Goal: Task Accomplishment & Management: Complete application form

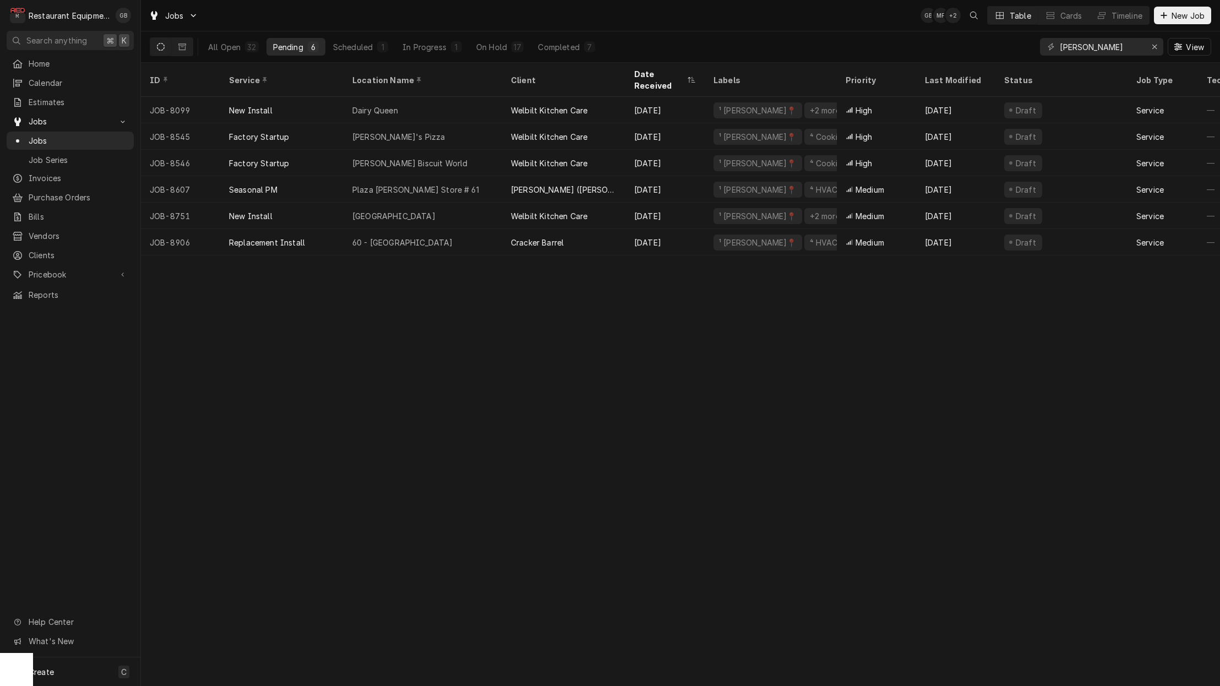
drag, startPoint x: 305, startPoint y: 47, endPoint x: 803, endPoint y: 325, distance: 570.5
click at [803, 325] on div "ID Service Location Name Client Date Received Labels Priority Last Modified Sta…" at bounding box center [680, 374] width 1079 height 623
click at [820, 509] on div "ID Service Location Name Client Date Received Labels Priority Last Modified Sta…" at bounding box center [680, 374] width 1079 height 623
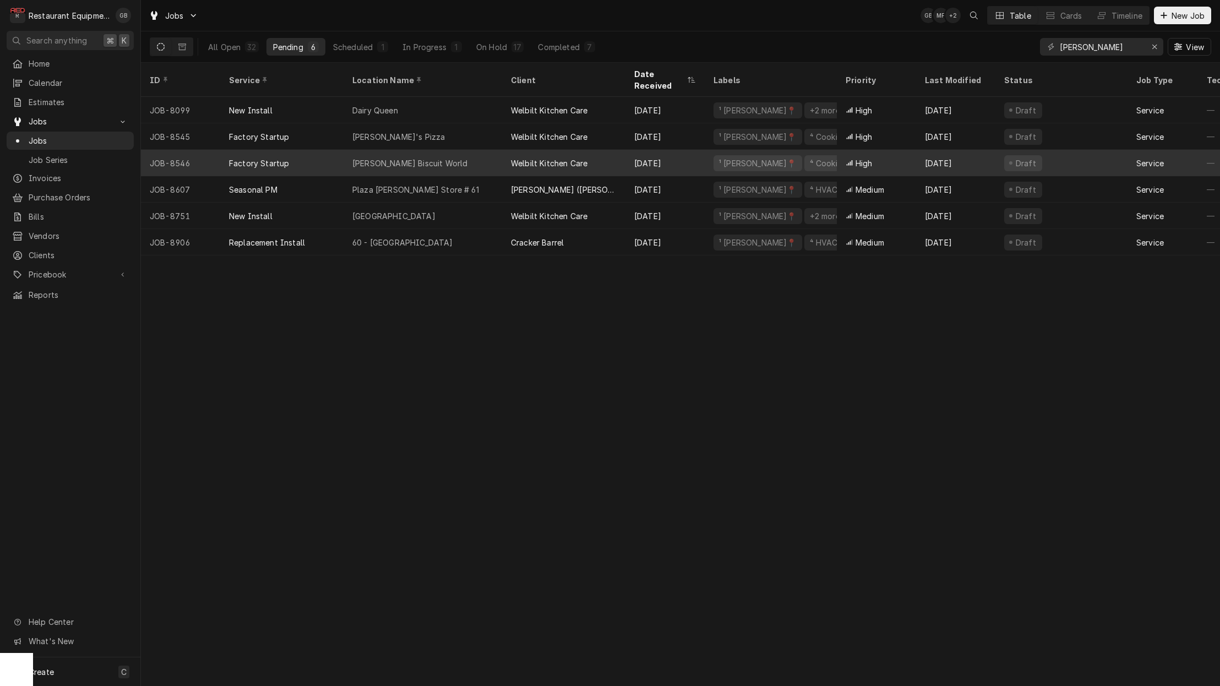
click at [499, 47] on div "On Hold" at bounding box center [491, 47] width 31 height 12
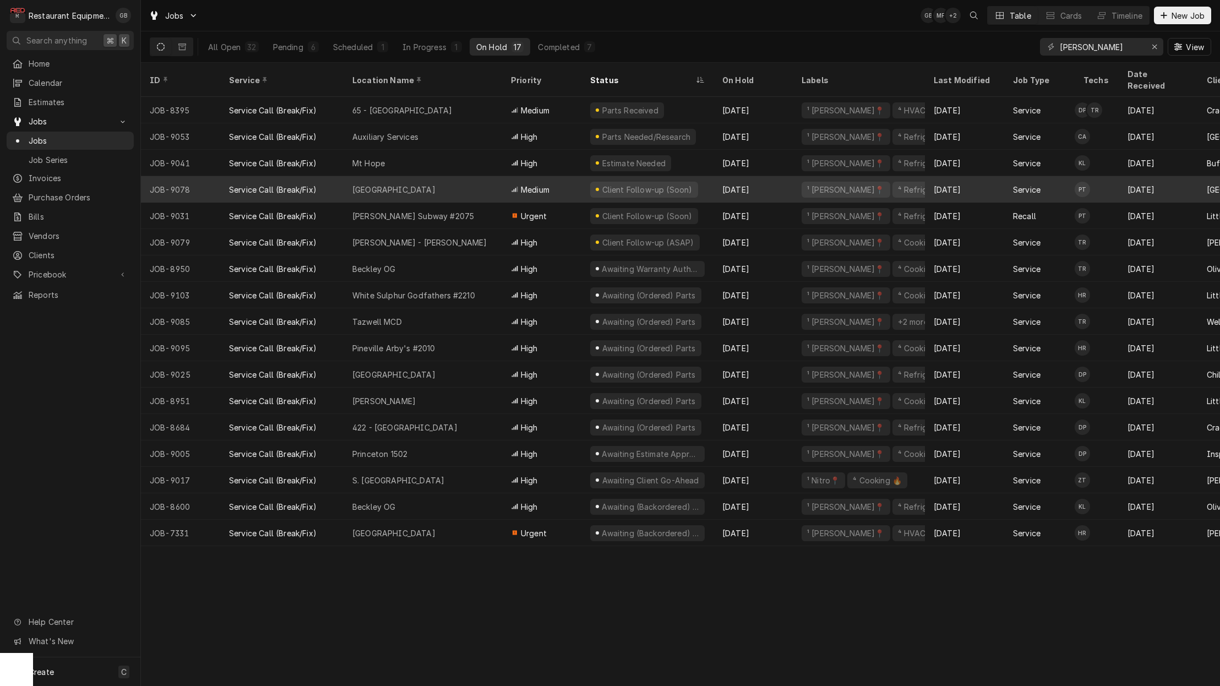
click at [279, 46] on div "Pending" at bounding box center [288, 47] width 30 height 12
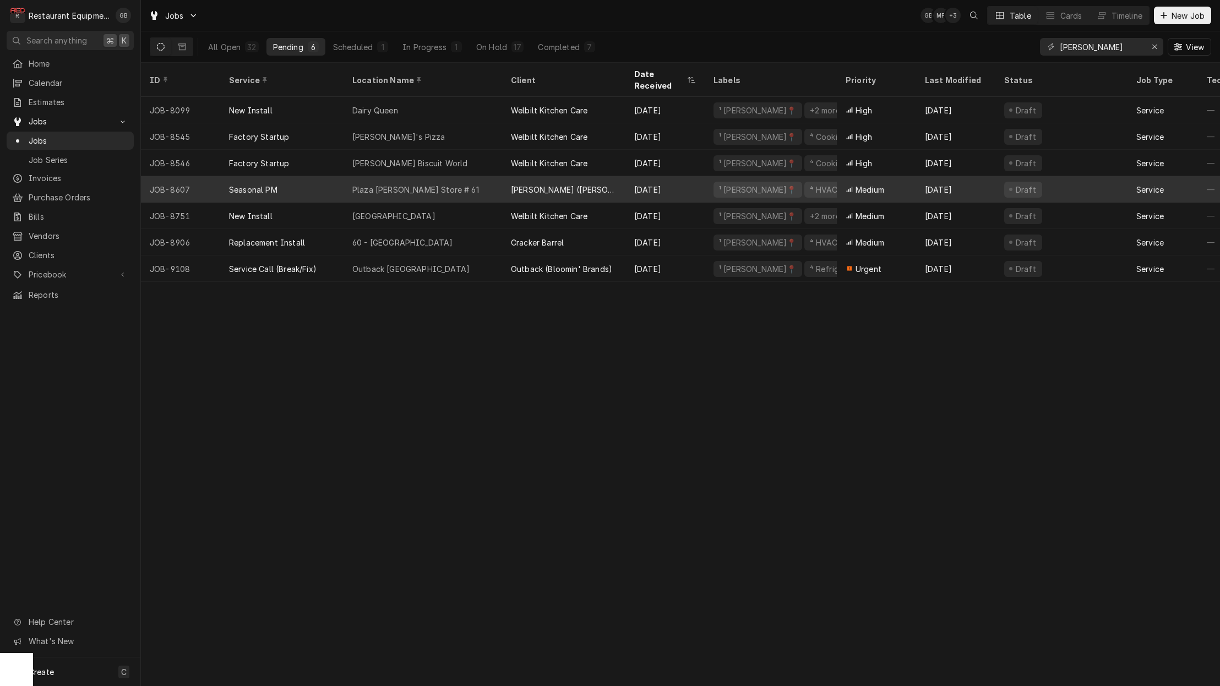
click at [394, 263] on div "Outback Princeton" at bounding box center [410, 269] width 117 height 12
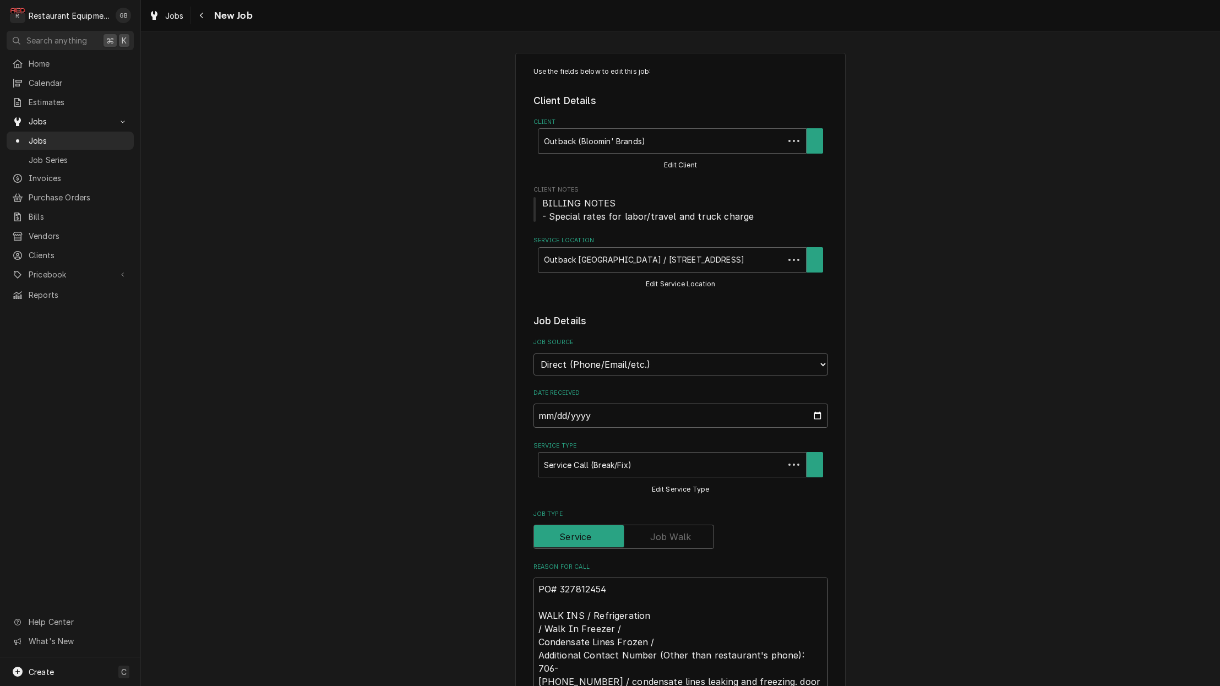
type textarea "x"
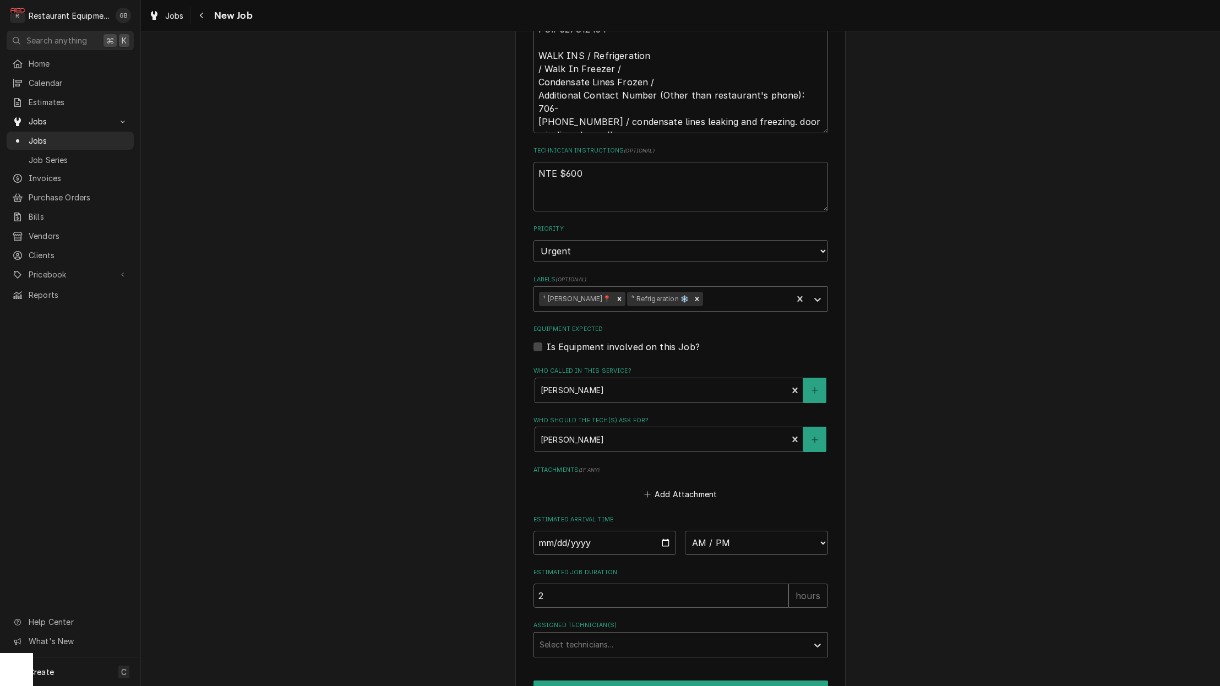
scroll to position [560, 0]
drag, startPoint x: 694, startPoint y: 483, endPoint x: 558, endPoint y: 514, distance: 139.9
click at [558, 530] on input "Date" at bounding box center [604, 542] width 143 height 24
type input "2025-10-03"
type textarea "x"
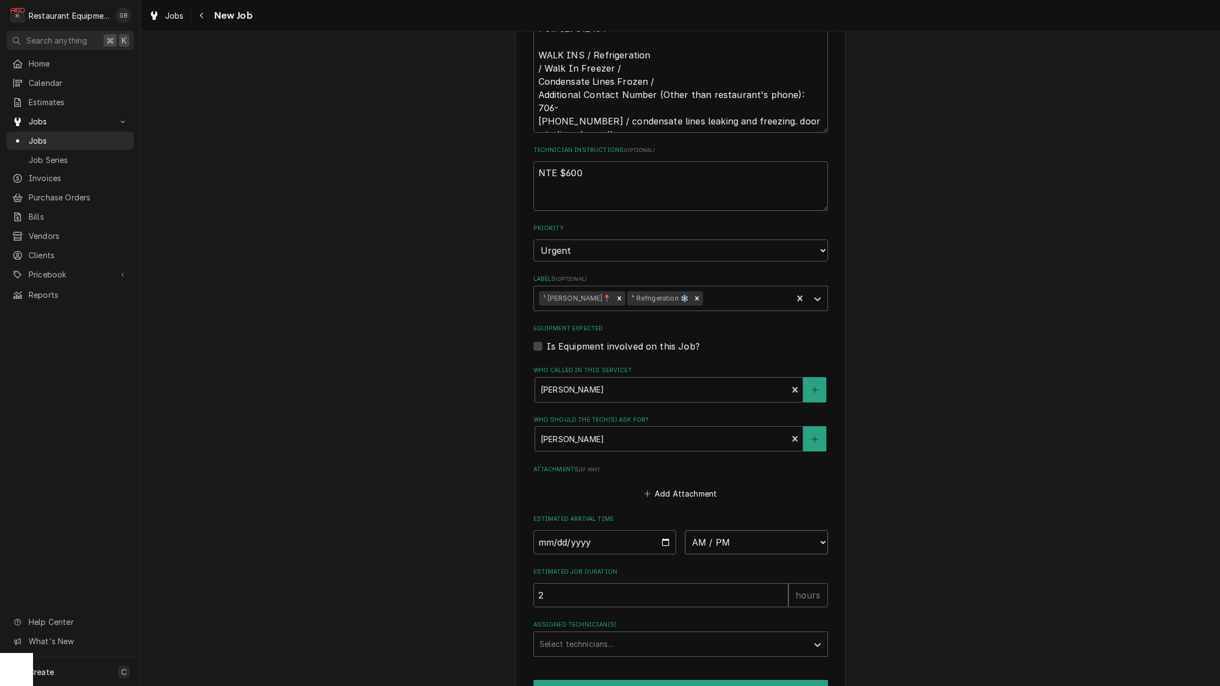
select select "09:15:00"
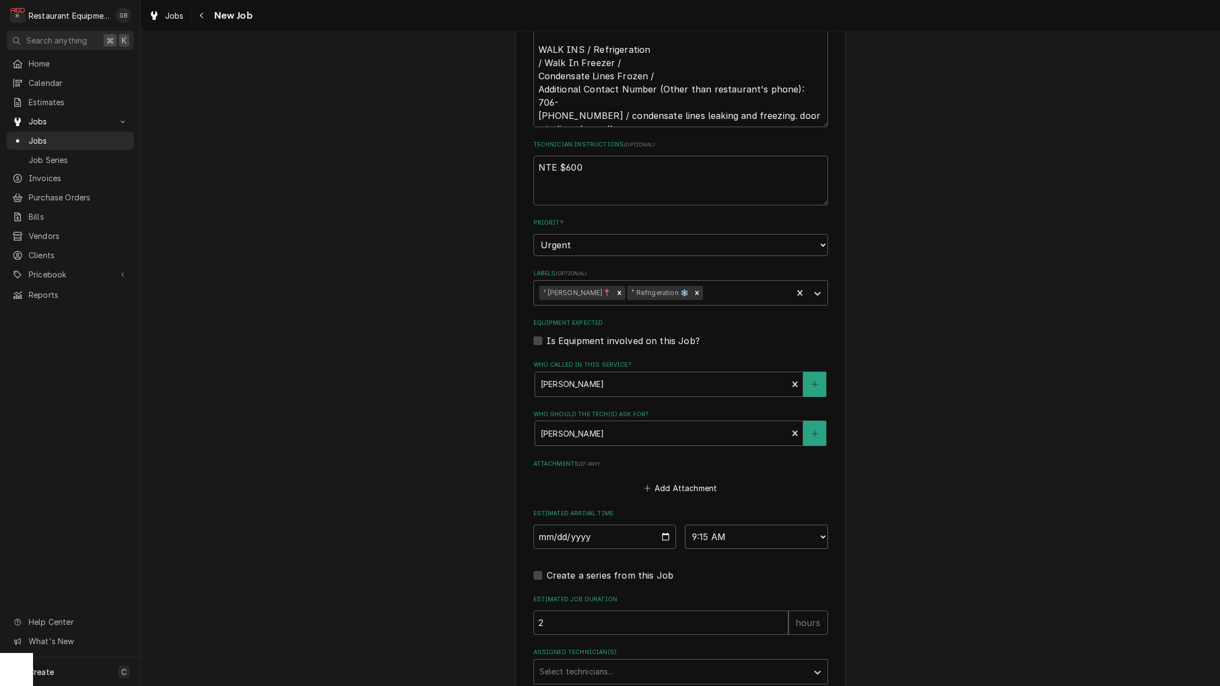
scroll to position [569, 0]
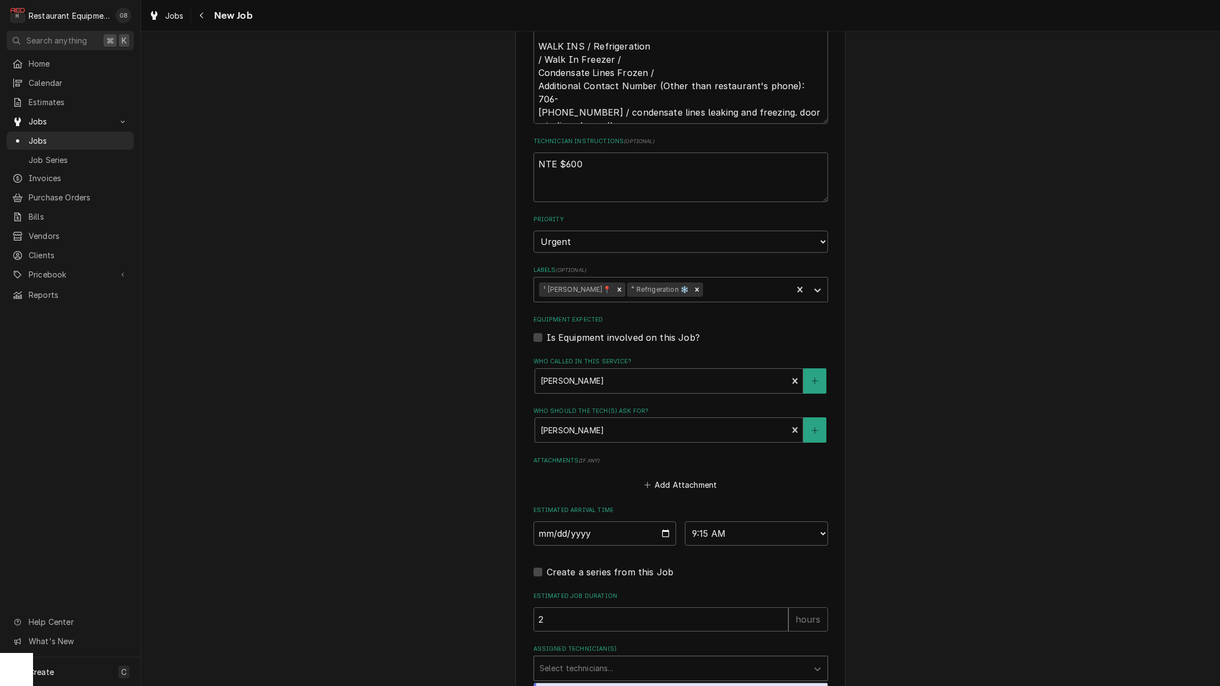
click at [679, 658] on div "Assigned Technician(s)" at bounding box center [670, 668] width 263 height 20
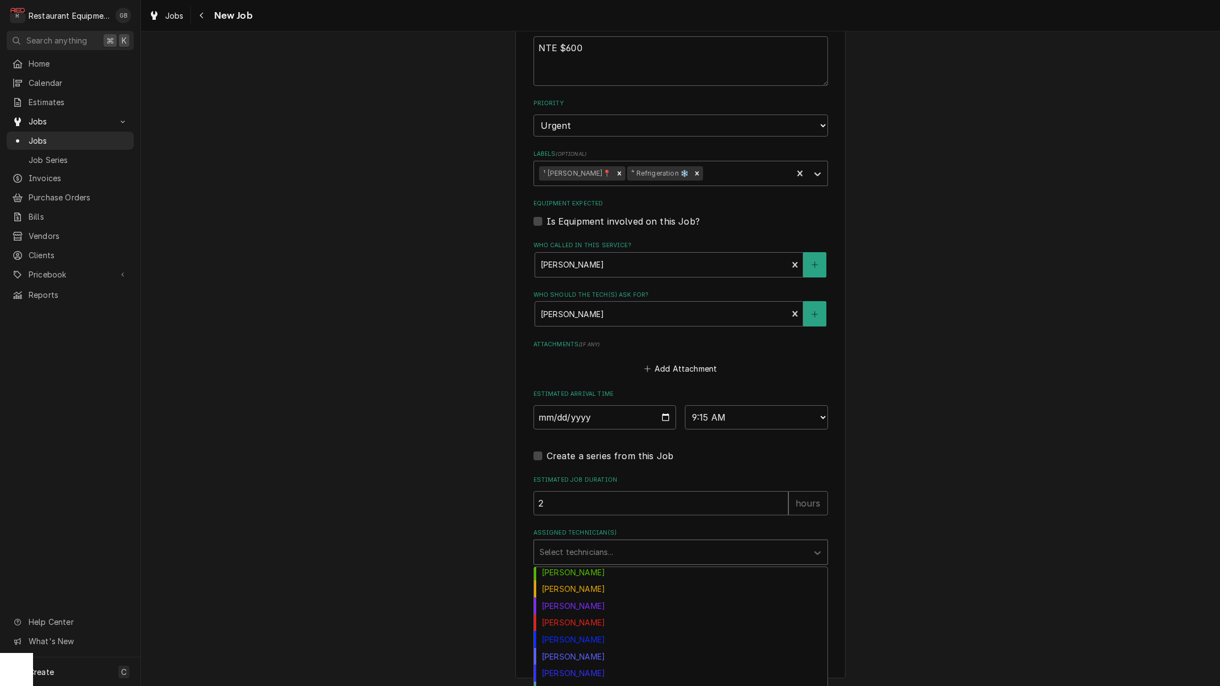
scroll to position [122, 0]
click at [593, 648] on div "Paxton Turner" at bounding box center [680, 656] width 293 height 17
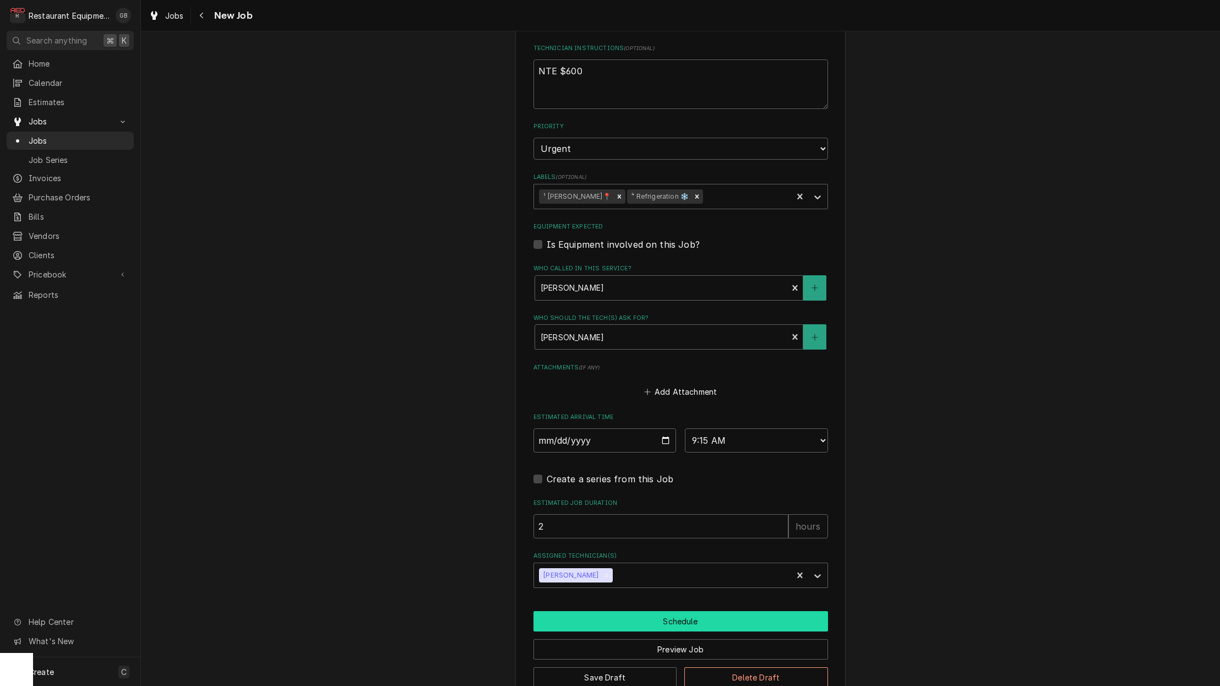
scroll to position [1, 1]
click at [735, 611] on button "Schedule" at bounding box center [680, 621] width 294 height 20
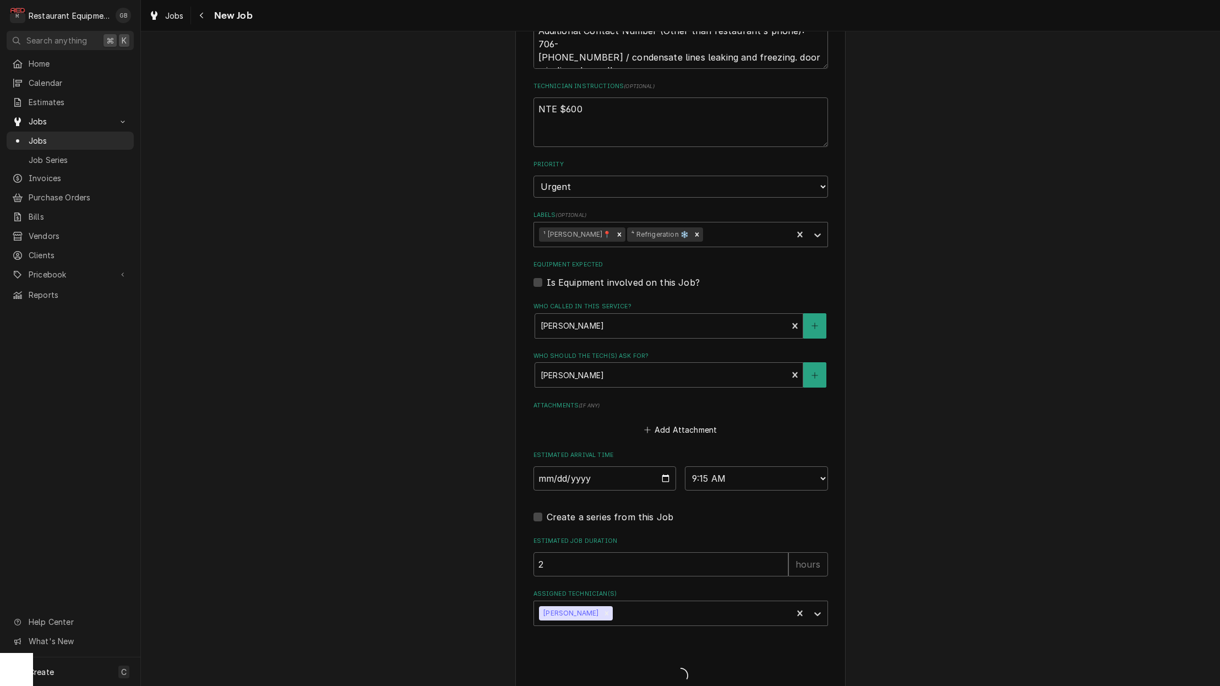
scroll to position [0, 0]
type textarea "x"
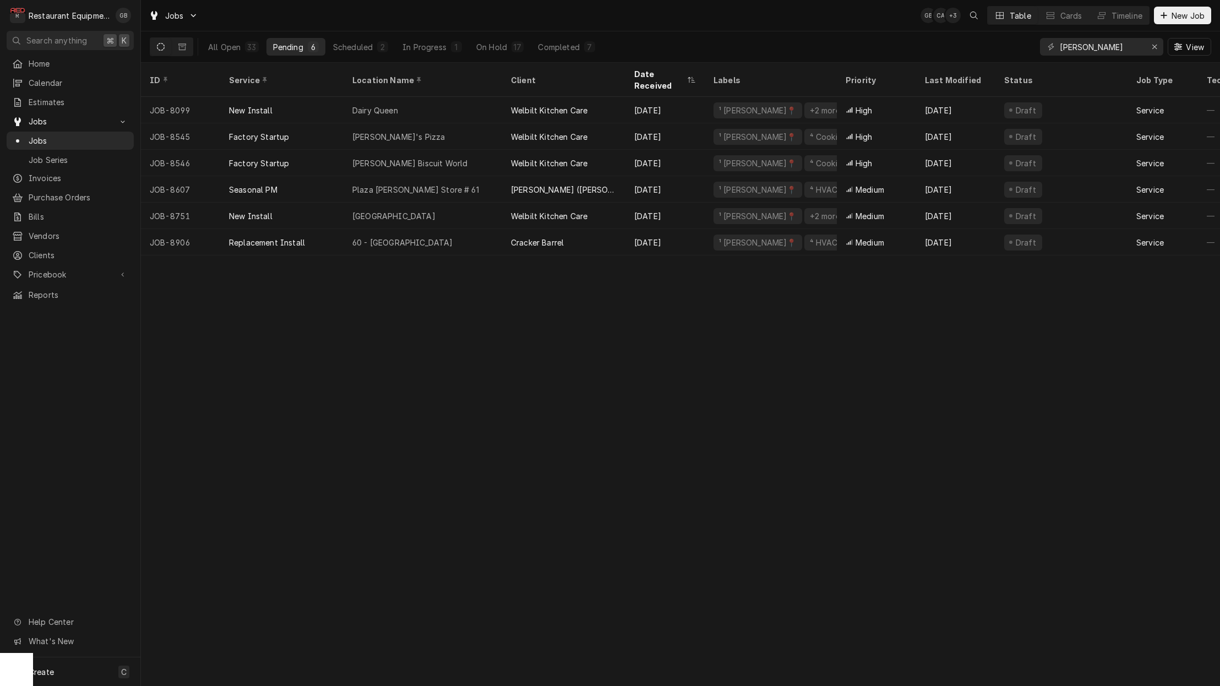
click at [1185, 12] on span "New Job" at bounding box center [1187, 16] width 37 height 12
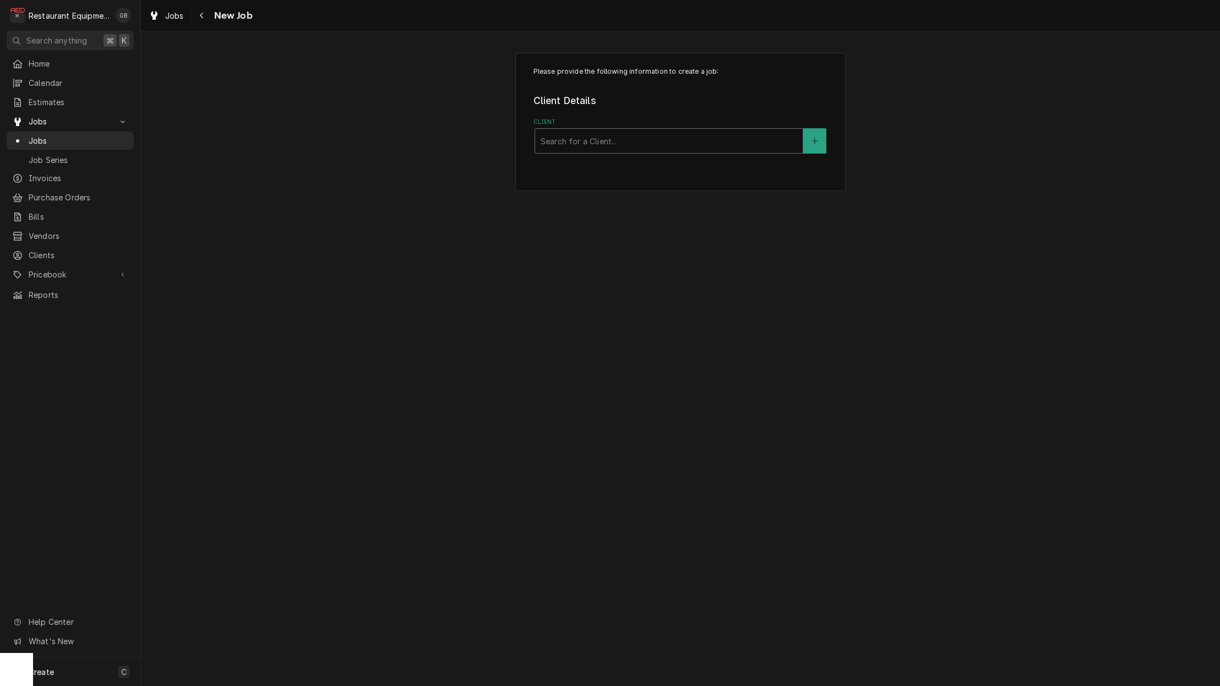
drag, startPoint x: 0, startPoint y: 0, endPoint x: 579, endPoint y: 137, distance: 594.9
click at [579, 137] on div "Search for a Client..." at bounding box center [669, 141] width 257 height 12
type input "bob"
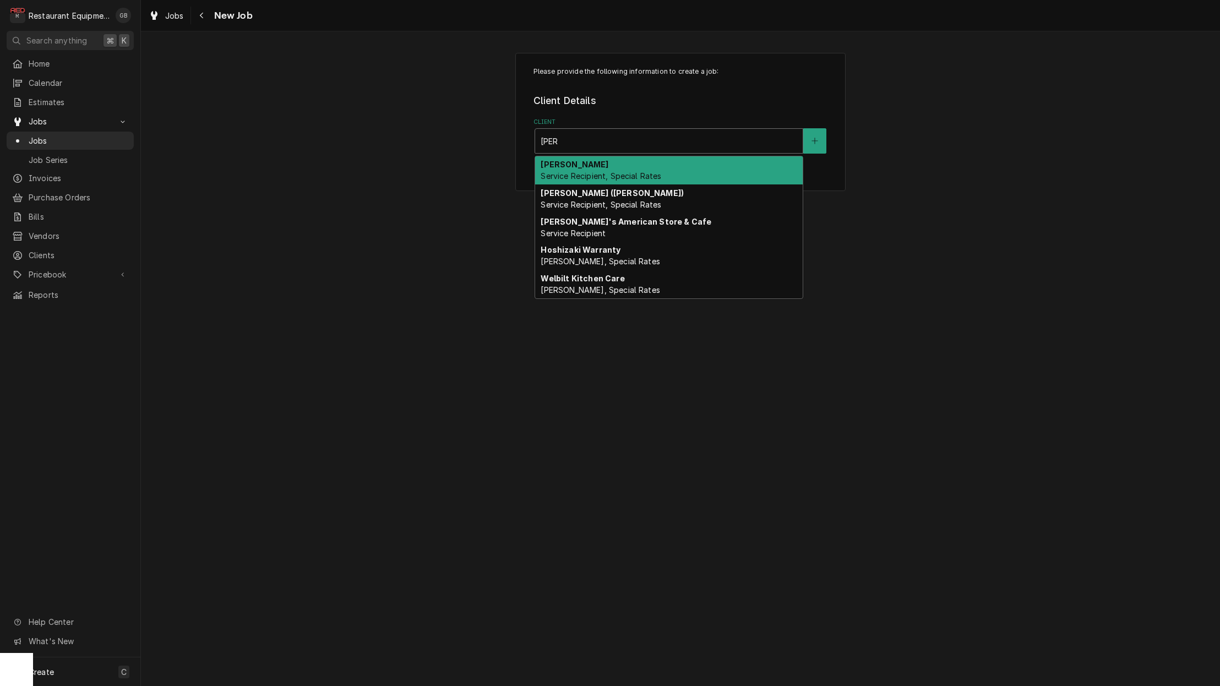
click at [628, 197] on div "Bob Evans (Beckley) Service Recipient, Special Rates" at bounding box center [669, 198] width 268 height 29
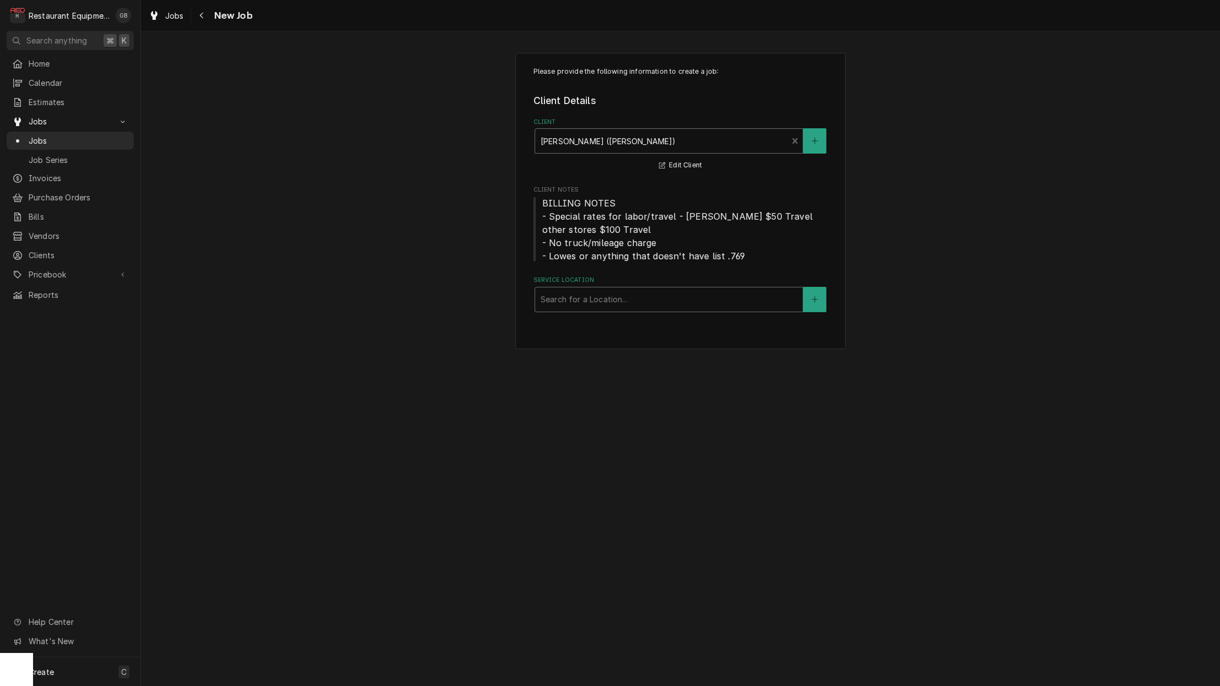
drag, startPoint x: 579, startPoint y: 137, endPoint x: 605, endPoint y: 296, distance: 161.2
click at [605, 296] on div "Search for a Location..." at bounding box center [669, 299] width 257 height 12
type input "s"
drag, startPoint x: 605, startPoint y: 296, endPoint x: 984, endPoint y: 238, distance: 383.0
click at [984, 238] on div "Please provide the following information to create a job: Client Details Client…" at bounding box center [680, 201] width 1079 height 316
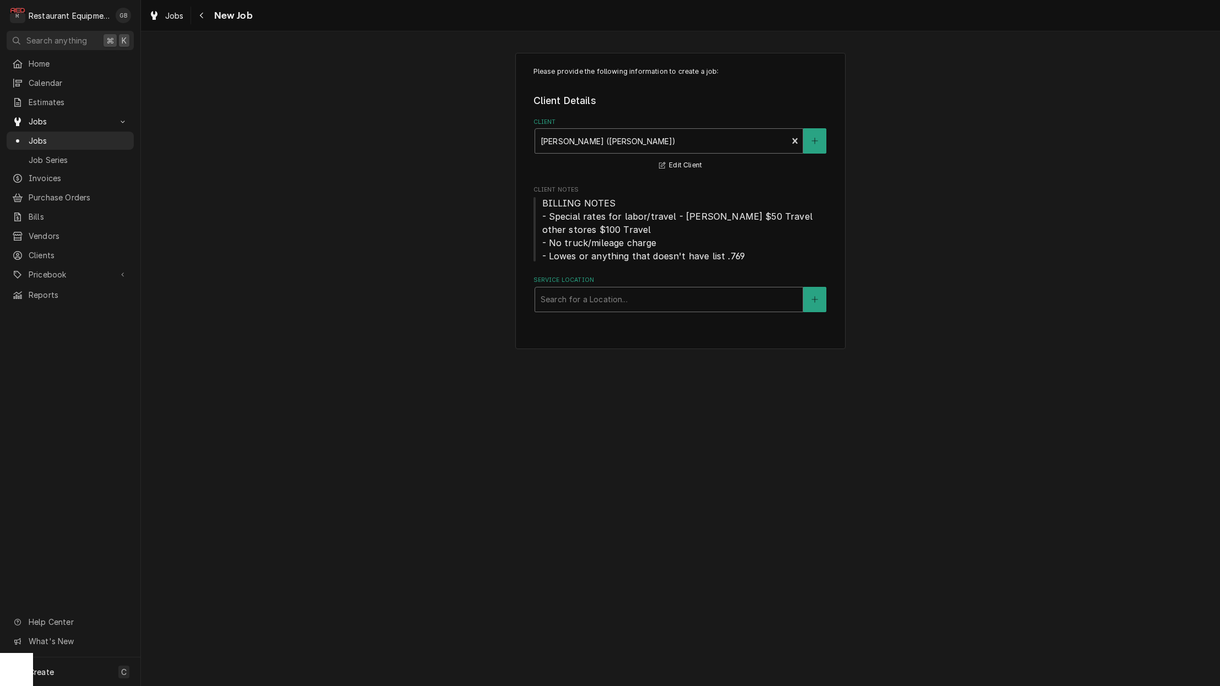
click at [202, 18] on icon "Navigate back" at bounding box center [201, 16] width 5 height 8
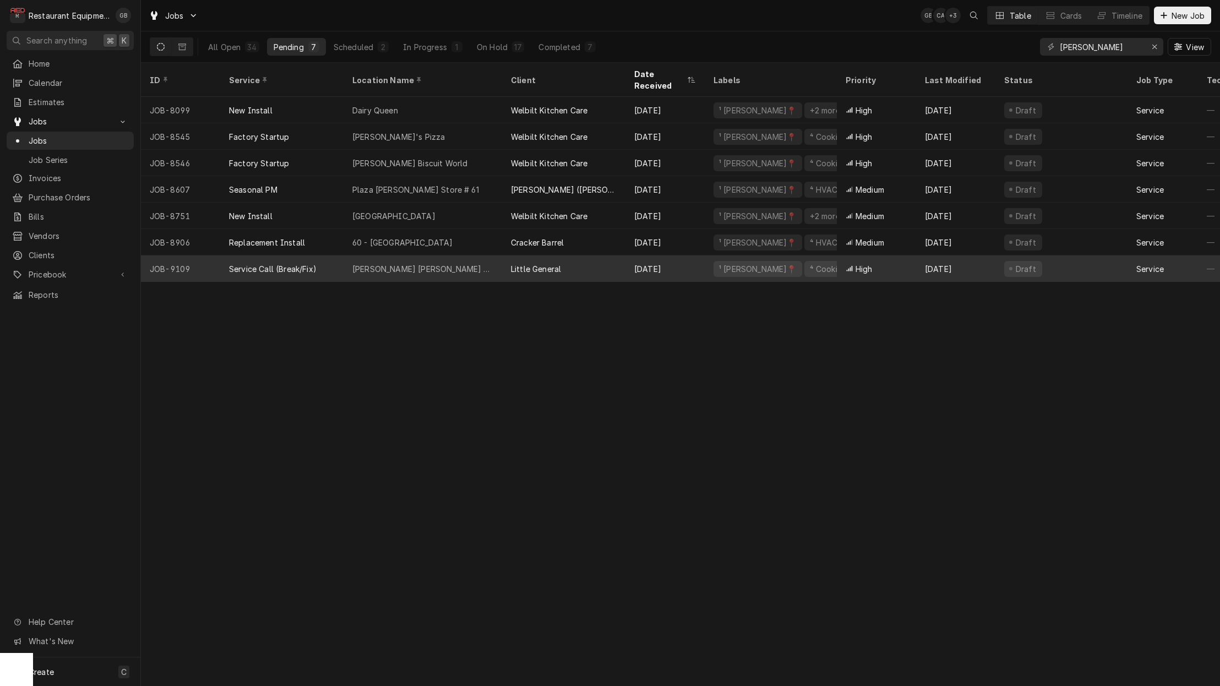
click at [1164, 15] on icon "Dynamic Content Wrapper" at bounding box center [1163, 16] width 7 height 8
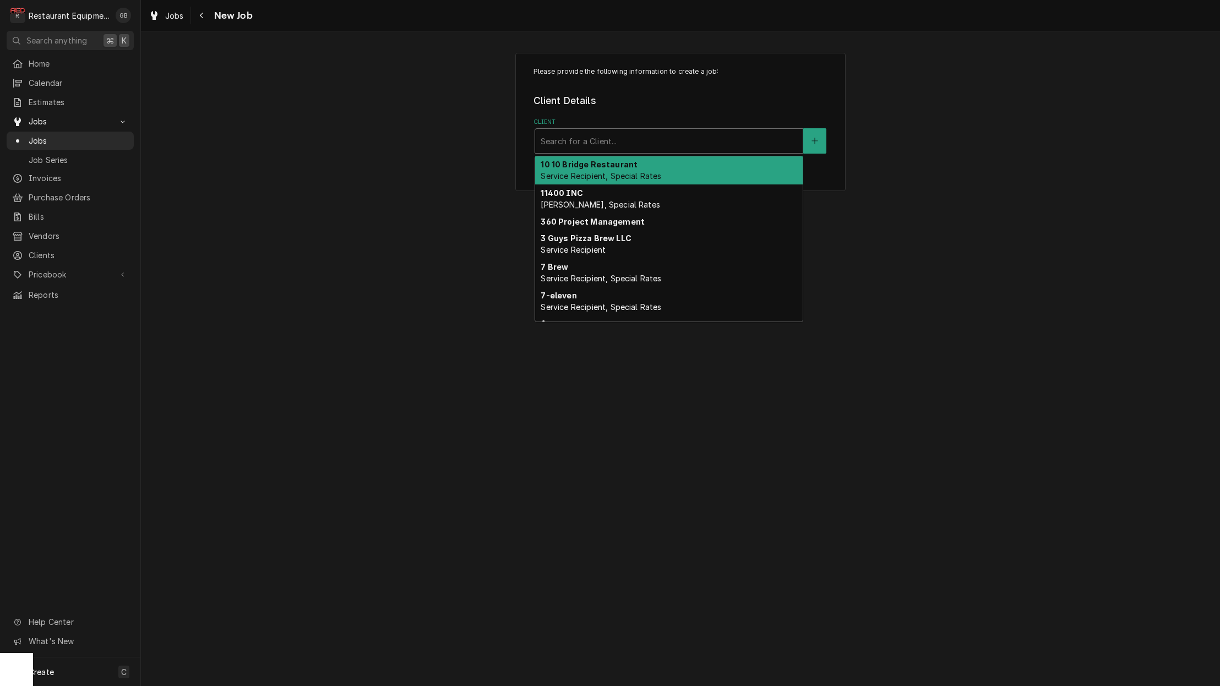
click at [602, 142] on div "Search for a Client..." at bounding box center [669, 141] width 257 height 12
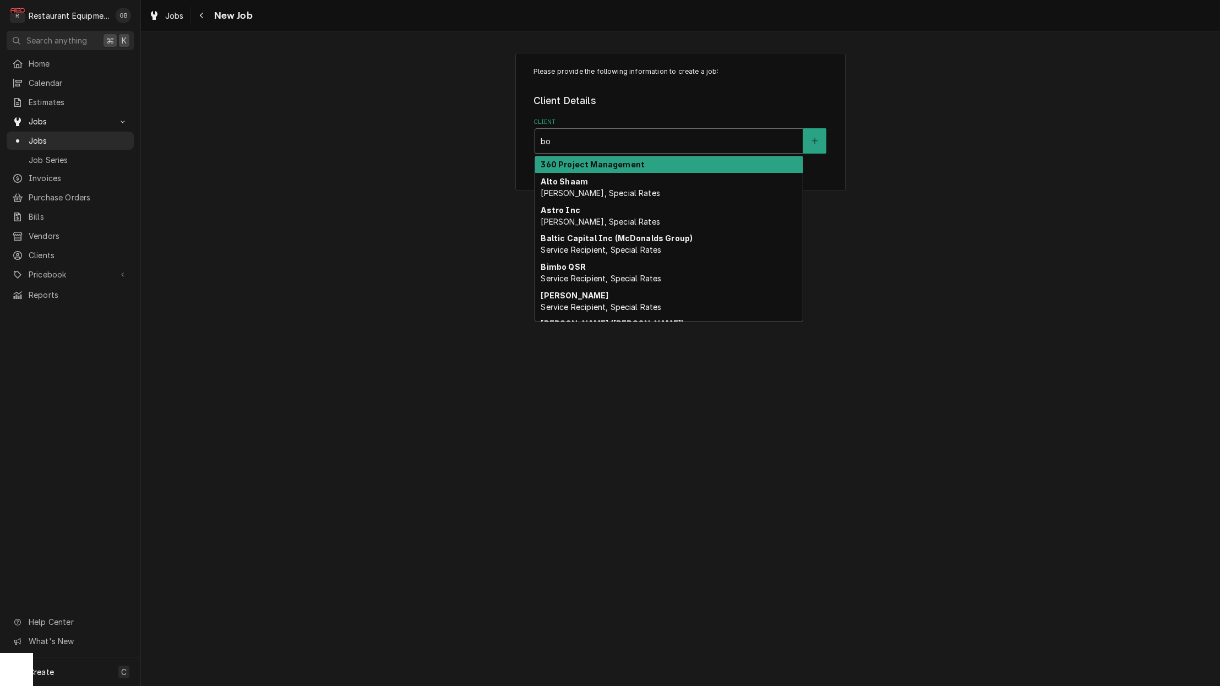
type input "bob"
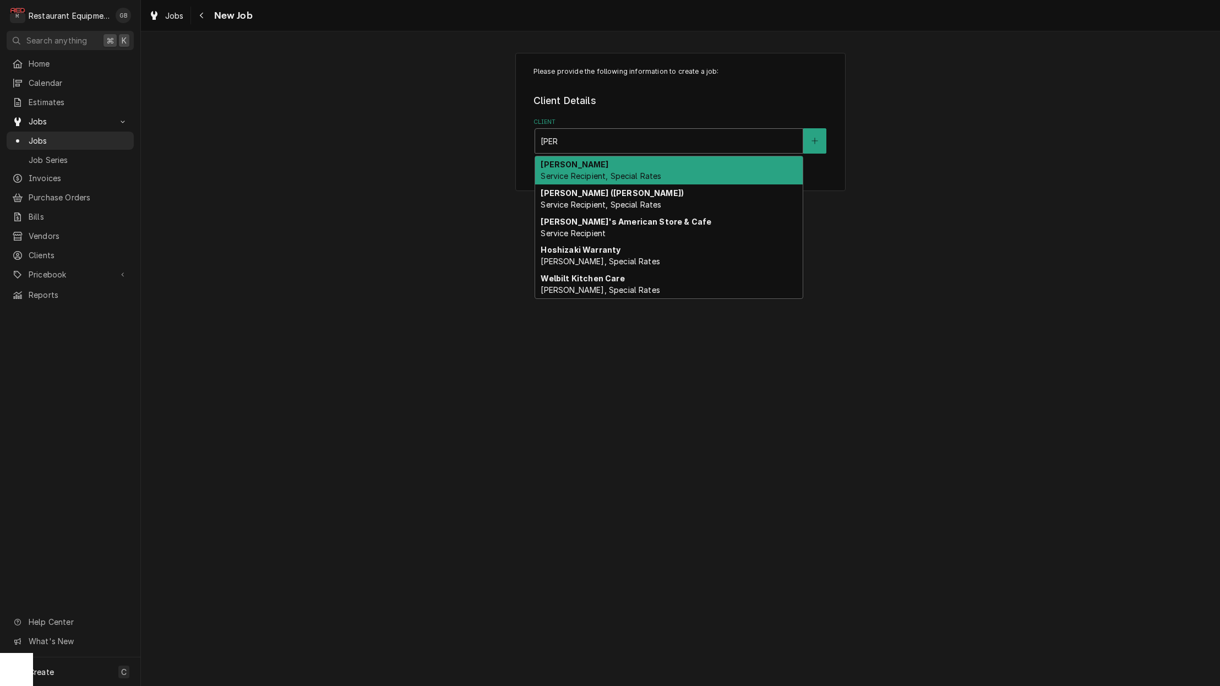
click at [617, 172] on span "Service Recipient, Special Rates" at bounding box center [601, 175] width 121 height 9
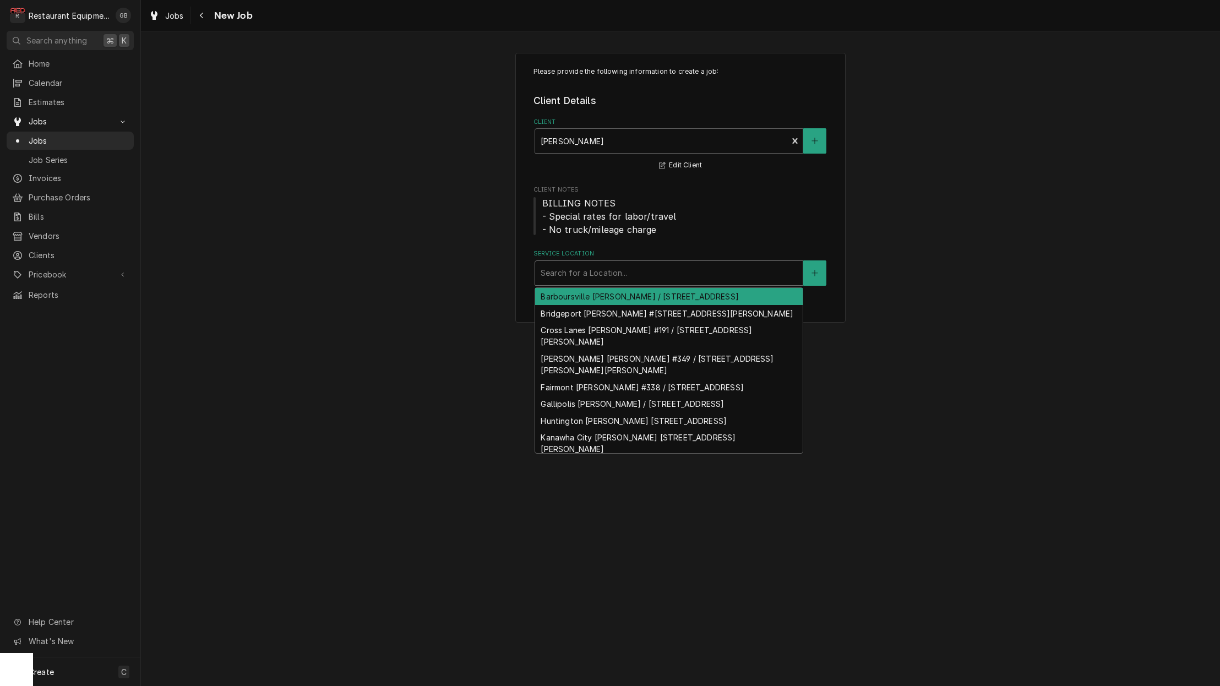
click at [612, 271] on div "Search for a Location..." at bounding box center [669, 273] width 257 height 12
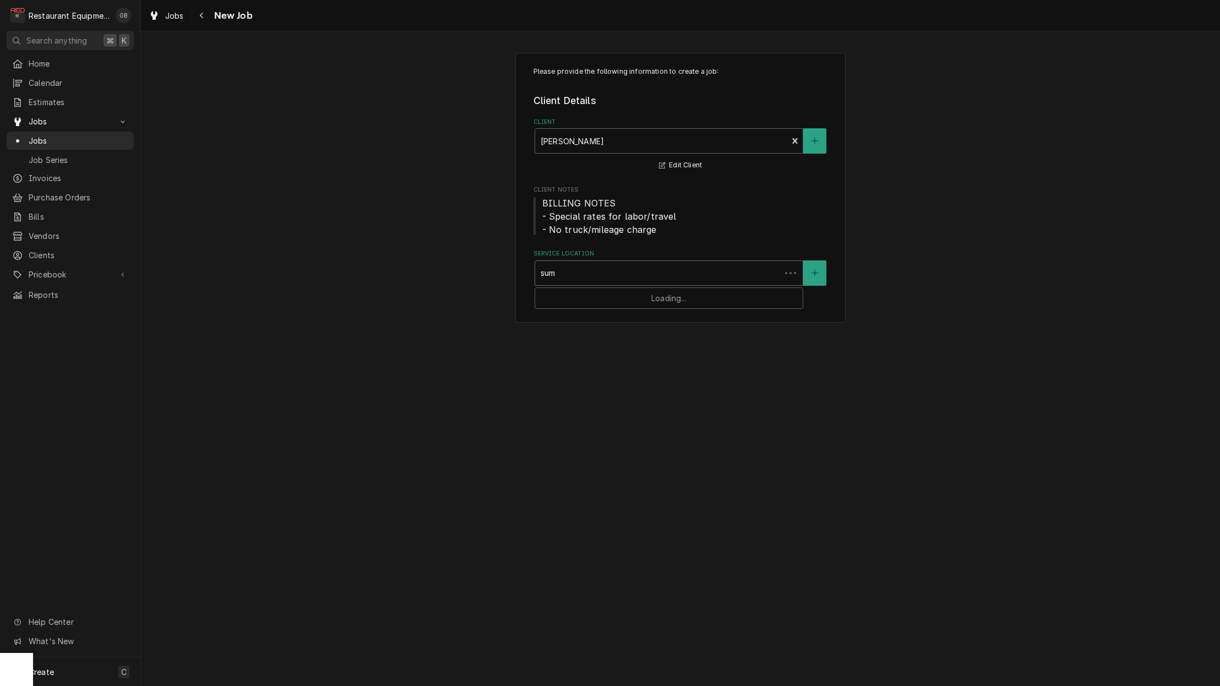
type input "summ"
click at [591, 291] on div "Summersville Bob Evans #166 / 110 Merchant Walk, Summersville, WV 26651" at bounding box center [669, 296] width 268 height 17
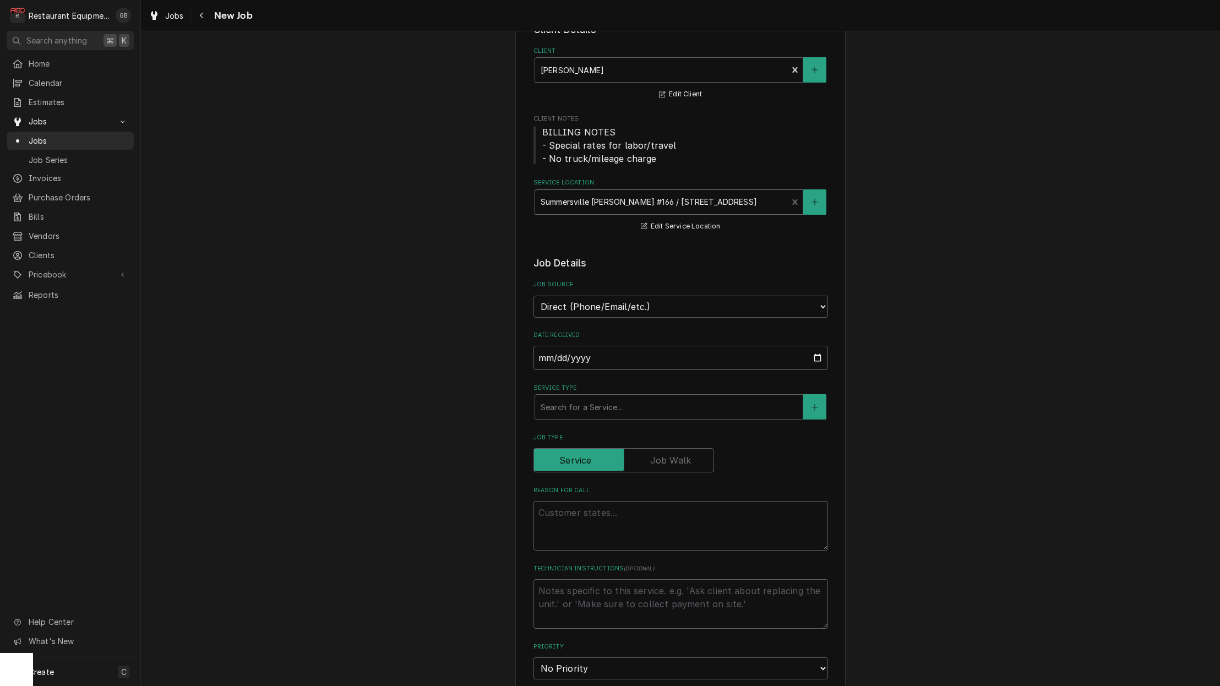
scroll to position [72, 0]
click at [563, 406] on div "Search for a Service..." at bounding box center [669, 406] width 268 height 24
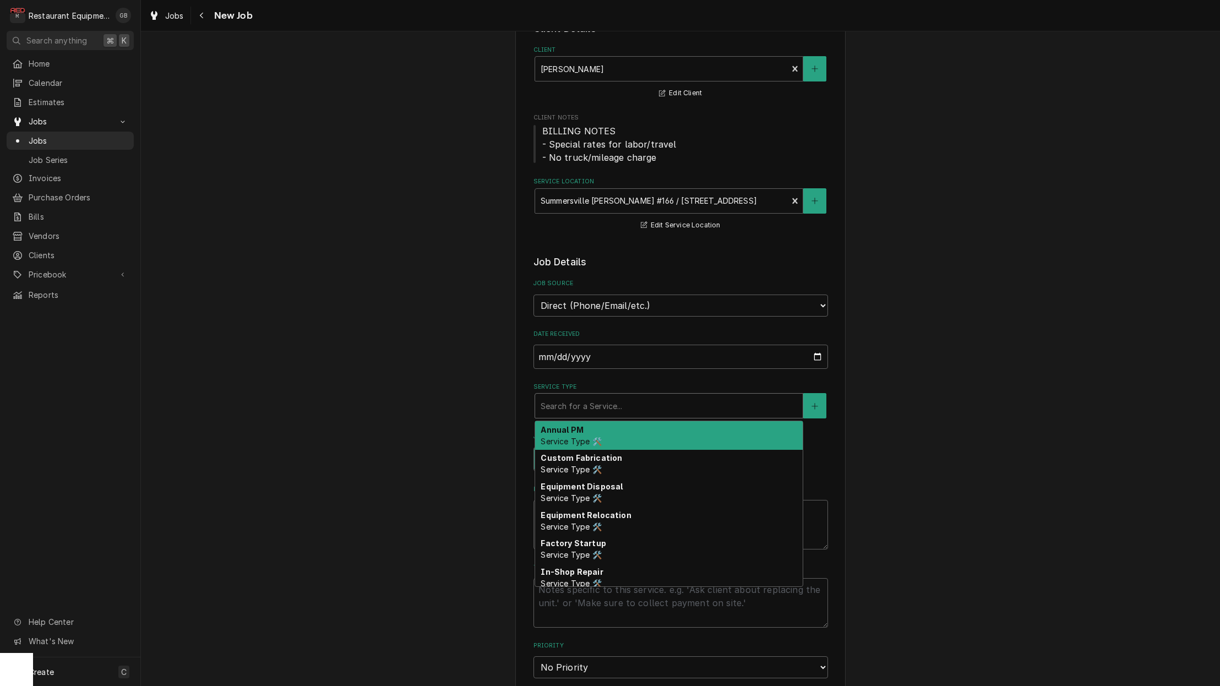
type textarea "x"
type input "b"
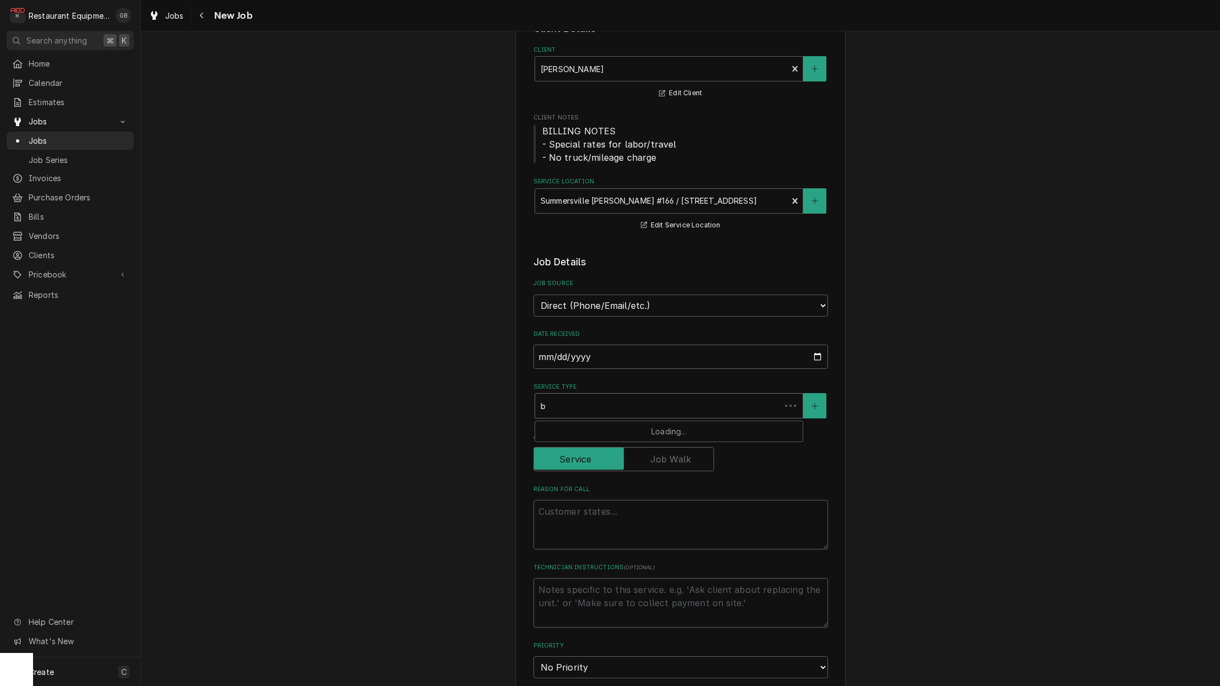
type textarea "x"
type input "br"
type textarea "x"
type input "bre"
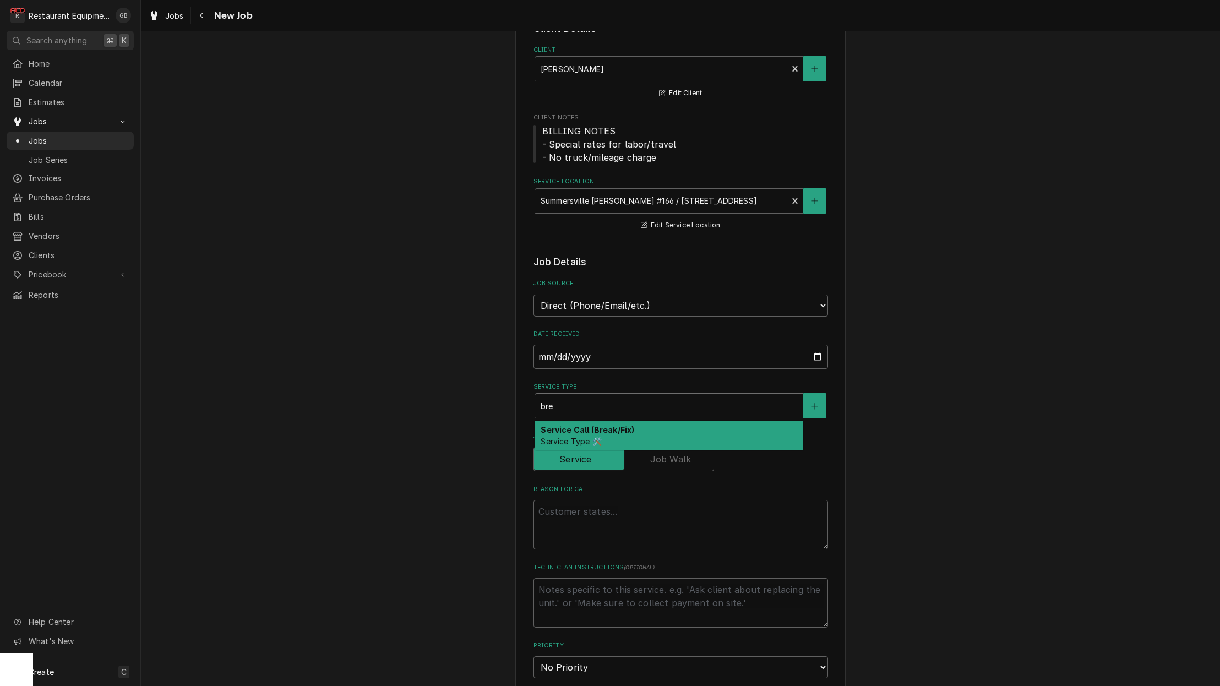
click at [592, 425] on strong "Service Call (Break/Fix)" at bounding box center [588, 429] width 94 height 9
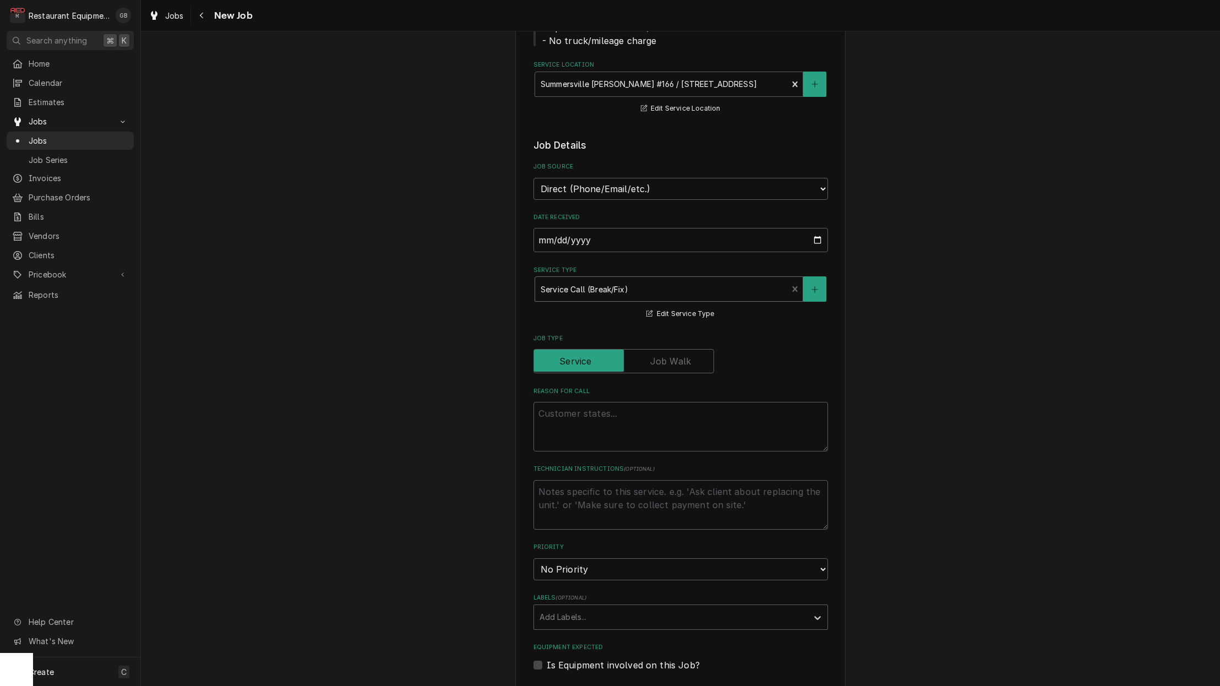
scroll to position [189, 0]
click at [588, 416] on textarea "Reason For Call" at bounding box center [680, 426] width 294 height 50
type textarea "x"
type textarea "i"
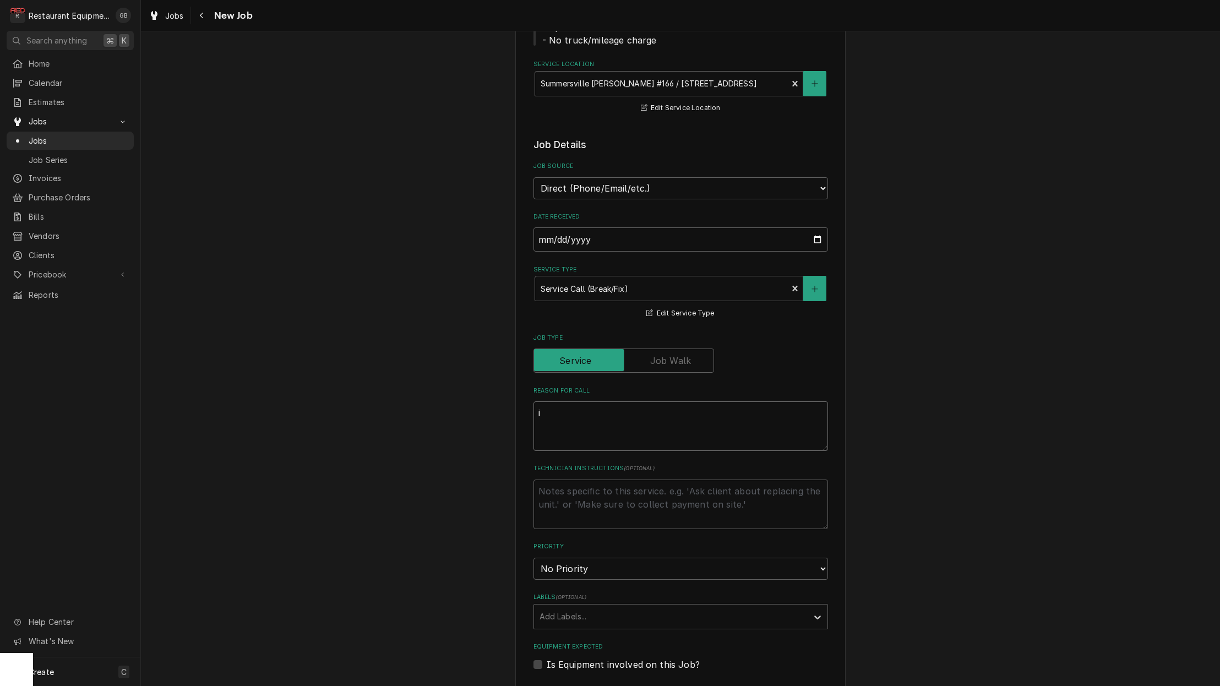
type textarea "x"
type textarea "I"
type textarea "x"
type textarea "I h"
type textarea "x"
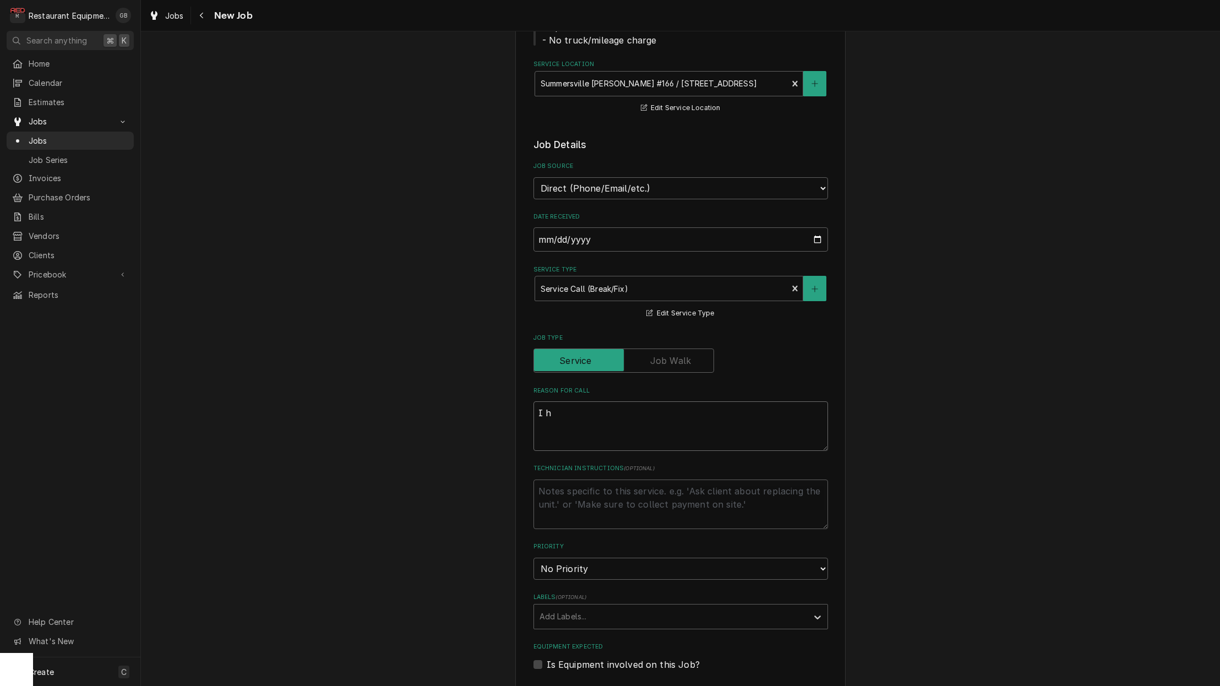
type textarea "I ha"
type textarea "x"
type textarea "I hav"
type textarea "x"
type textarea "I have"
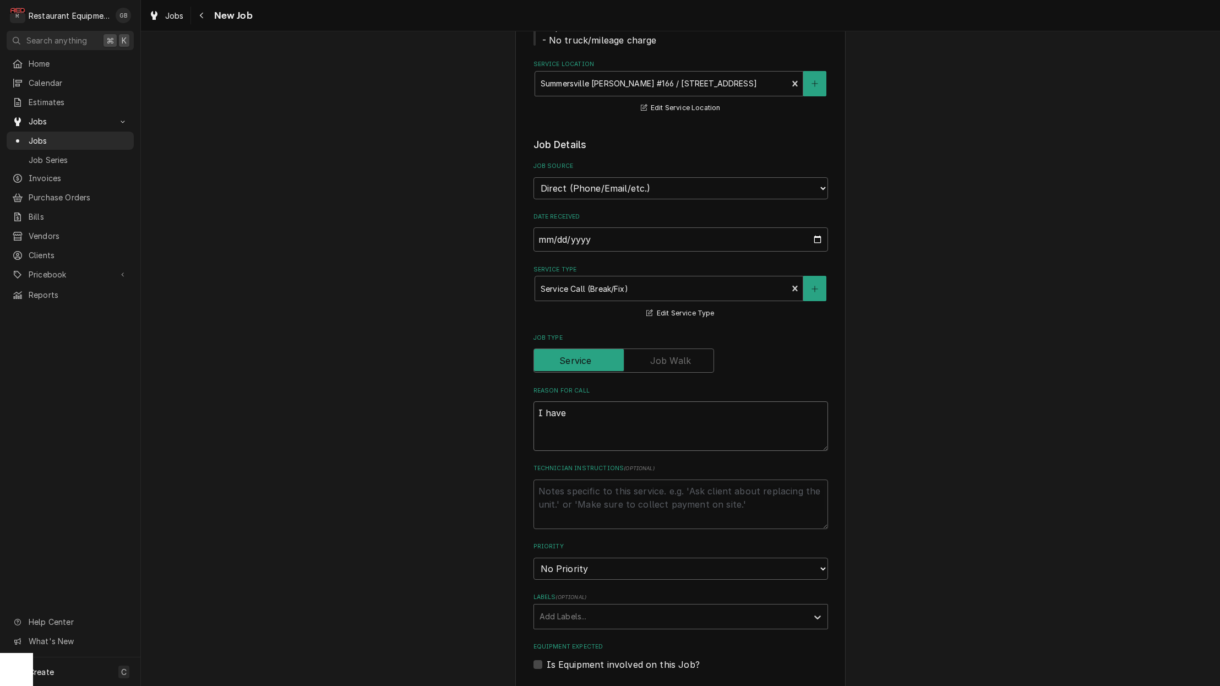
type textarea "x"
type textarea "I have"
type textarea "x"
type textarea "I have a"
type textarea "x"
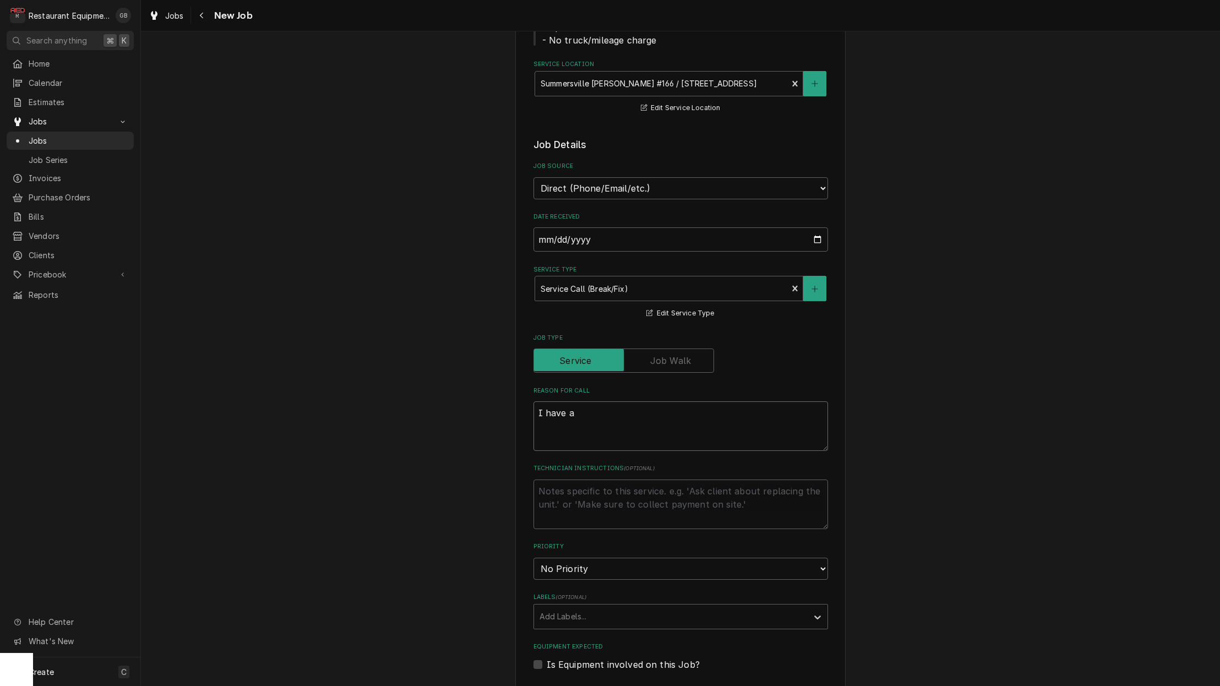
type textarea "I have an"
type textarea "x"
type textarea "I have an"
type textarea "x"
type textarea "I have an e"
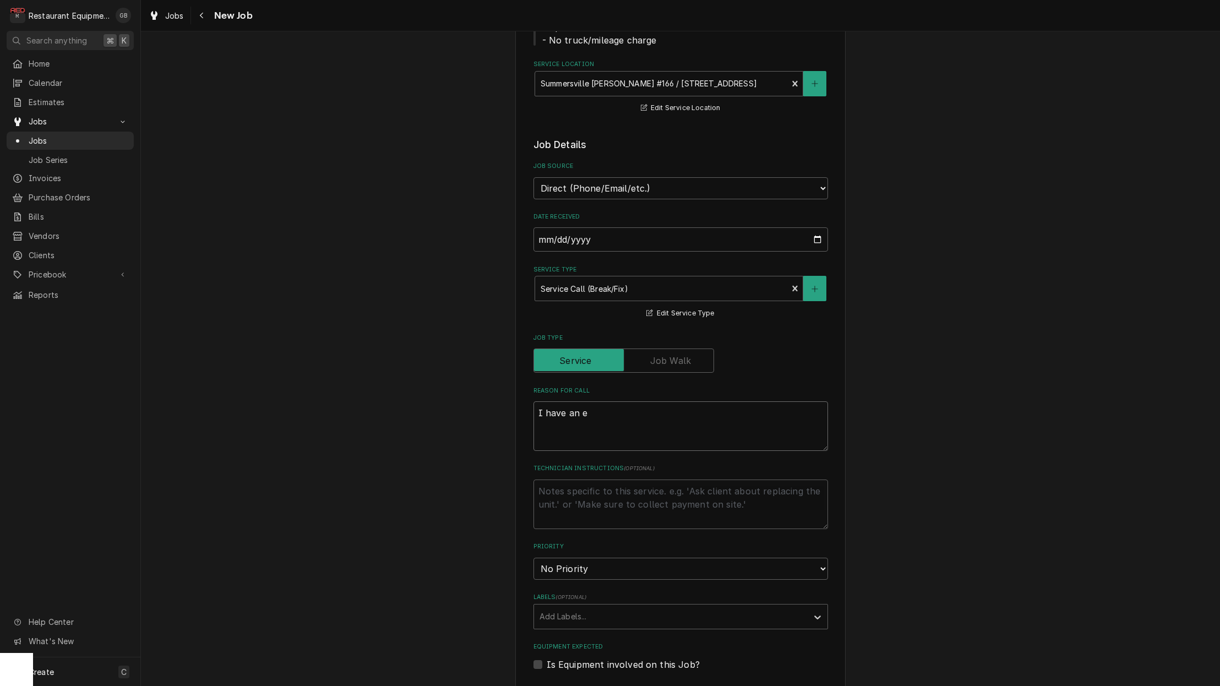
type textarea "x"
type textarea "I have an el"
type textarea "x"
type textarea "I have an ele"
type textarea "x"
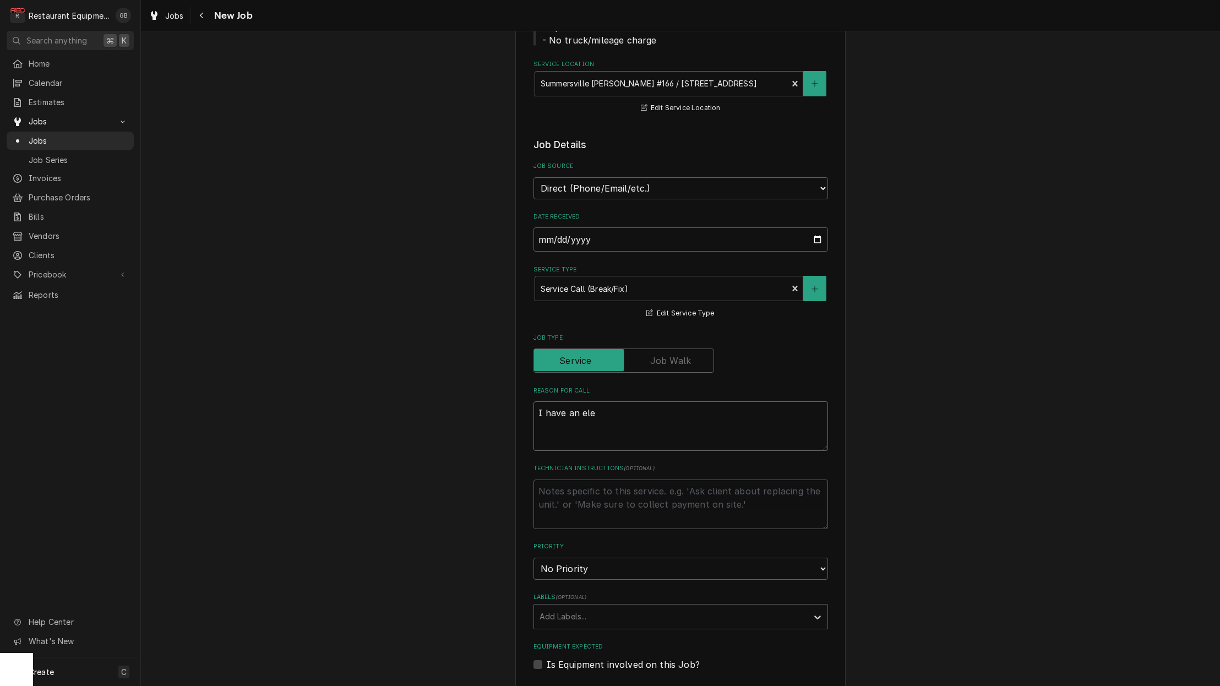
type textarea "I have an elec"
type textarea "x"
type textarea "I have an elect"
type textarea "x"
type textarea "I have an electr"
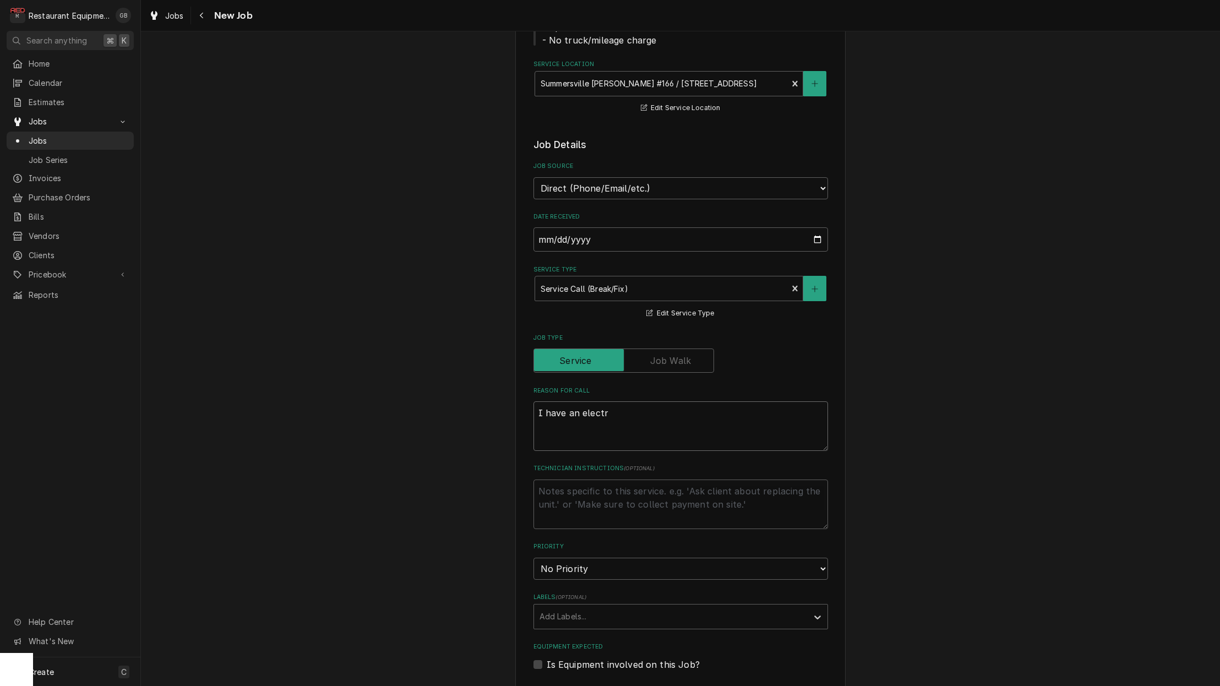
type textarea "x"
type textarea "I have an electri"
type textarea "x"
type textarea "I have an electric"
type textarea "x"
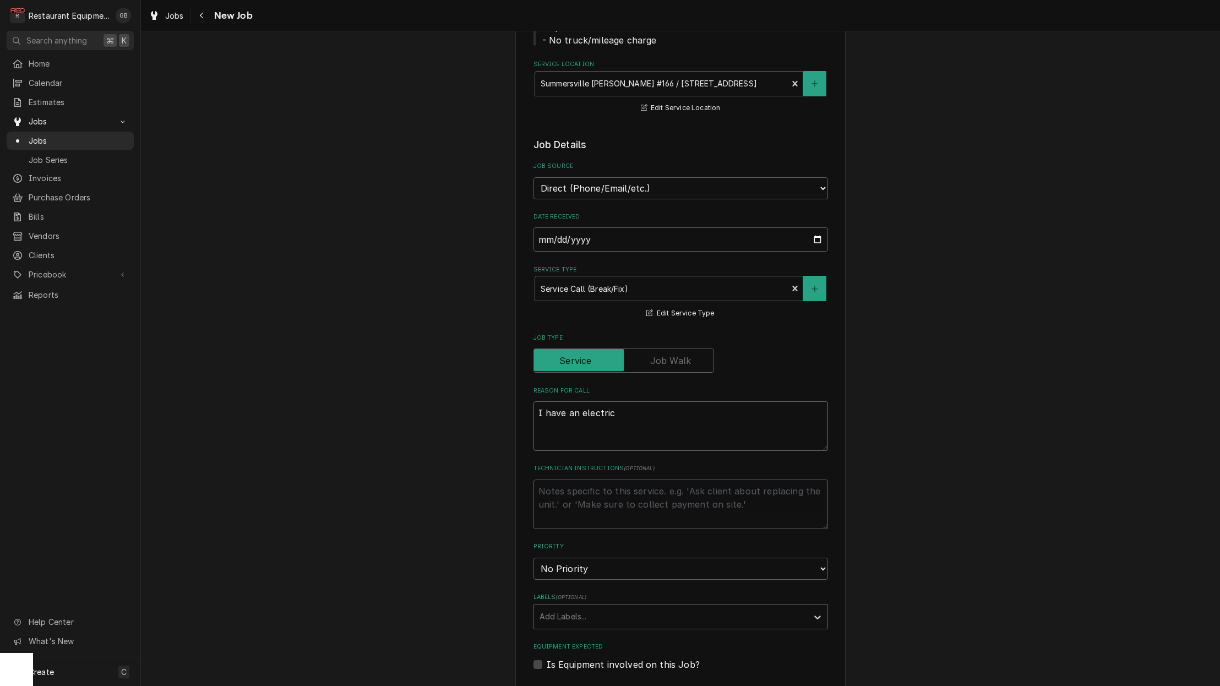
type textarea "I have an electric"
type textarea "x"
type textarea "I have an electric c"
type textarea "x"
type textarea "I have an electric co"
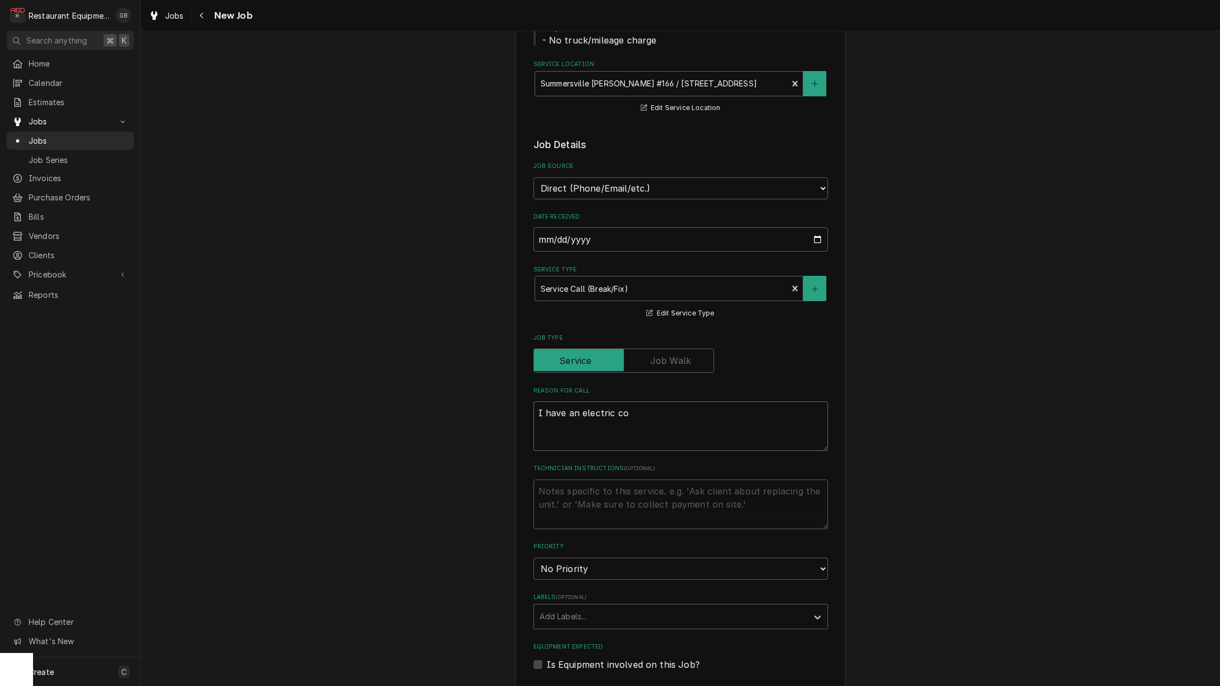
type textarea "x"
type textarea "I have an electric cor"
type textarea "x"
type textarea "I have an electric cord"
type textarea "x"
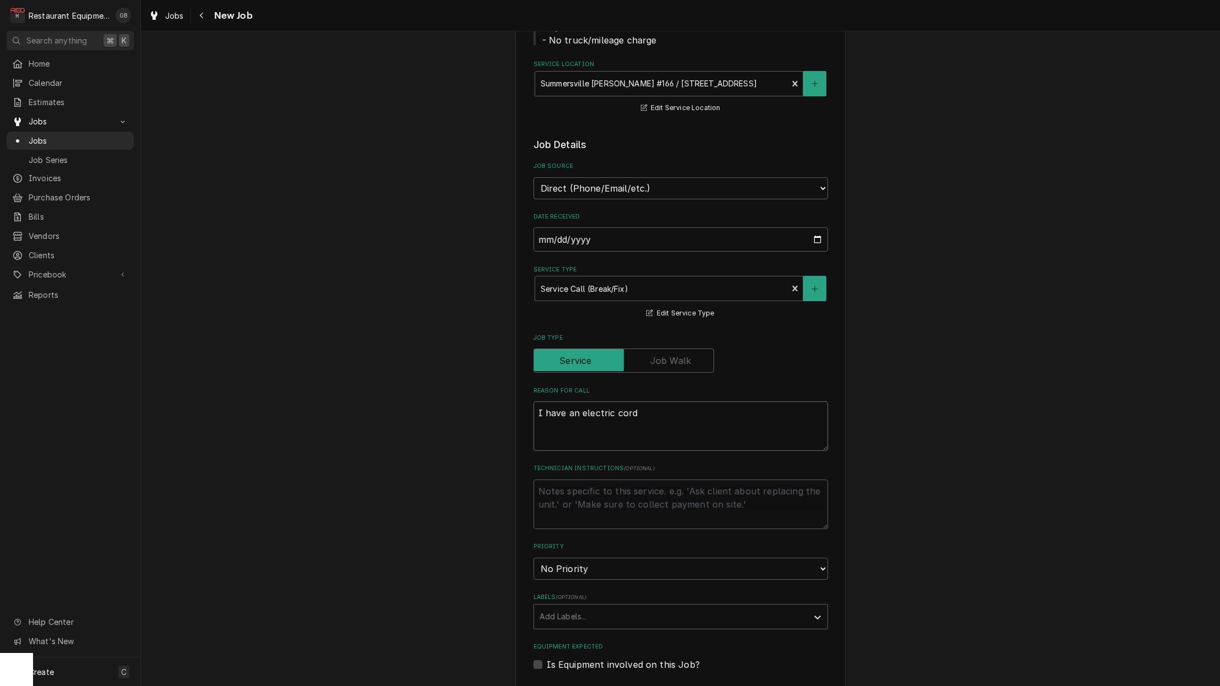
type textarea "I have an electric cord"
type textarea "x"
type textarea "I have an electric cord t"
type textarea "x"
type textarea "I have an electric cord to"
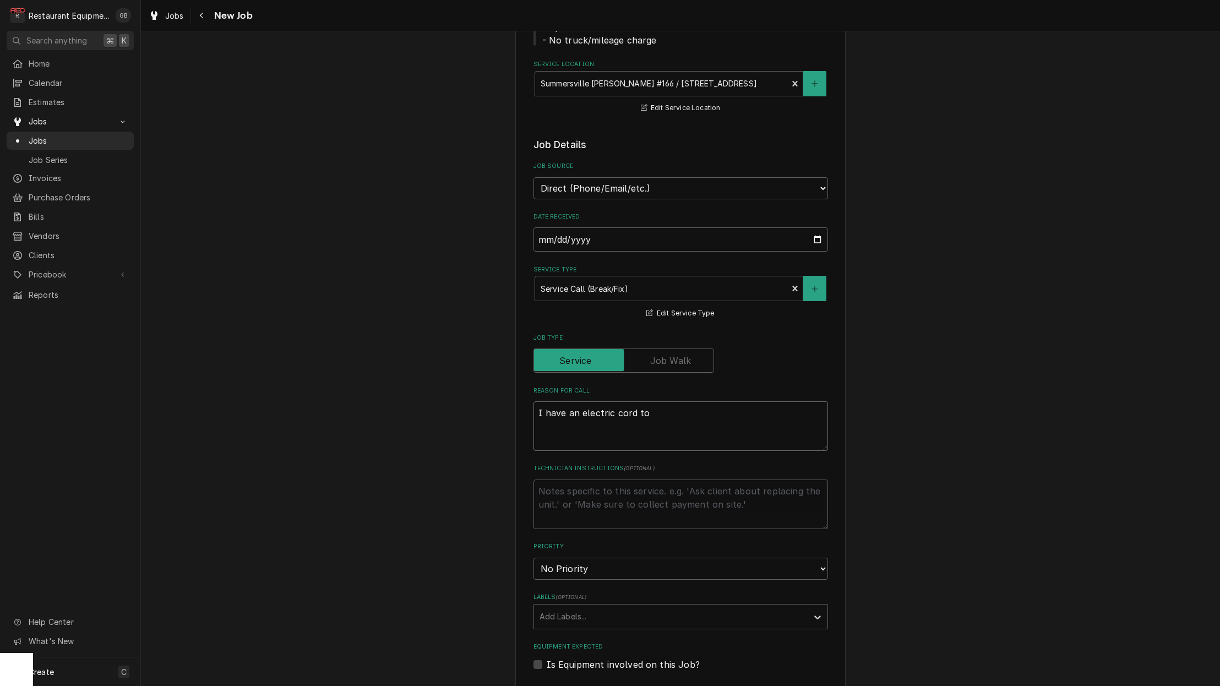
type textarea "x"
type textarea "I have an electric cord to"
type textarea "x"
type textarea "I have an electric cord to m"
type textarea "x"
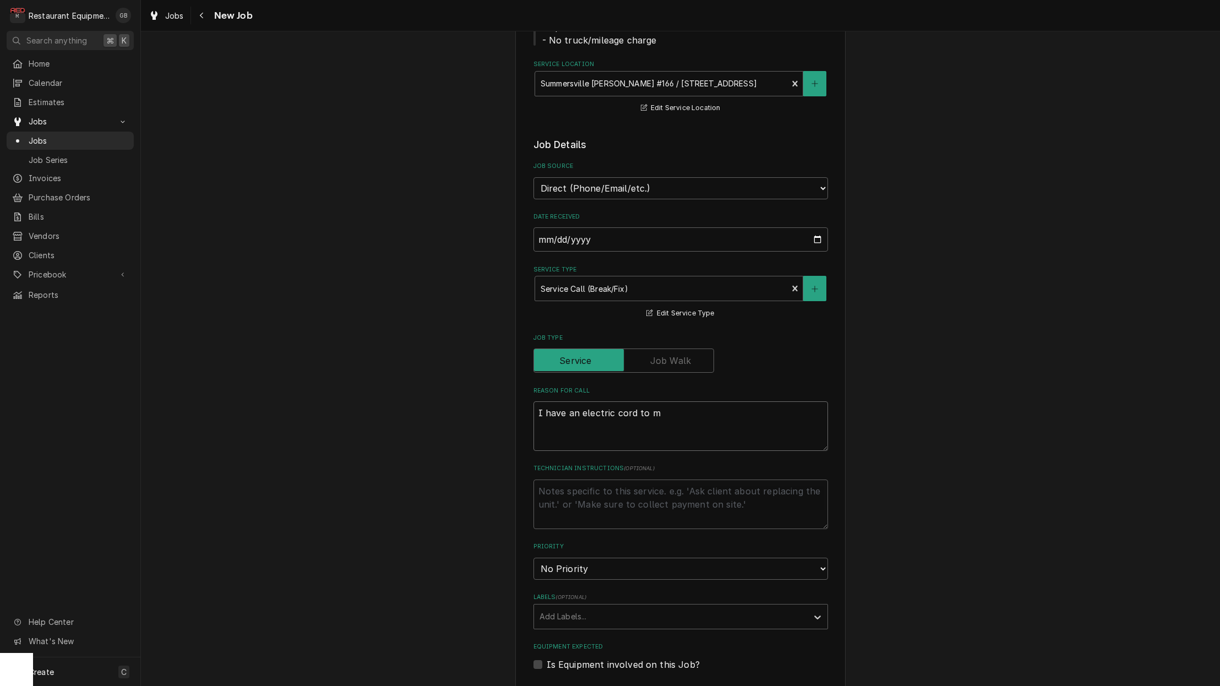
type textarea "I have an electric cord to my"
type textarea "x"
type textarea "I have an electric cord to my"
type textarea "x"
type textarea "I have an electric cord to my s"
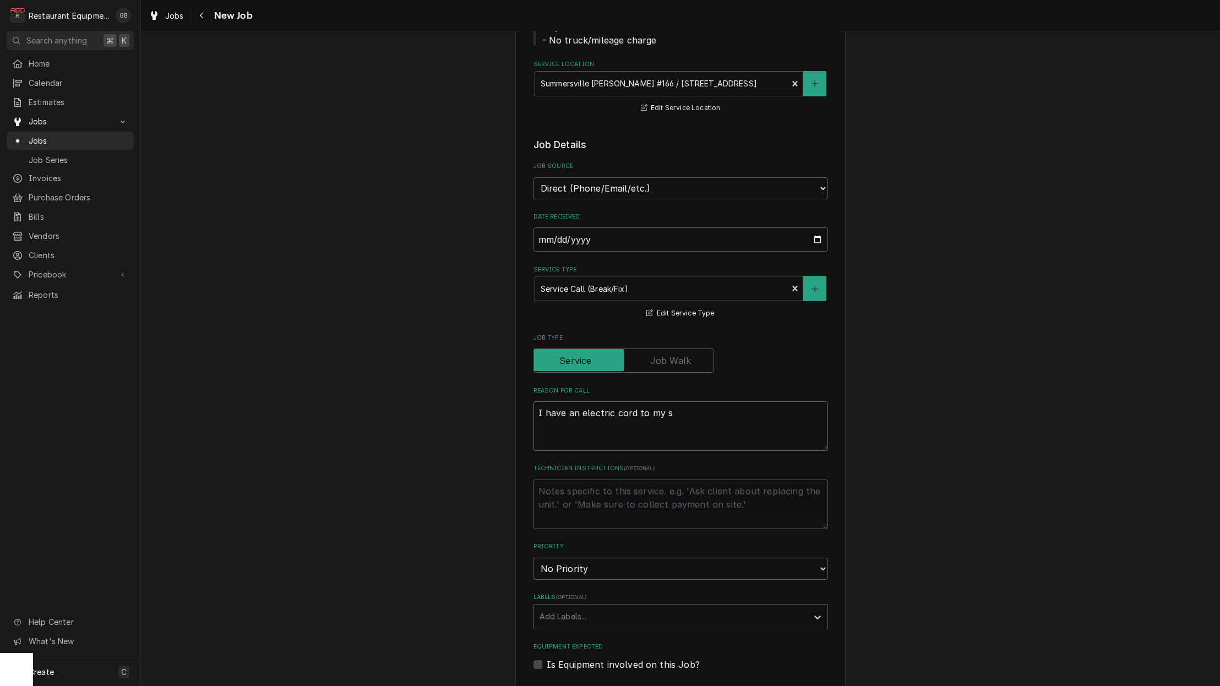
type textarea "x"
type textarea "I have an electric cord to my se"
type textarea "x"
type textarea "I have an electric cord to my ser"
type textarea "x"
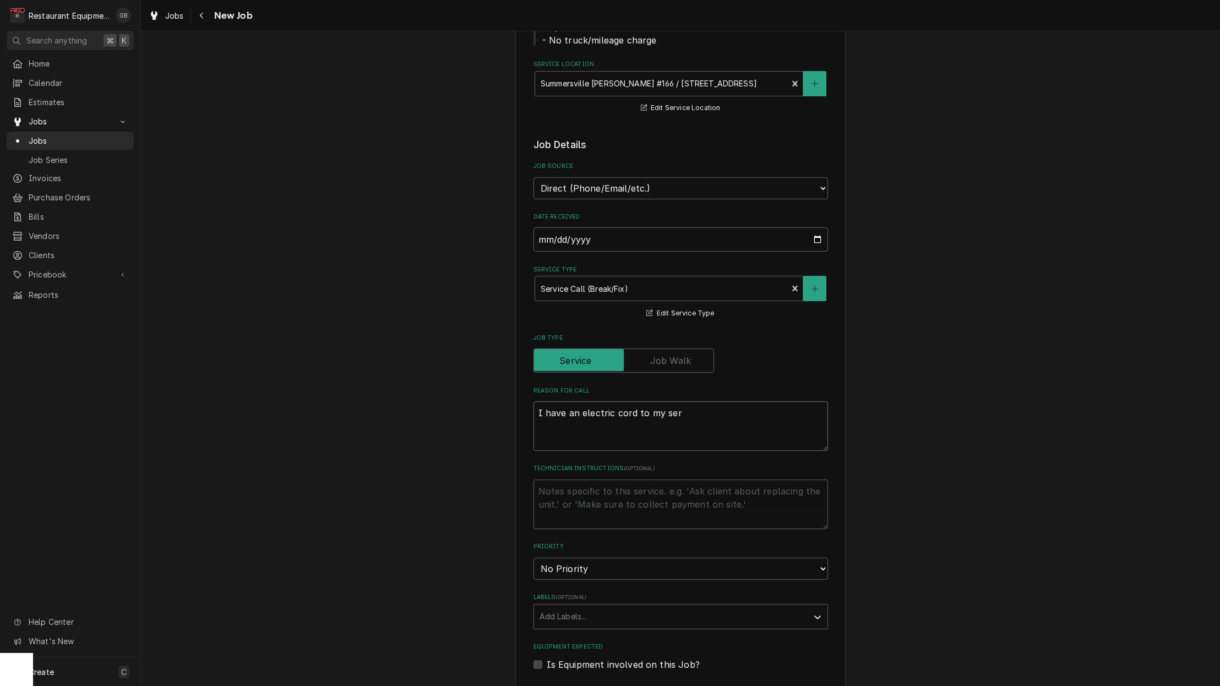
type textarea "I have an electric cord to my serv"
type textarea "x"
type textarea "I have an electric cord to my serve"
type textarea "x"
type textarea "I have an electric cord to my server"
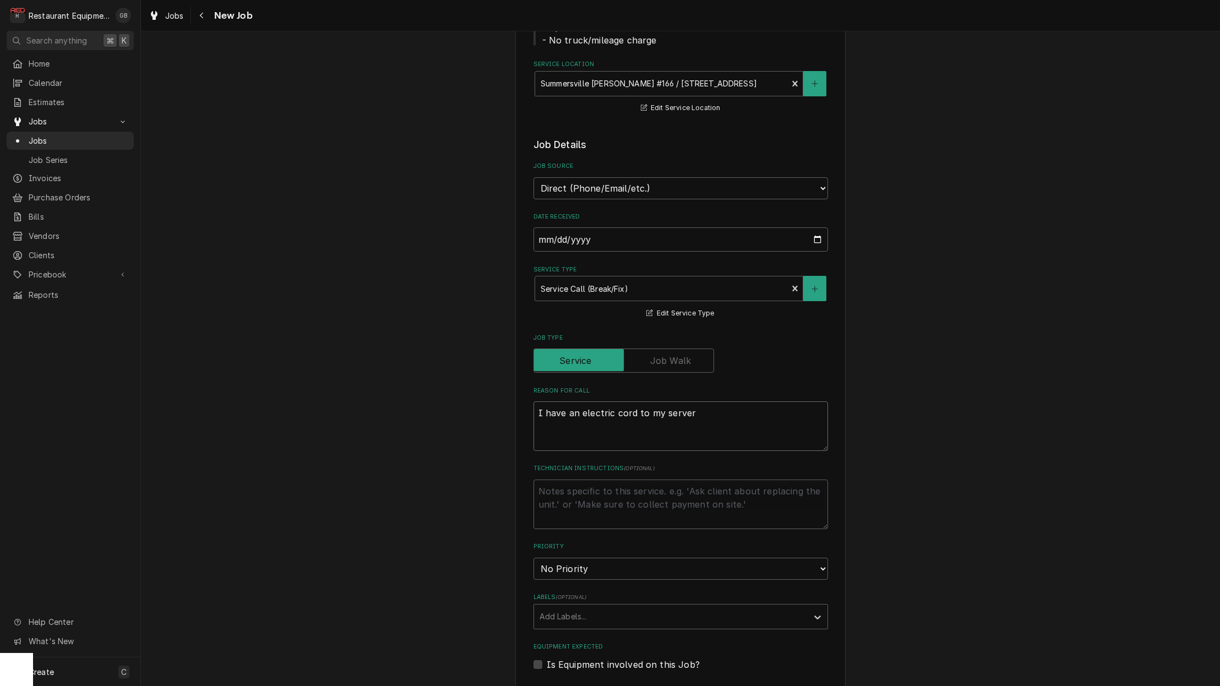
type textarea "x"
type textarea "I have an electric cord to my server"
type textarea "x"
type textarea "I have an electric cord to my server s"
type textarea "x"
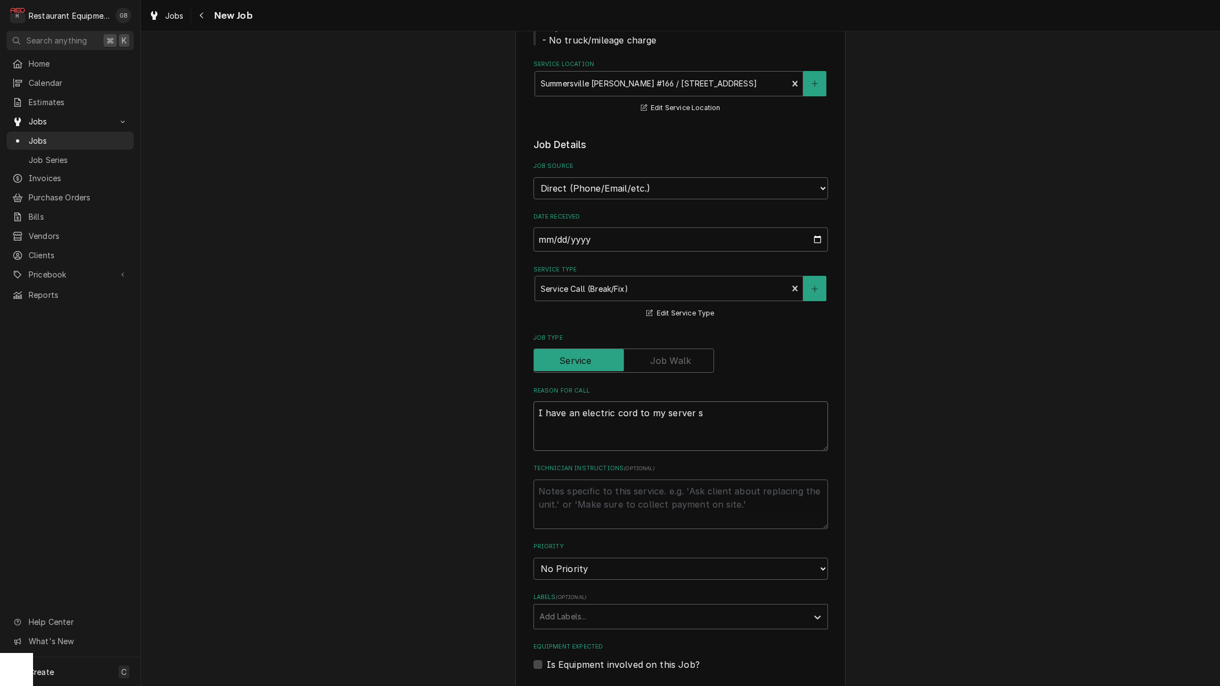
type textarea "I have an electric cord to my server sa"
type textarea "x"
type textarea "I have an electric cord to my server sal"
type textarea "x"
type textarea "I have an electric cord to my server sala"
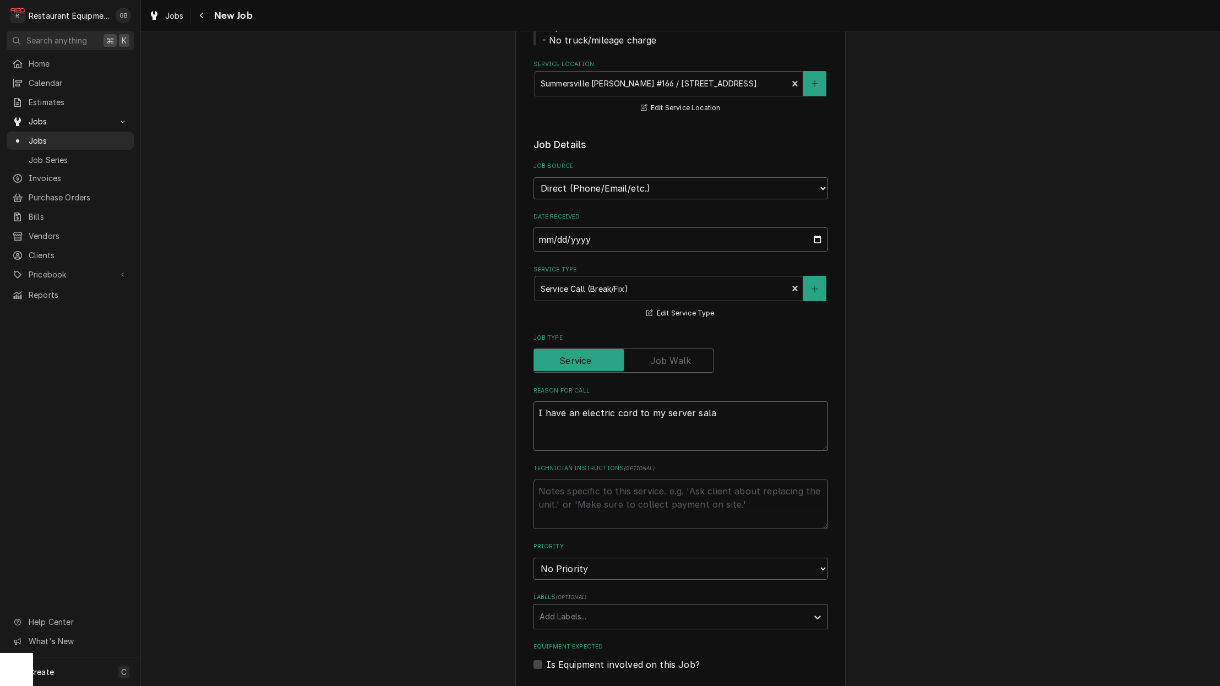
type textarea "x"
type textarea "I have an electric cord to my server salad"
type textarea "x"
type textarea "I have an electric cord to my server salad"
type textarea "x"
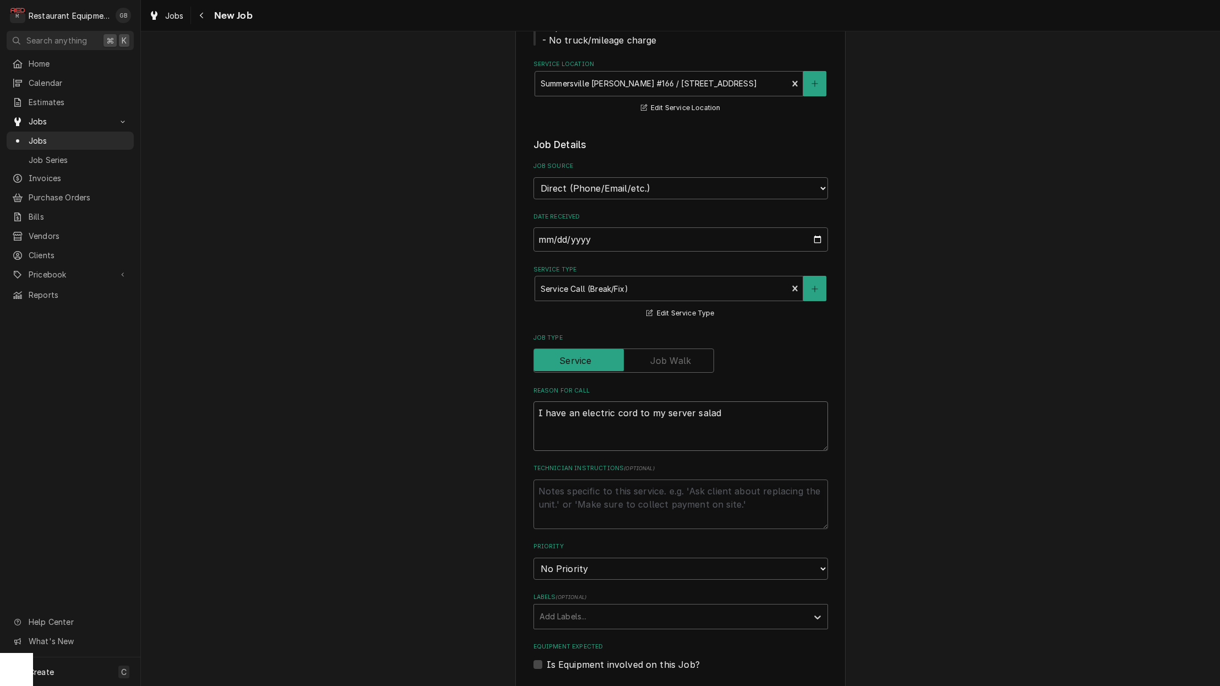
type textarea "I have an electric cord to my server salad c"
type textarea "x"
type textarea "I have an electric cord to my server salad ca"
type textarea "x"
type textarea "I have an electric cord to my server salad cas"
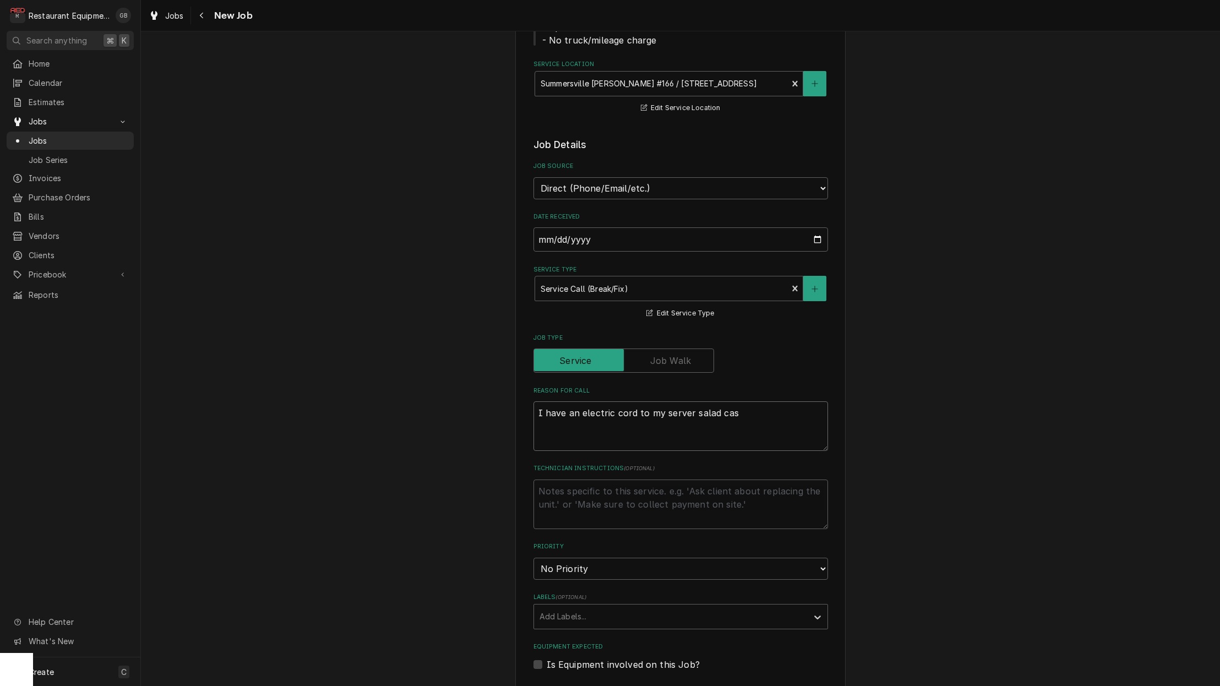
type textarea "x"
type textarea "I have an electric cord to my server salad case"
type textarea "x"
type textarea "I have an electric cord to my server salad case"
type textarea "x"
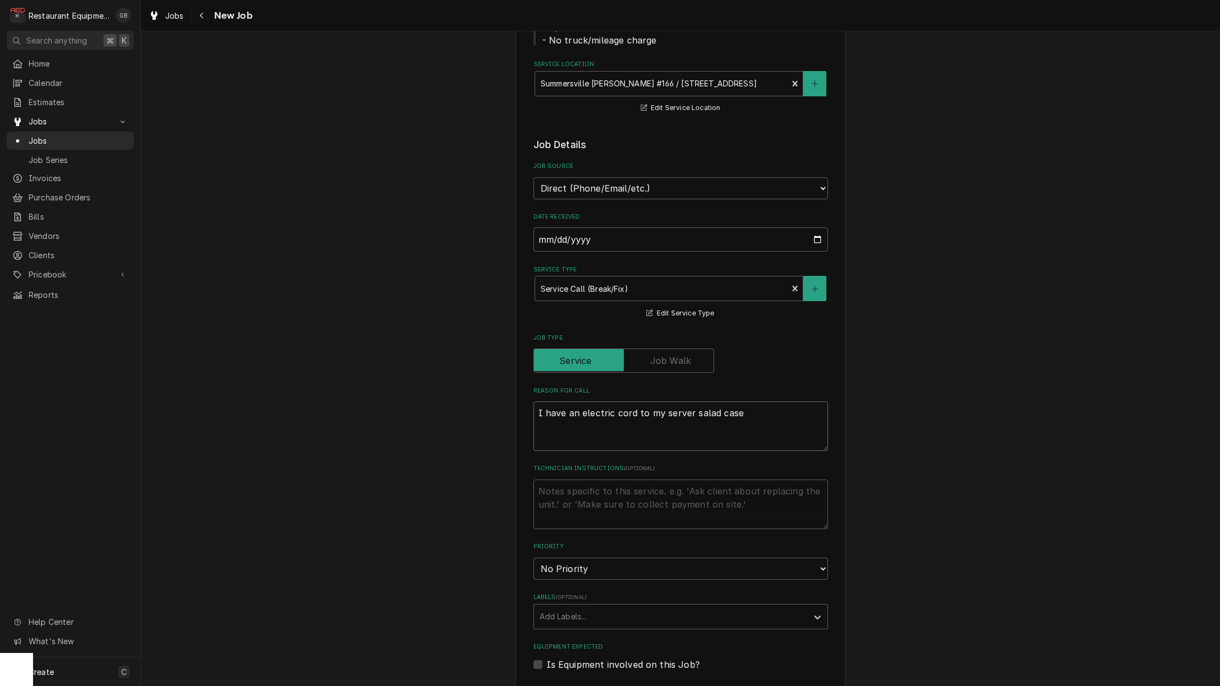
type textarea "I have an electric cord to my server salad case t"
type textarea "x"
type textarea "I have an electric cord to my server salad case th"
type textarea "x"
type textarea "I have an electric cord to my server salad case tha"
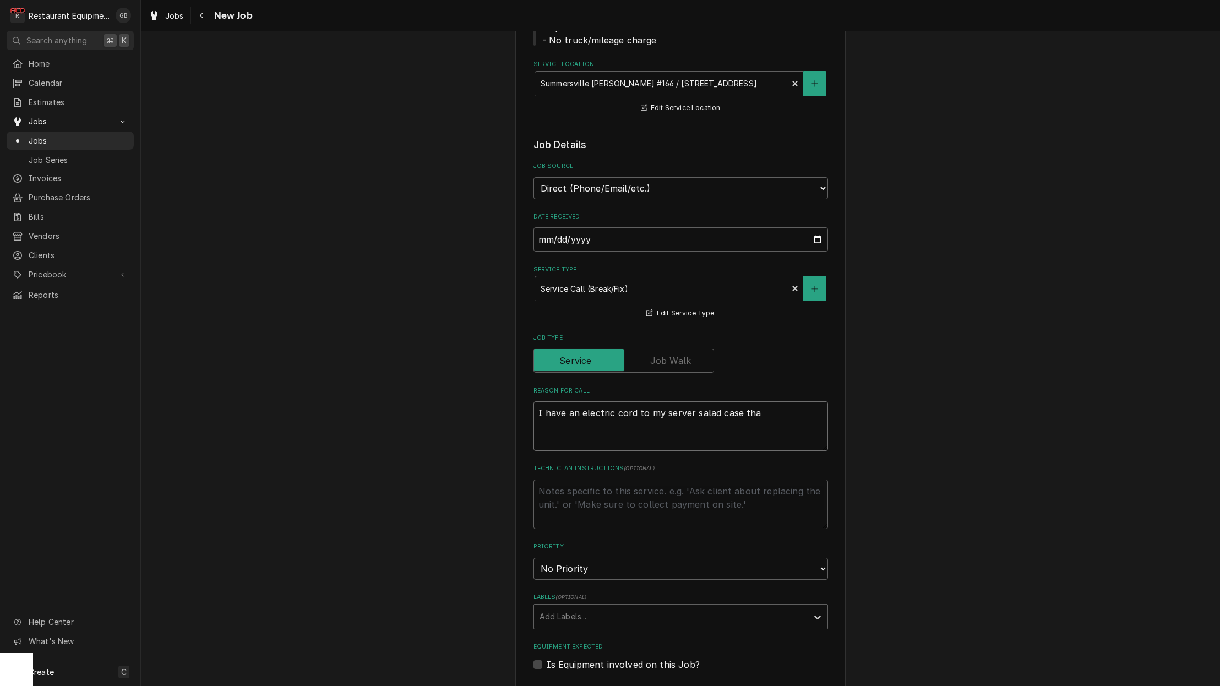
type textarea "x"
type textarea "I have an electric cord to my server salad case that"
type textarea "x"
type textarea "I have an electric cord to my server salad case that"
type textarea "x"
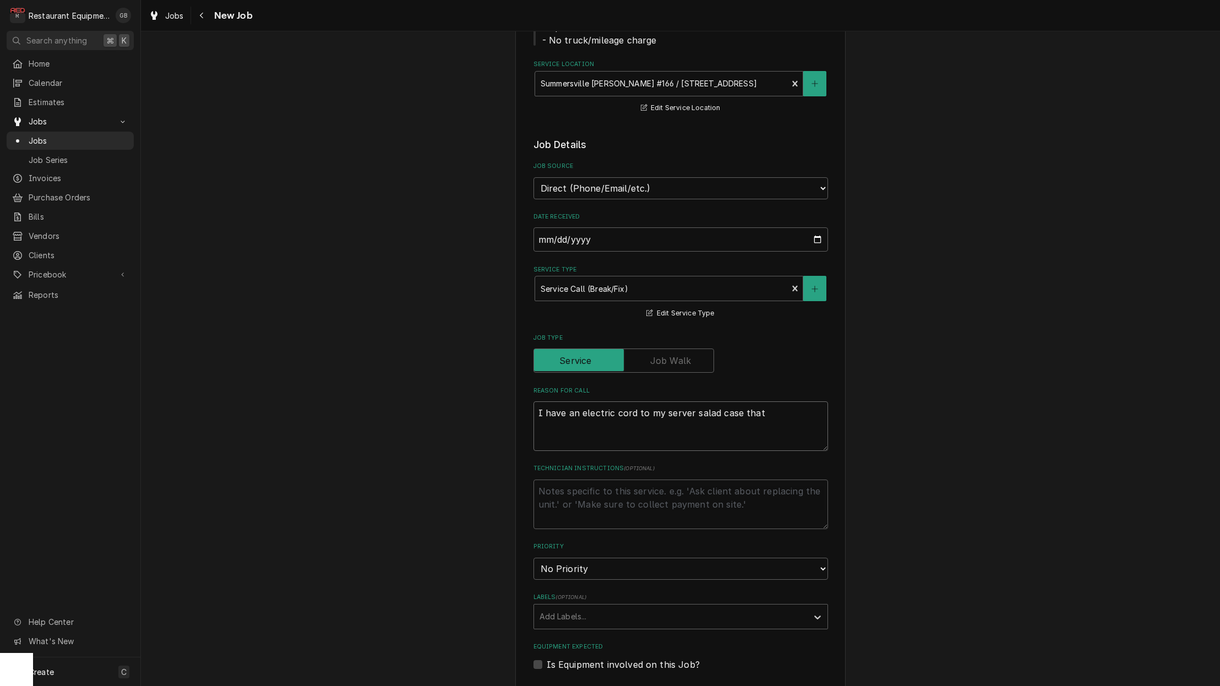
type textarea "I have an electric cord to my server salad case that n"
type textarea "x"
type textarea "I have an electric cord to my server salad case that ne"
type textarea "x"
type textarea "I have an electric cord to my server salad case that nee"
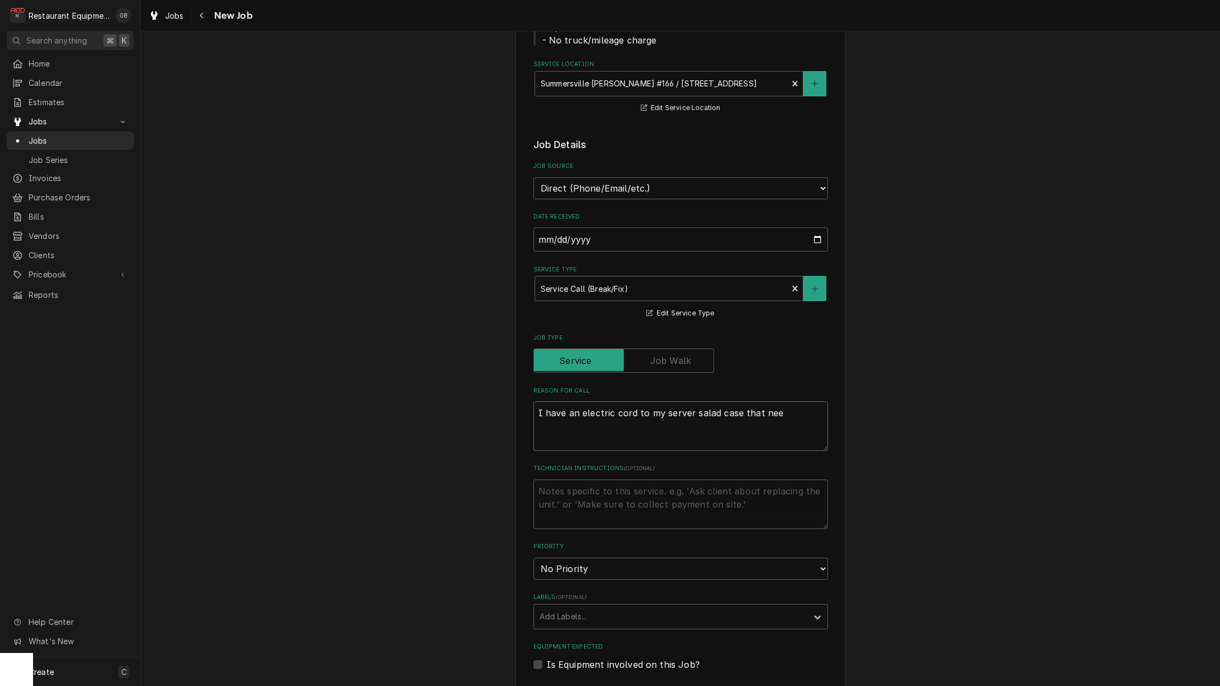
type textarea "x"
type textarea "I have an electric cord to my server salad case that need"
type textarea "x"
type textarea "I have an electric cord to my server salad case that needs"
type textarea "x"
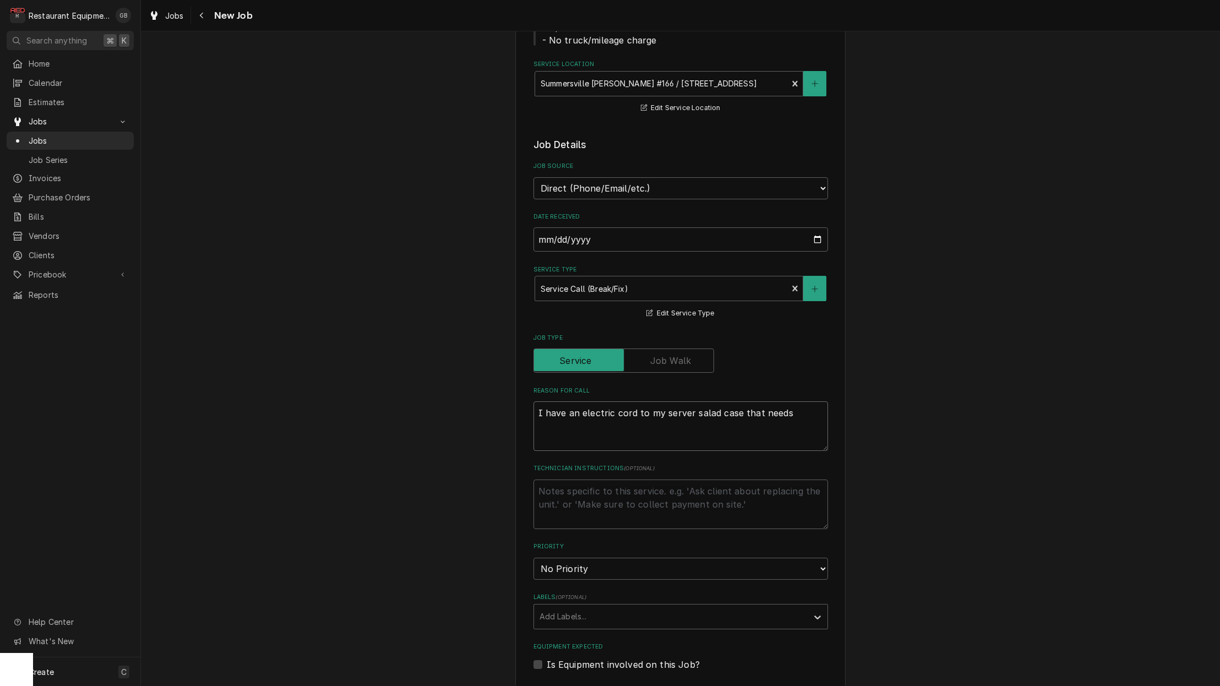
type textarea "I have an electric cord to my server salad case that needs"
type textarea "x"
type textarea "I have an electric cord to my server salad case that needs r"
type textarea "x"
type textarea "I have an electric cord to my server salad case that needs re"
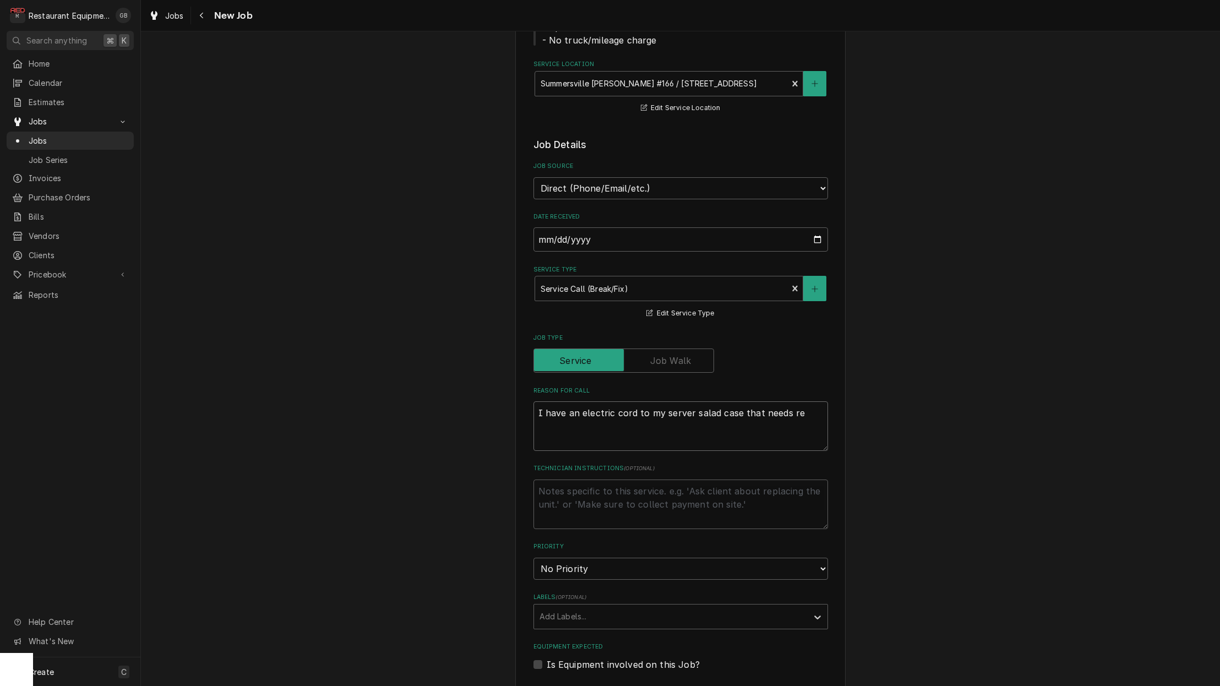
type textarea "x"
type textarea "I have an electric cord to my server salad case that needs rep"
type textarea "x"
type textarea "I have an electric cord to my server salad case that needs repl"
type textarea "x"
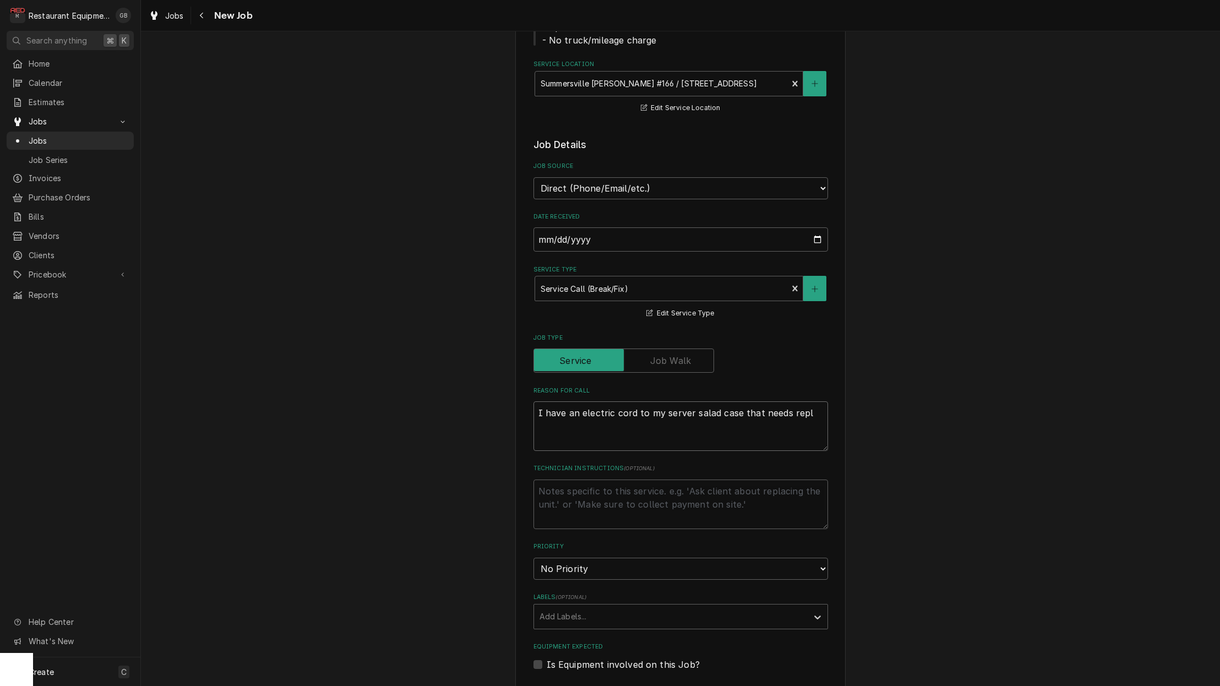
type textarea "I have an electric cord to my server salad case that needs repla"
type textarea "x"
type textarea "I have an electric cord to my server salad case that needs replac"
type textarea "x"
type textarea "I have an electric cord to my server salad case that needs replace"
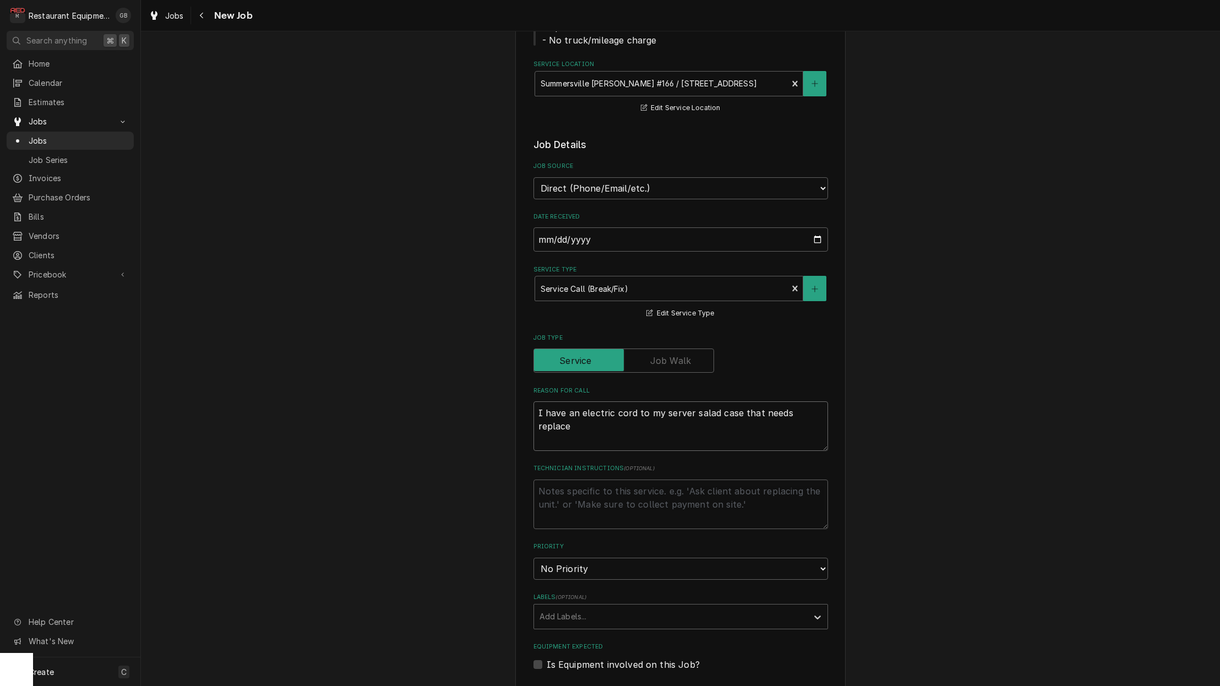
type textarea "x"
type textarea "I have an electric cord to my server salad case that needs replaced"
type textarea "x"
type textarea "I have an electric cord to my server salad case that needs replaced."
type textarea "x"
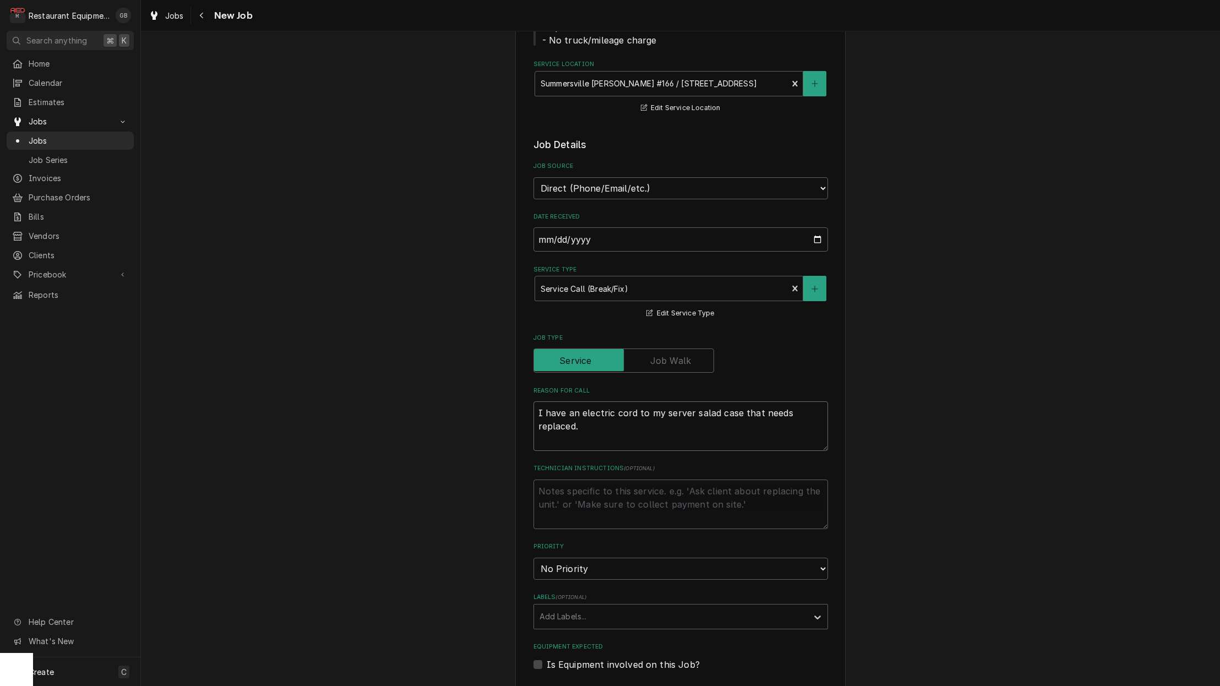
type textarea "I have an electric cord to my server salad case that needs replaced."
click at [585, 493] on textarea "Technician Instructions ( optional )" at bounding box center [680, 504] width 294 height 50
drag, startPoint x: 148, startPoint y: 598, endPoint x: 670, endPoint y: 560, distance: 523.2
click at [670, 560] on fieldset "Job Details Job Source Direct (Phone/Email/etc.) Service Channel Corrigo Ecotra…" at bounding box center [680, 556] width 294 height 837
select select "2"
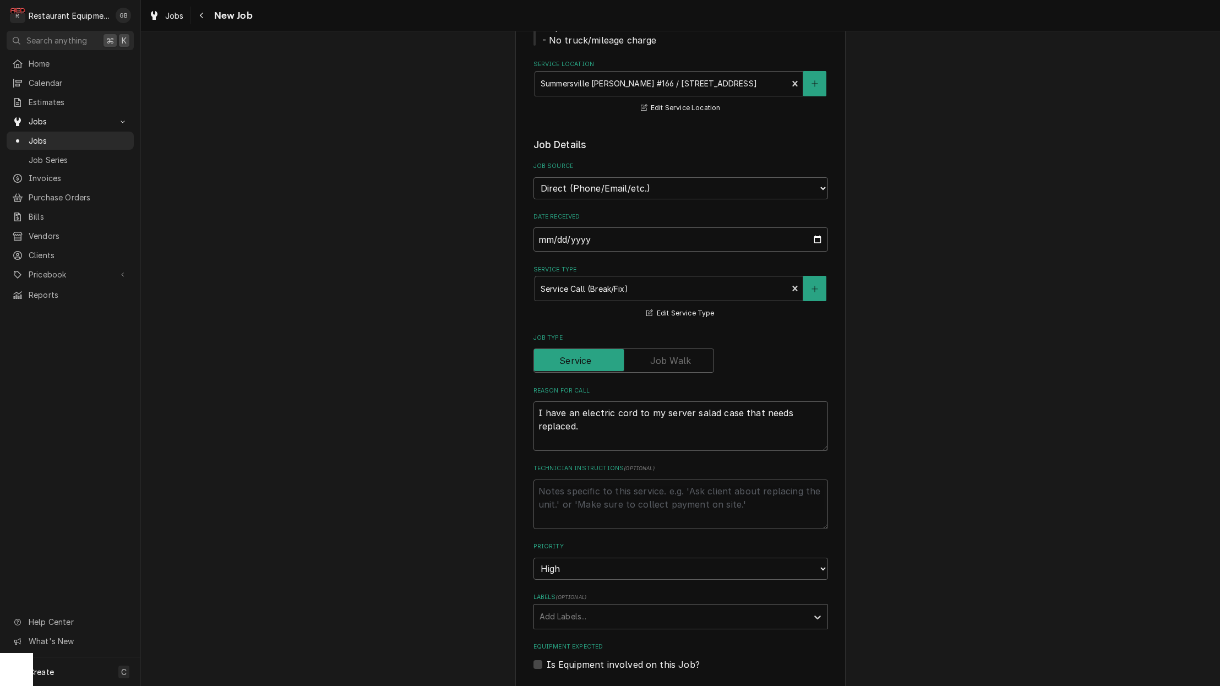
click at [596, 559] on fieldset "Job Details Job Source Direct (Phone/Email/etc.) Service Channel Corrigo Ecotra…" at bounding box center [680, 556] width 294 height 837
type textarea "x"
select select "4"
type textarea "x"
select select "3"
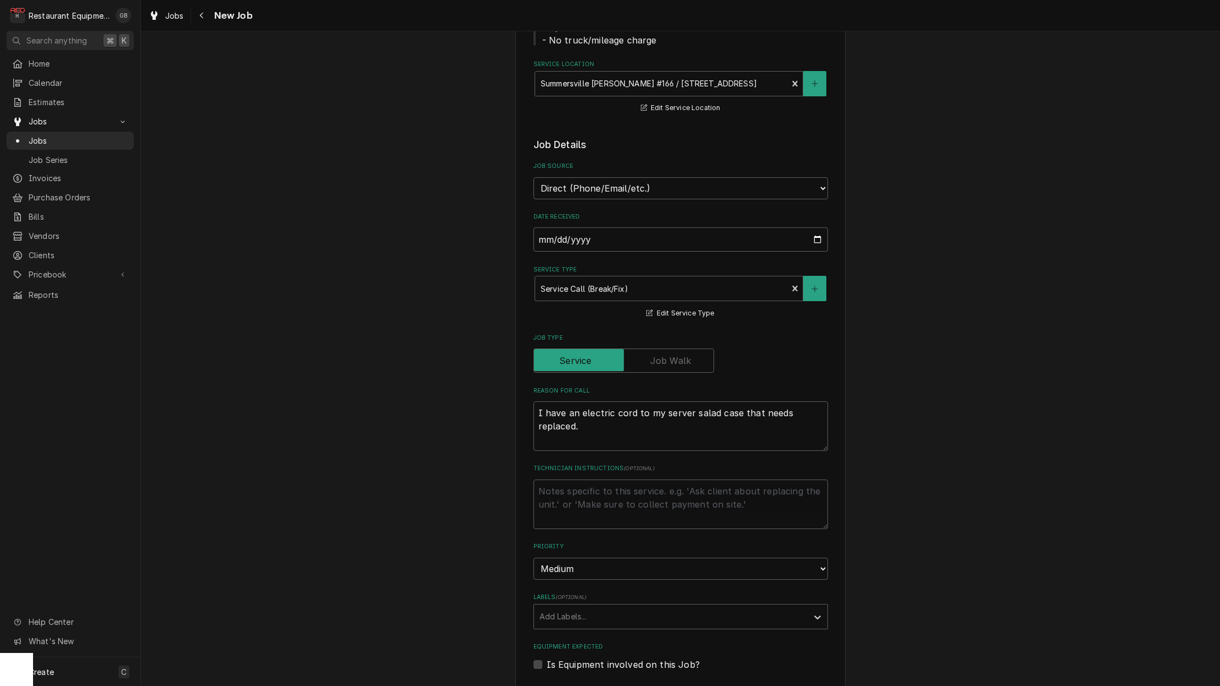
click at [609, 607] on div "Labels" at bounding box center [670, 617] width 263 height 20
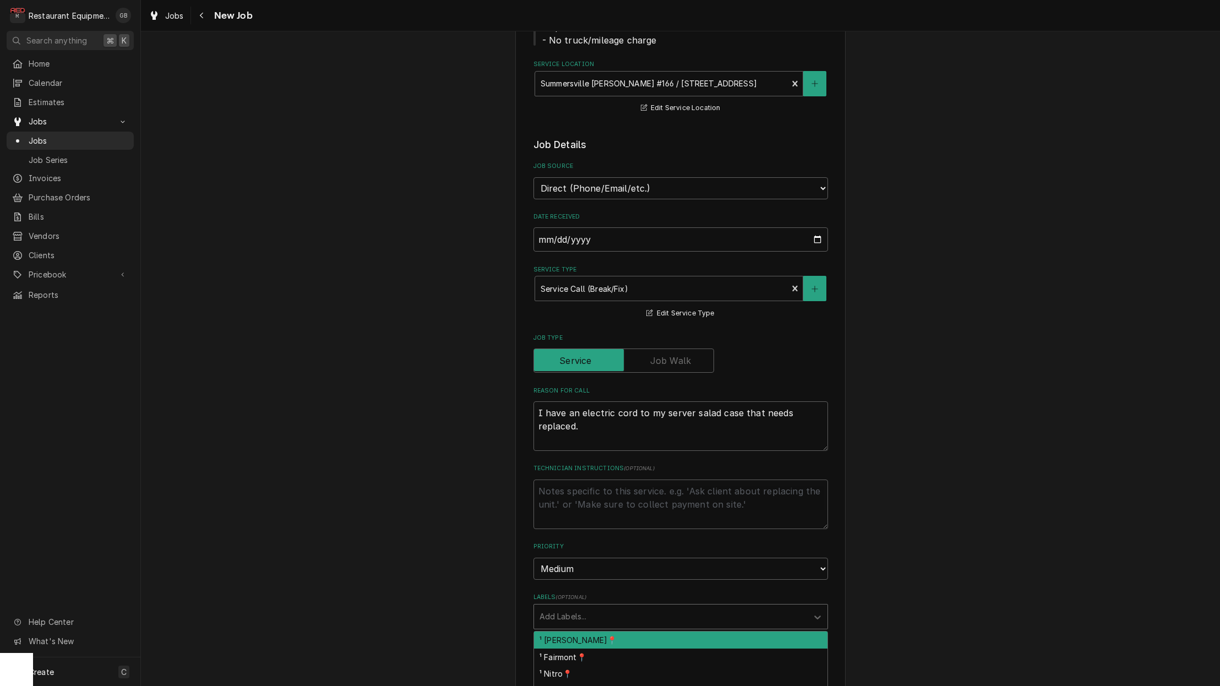
drag, startPoint x: 670, startPoint y: 560, endPoint x: 585, endPoint y: 621, distance: 104.2
click at [585, 631] on div "¹ [PERSON_NAME]📍" at bounding box center [680, 639] width 293 height 17
click at [814, 606] on div "Labels" at bounding box center [818, 616] width 20 height 21
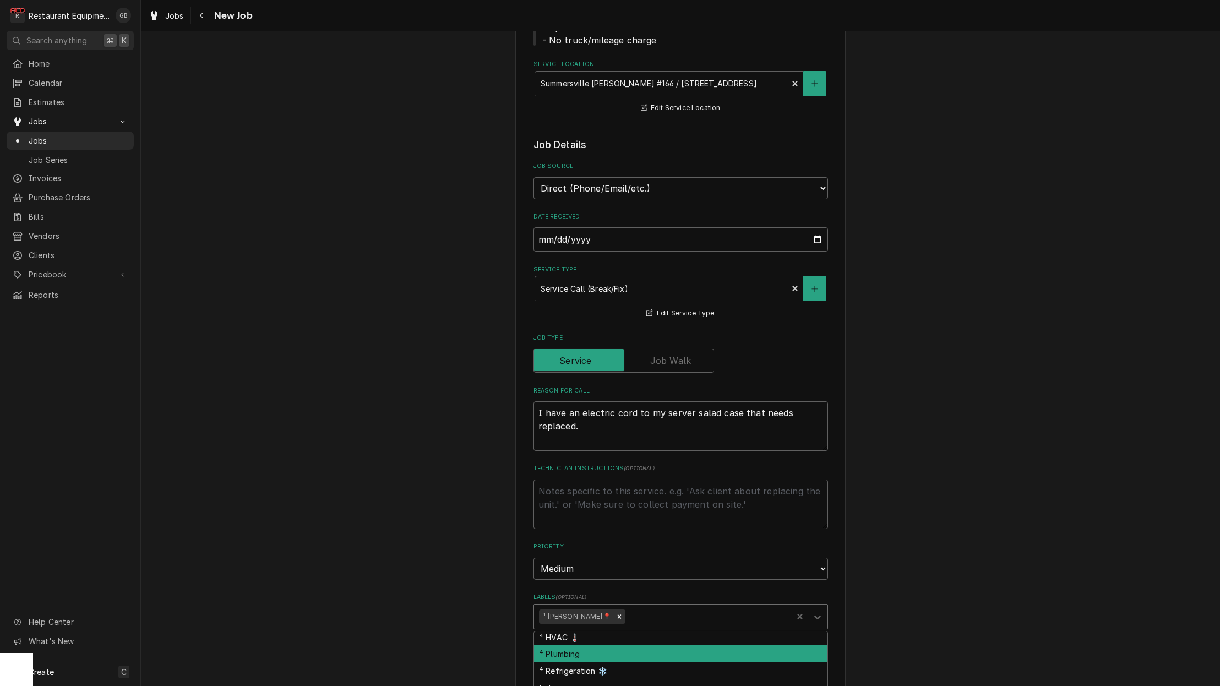
scroll to position [159, 0]
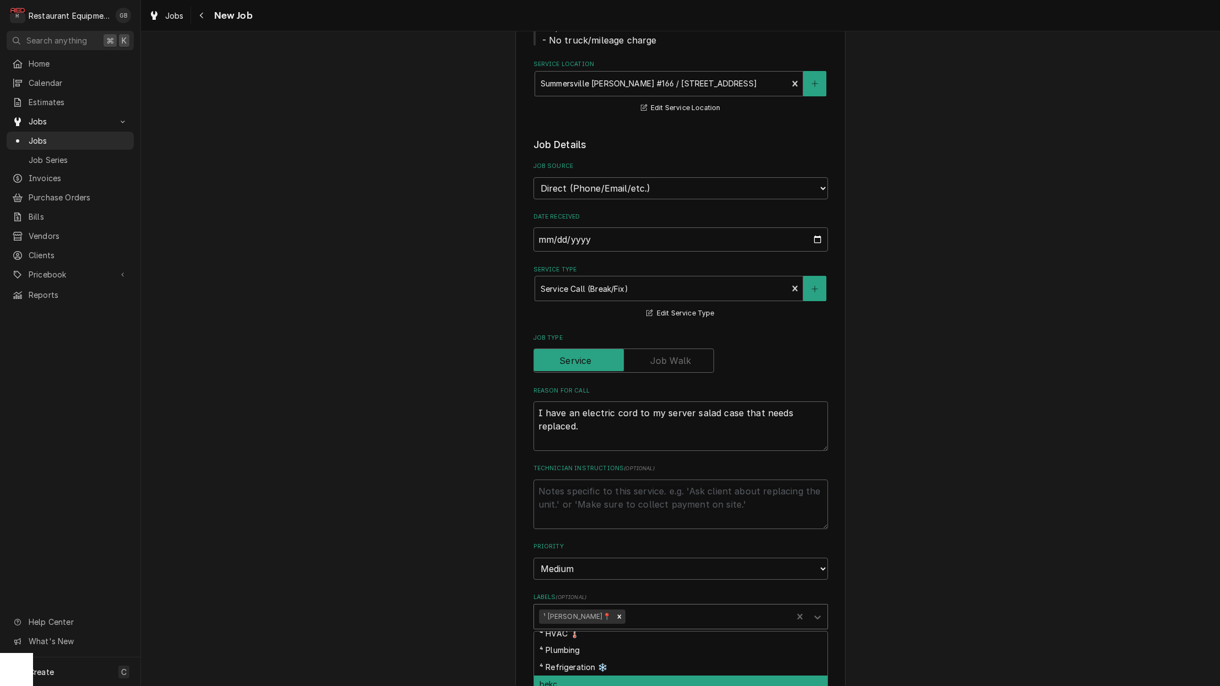
click at [600, 658] on div "⁴ Refrigeration ❄️" at bounding box center [680, 666] width 293 height 17
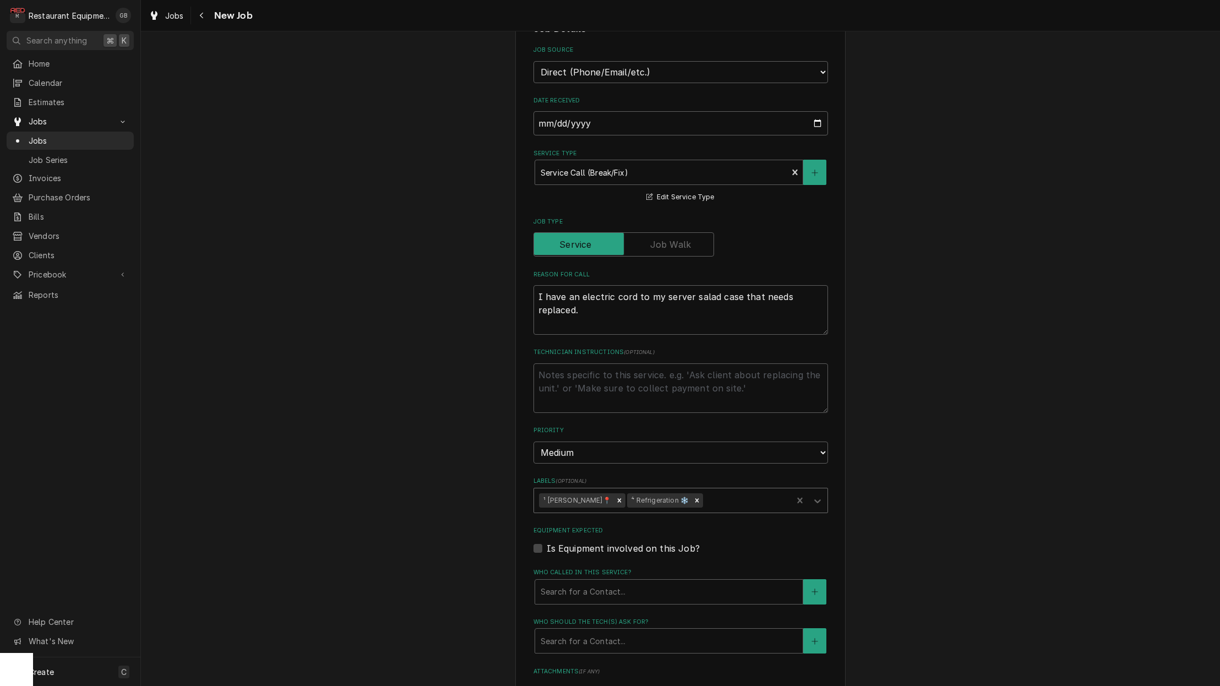
scroll to position [312, 0]
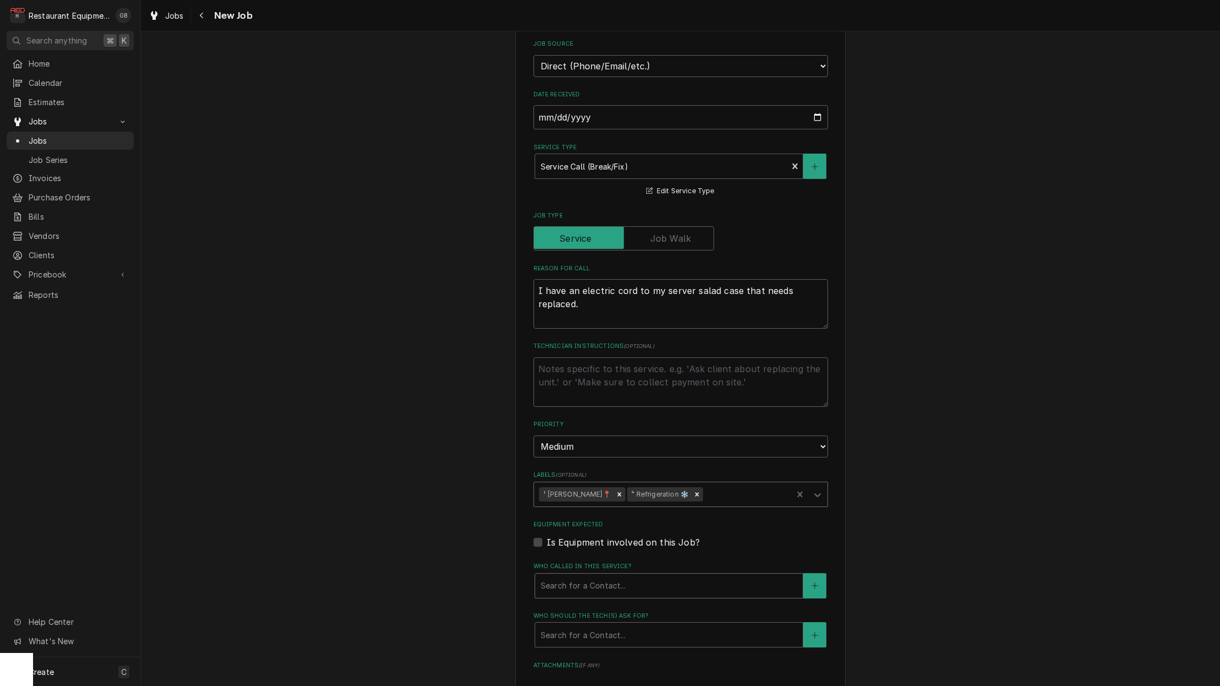
drag, startPoint x: 602, startPoint y: 602, endPoint x: 555, endPoint y: 568, distance: 58.4
click at [555, 576] on div "Who called in this service?" at bounding box center [669, 586] width 257 height 20
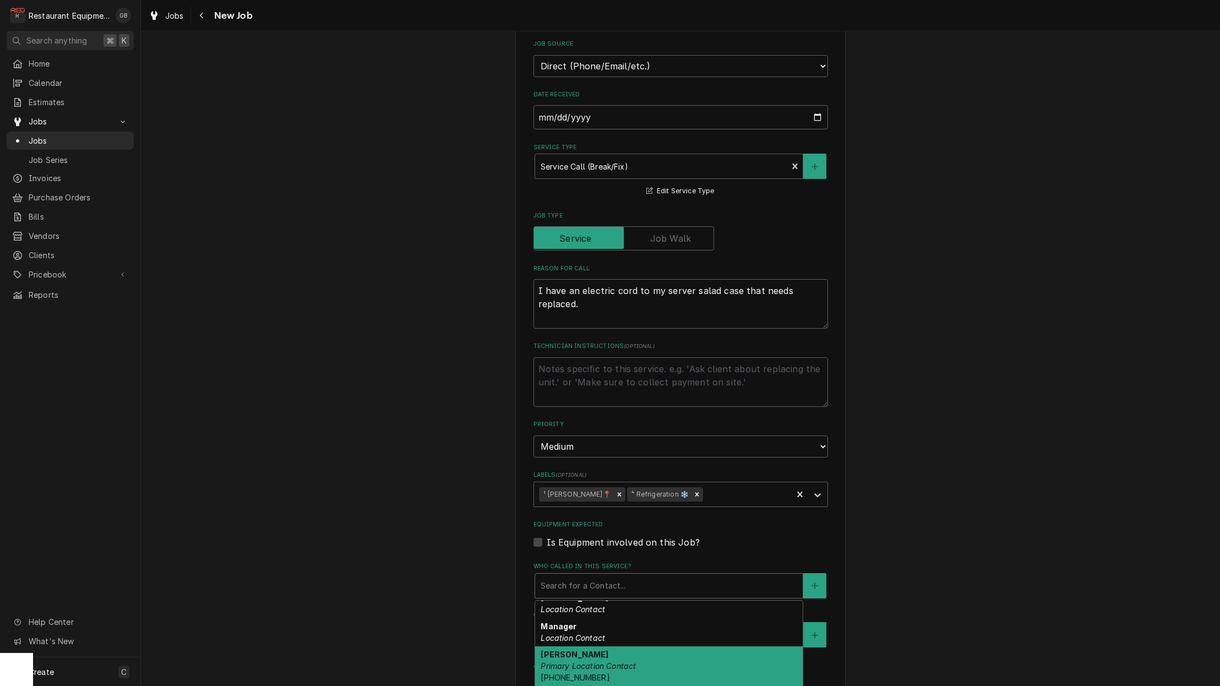
scroll to position [110, 0]
click at [615, 654] on em "Primary Location Contact" at bounding box center [588, 658] width 95 height 9
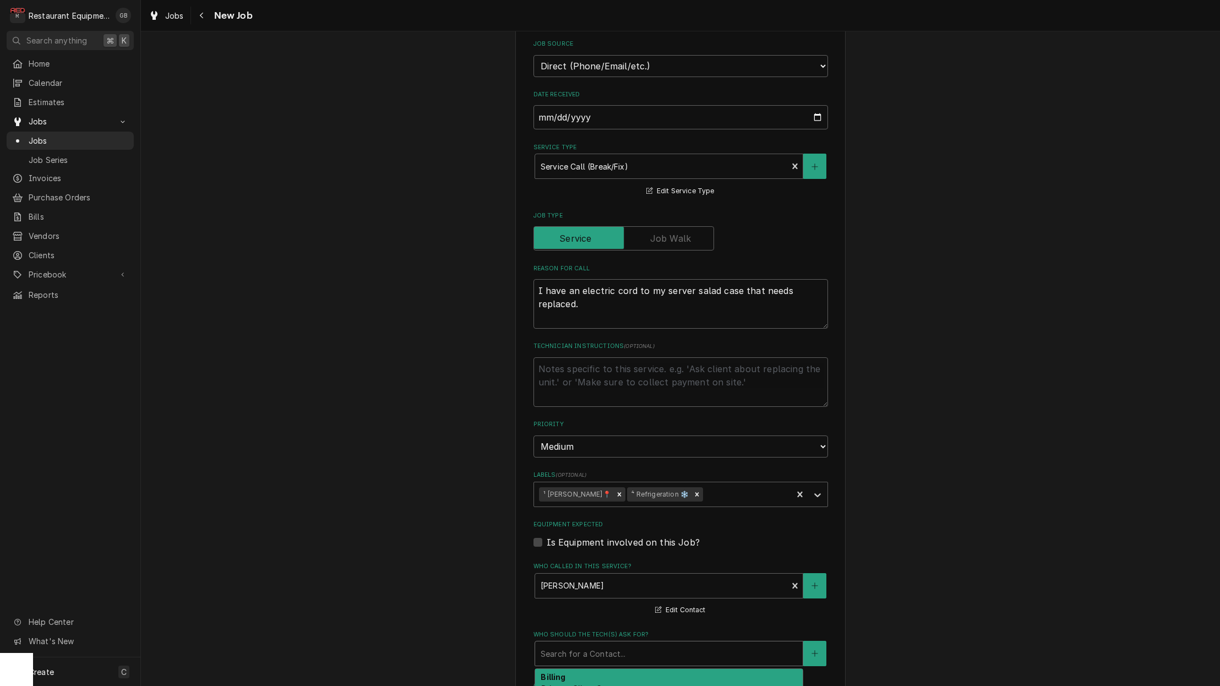
click at [615, 648] on div "Search for a Contact..." at bounding box center [669, 654] width 257 height 12
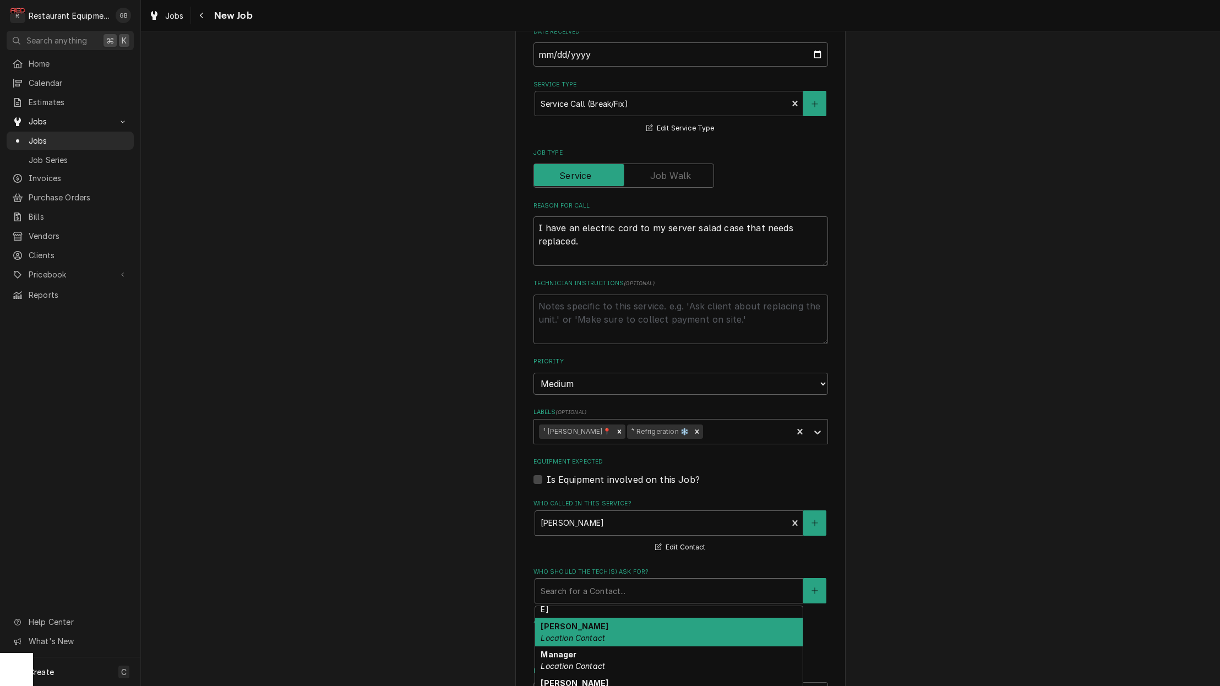
scroll to position [376, 0]
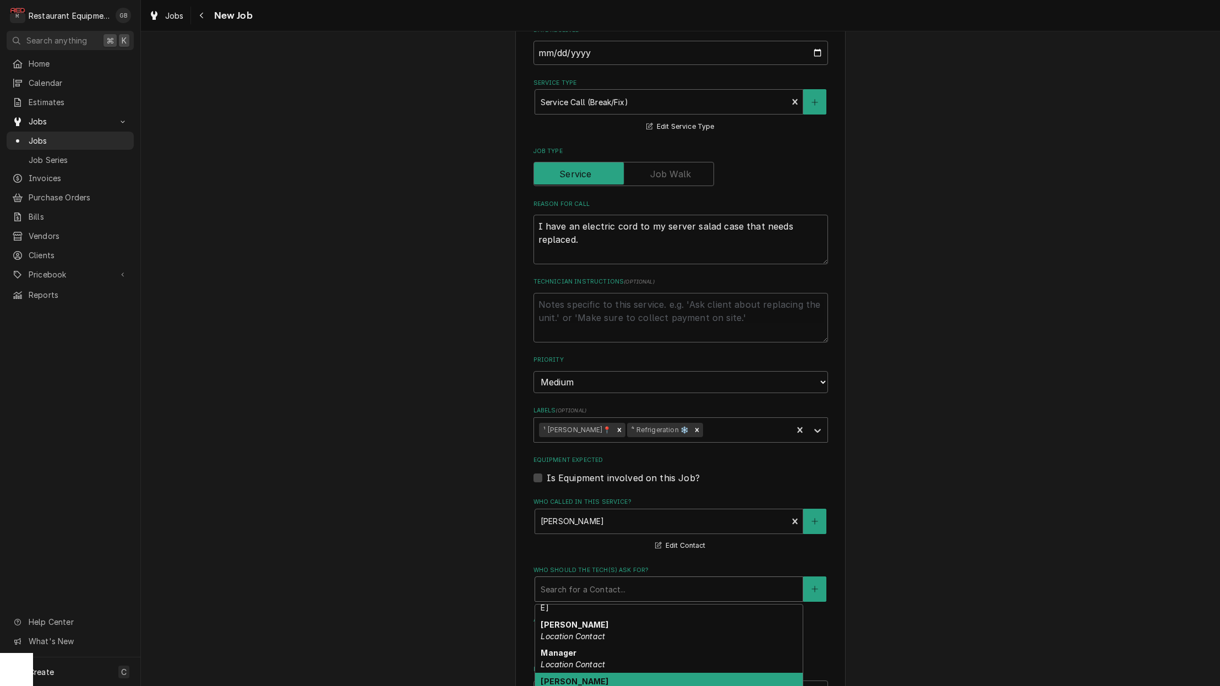
click at [610, 685] on em "Primary Location Contact" at bounding box center [588, 692] width 95 height 9
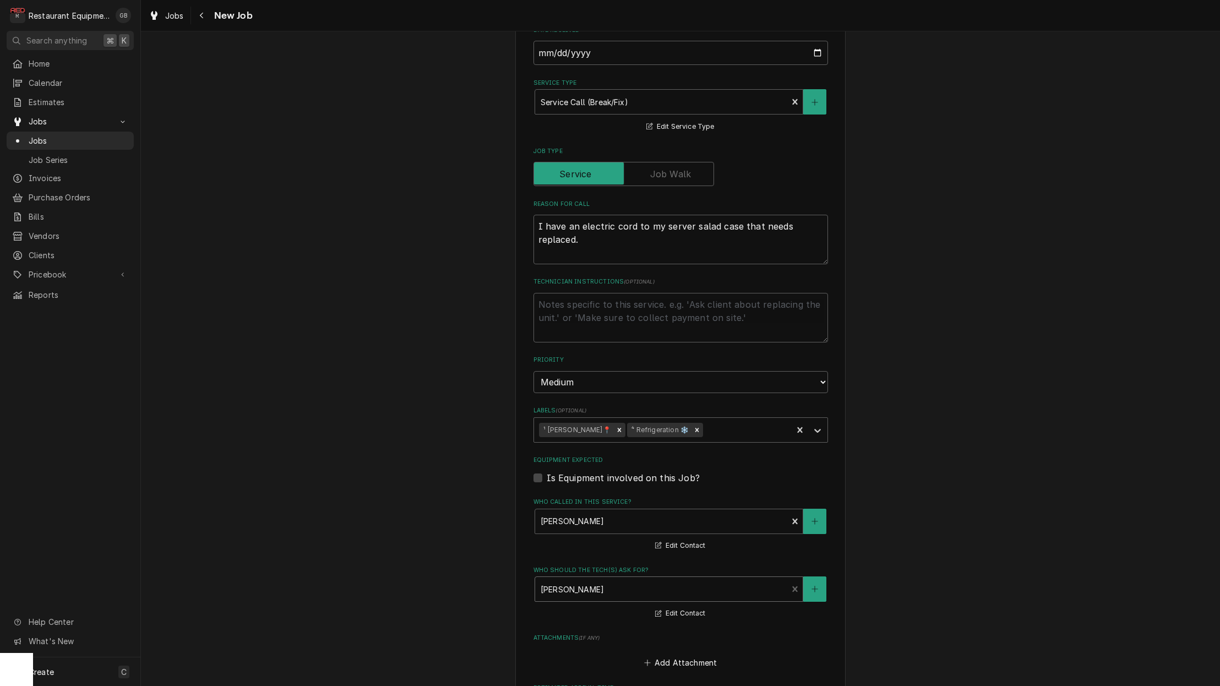
click at [573, 511] on div "Who called in this service?" at bounding box center [662, 521] width 242 height 20
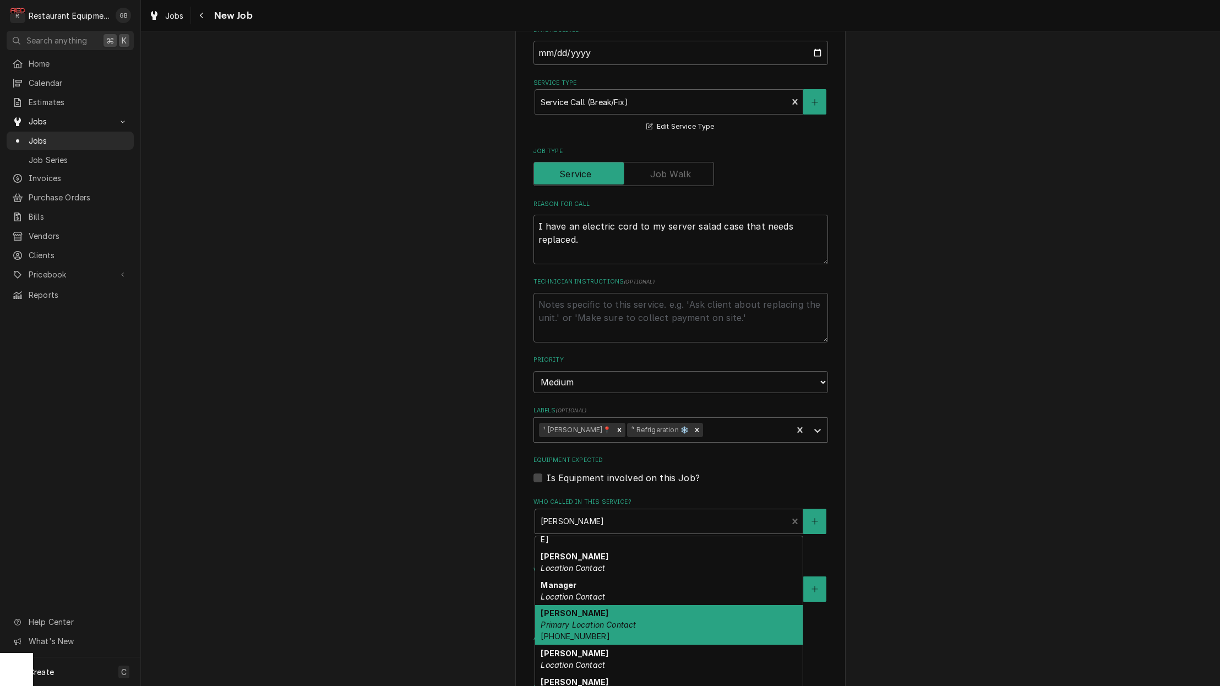
scroll to position [80, 0]
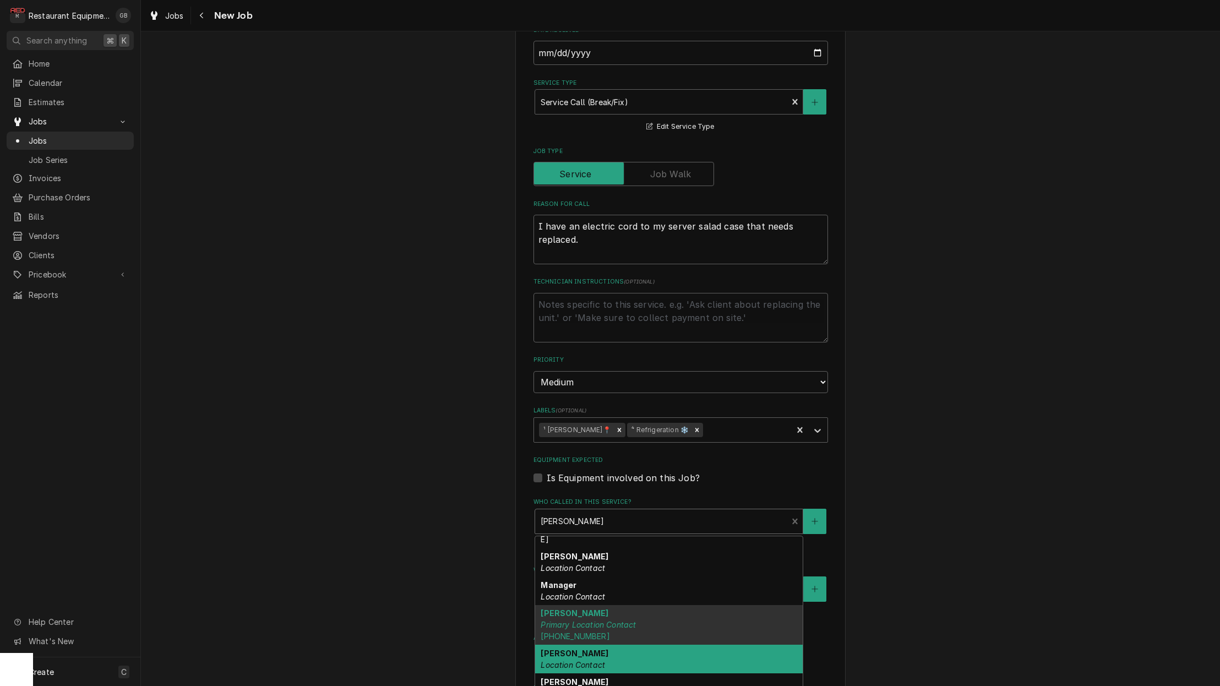
click at [594, 660] on em "Location Contact" at bounding box center [573, 664] width 64 height 9
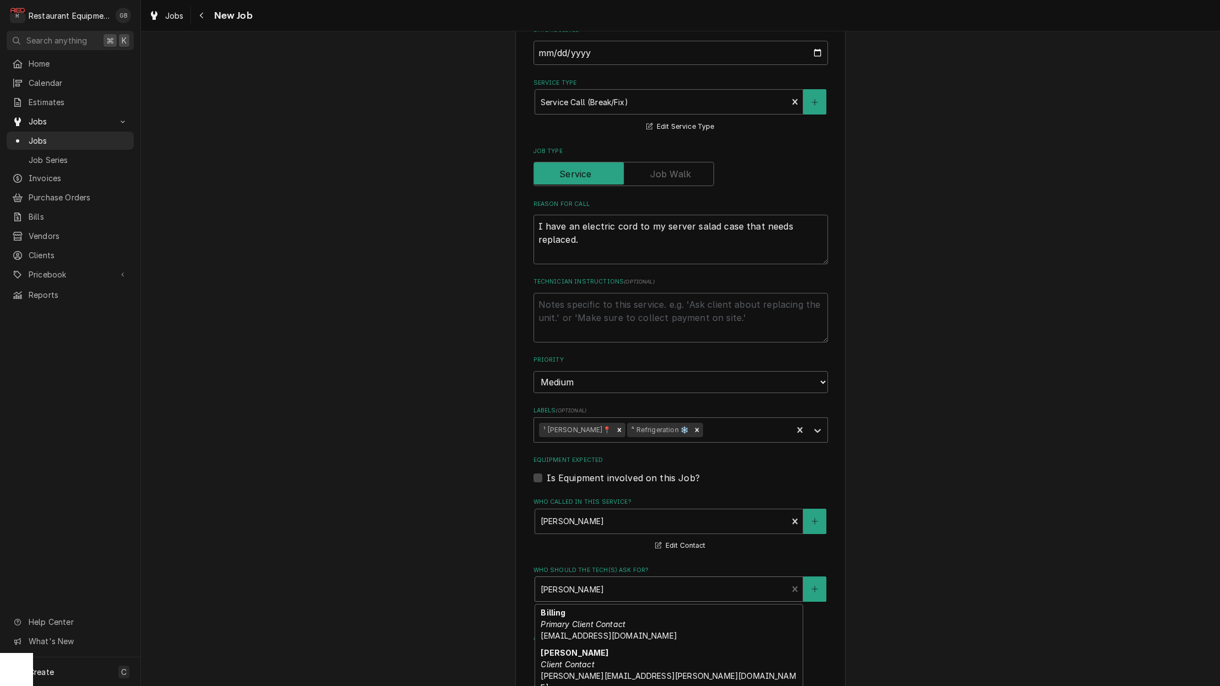
click at [582, 579] on div "Who should the tech(s) ask for?" at bounding box center [662, 589] width 242 height 20
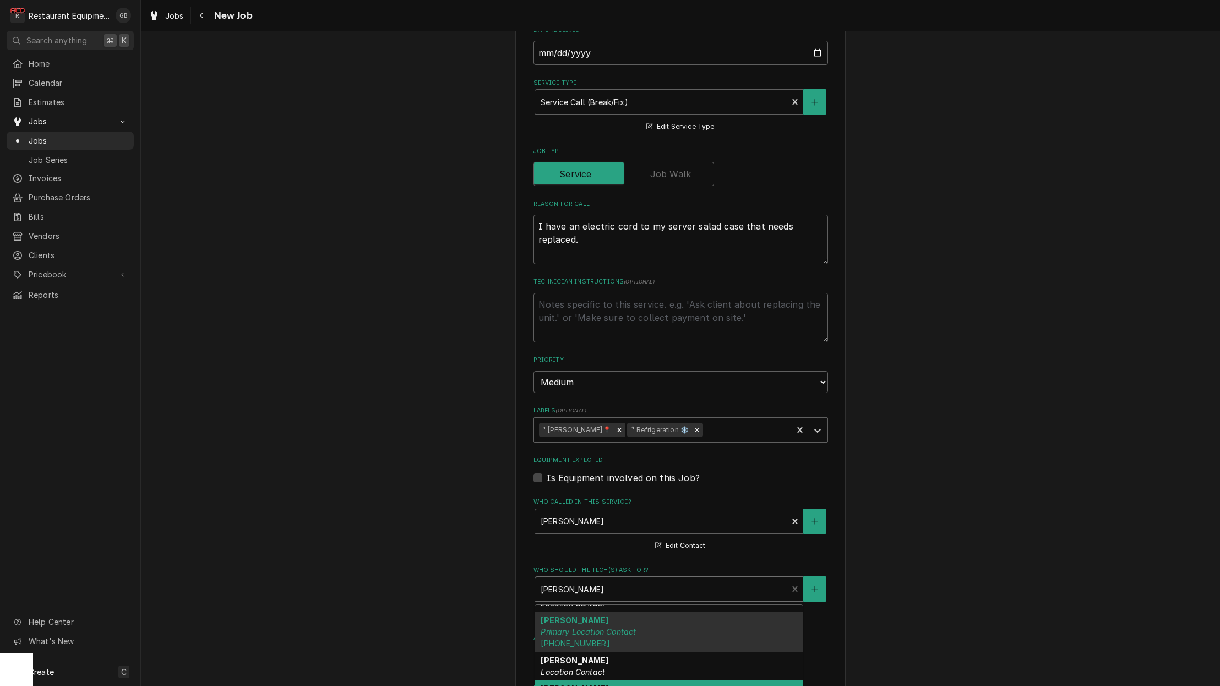
click at [631, 652] on div "Rodney Location Contact" at bounding box center [669, 666] width 268 height 29
type textarea "x"
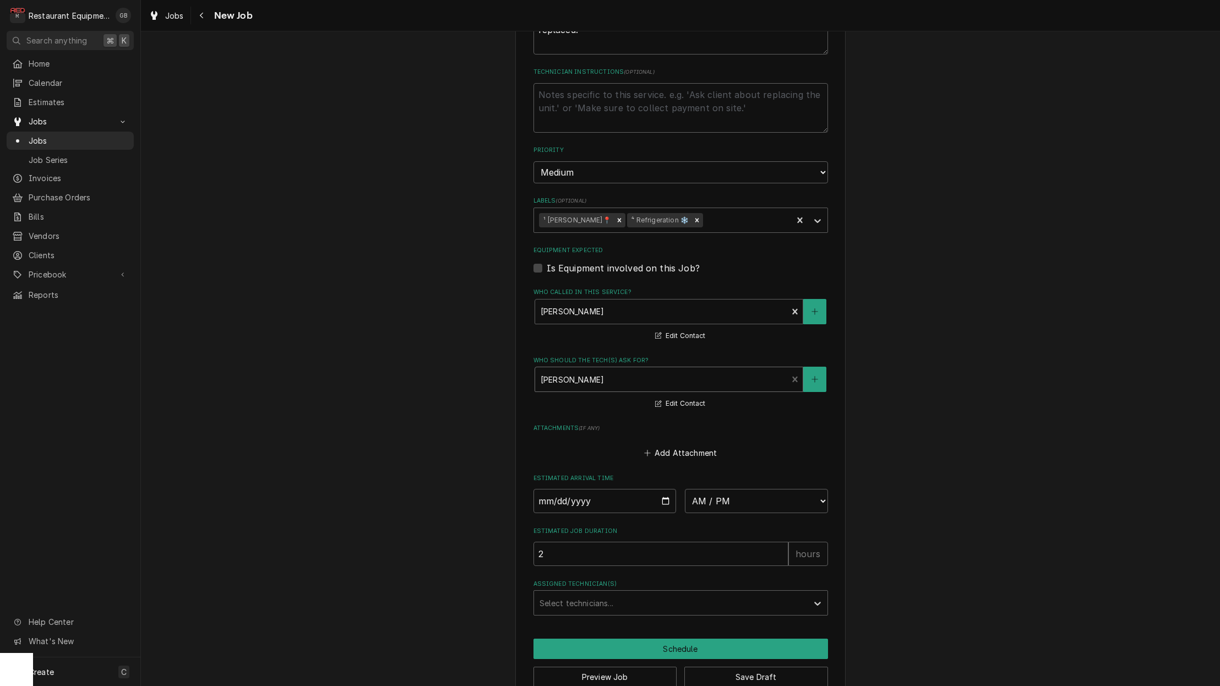
scroll to position [585, 0]
click at [566, 489] on input "Date" at bounding box center [604, 501] width 143 height 24
type input "2025-10-03"
type textarea "x"
select select "09:15:00"
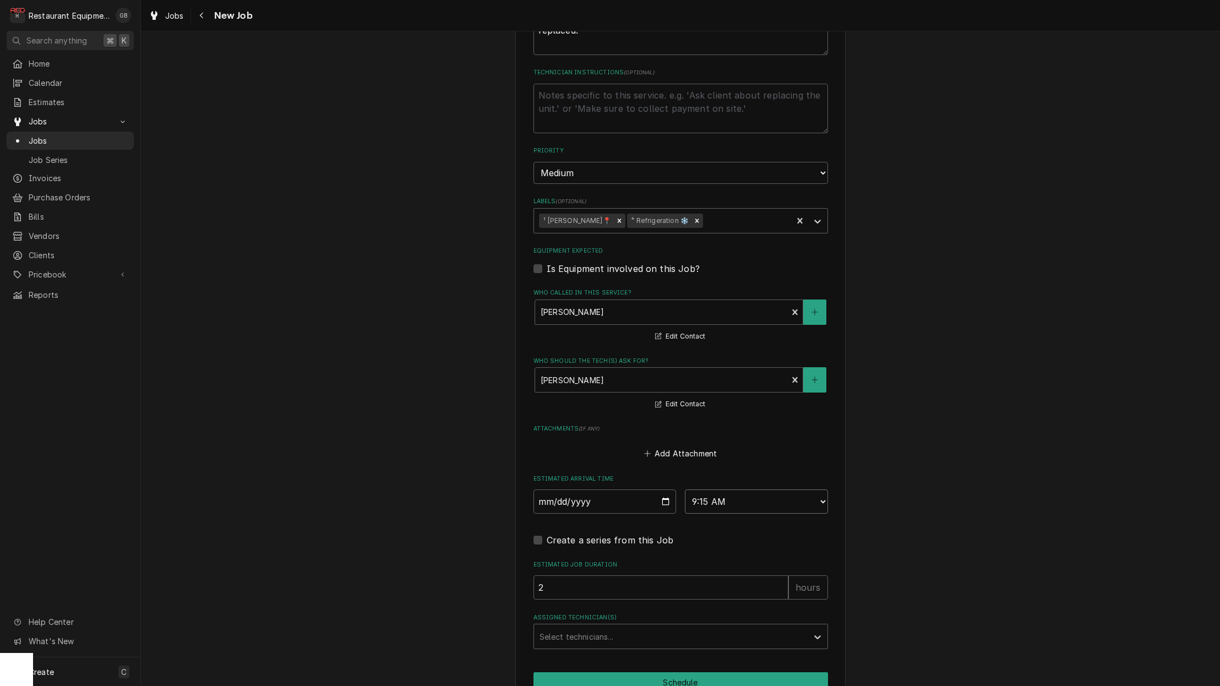
type textarea "x"
click at [639, 626] on div "Assigned Technician(s)" at bounding box center [670, 636] width 263 height 20
type input "kal"
drag, startPoint x: 567, startPoint y: 491, endPoint x: 604, endPoint y: 636, distance: 149.5
click at [604, 652] on div "Kaleb Lewis" at bounding box center [680, 660] width 293 height 17
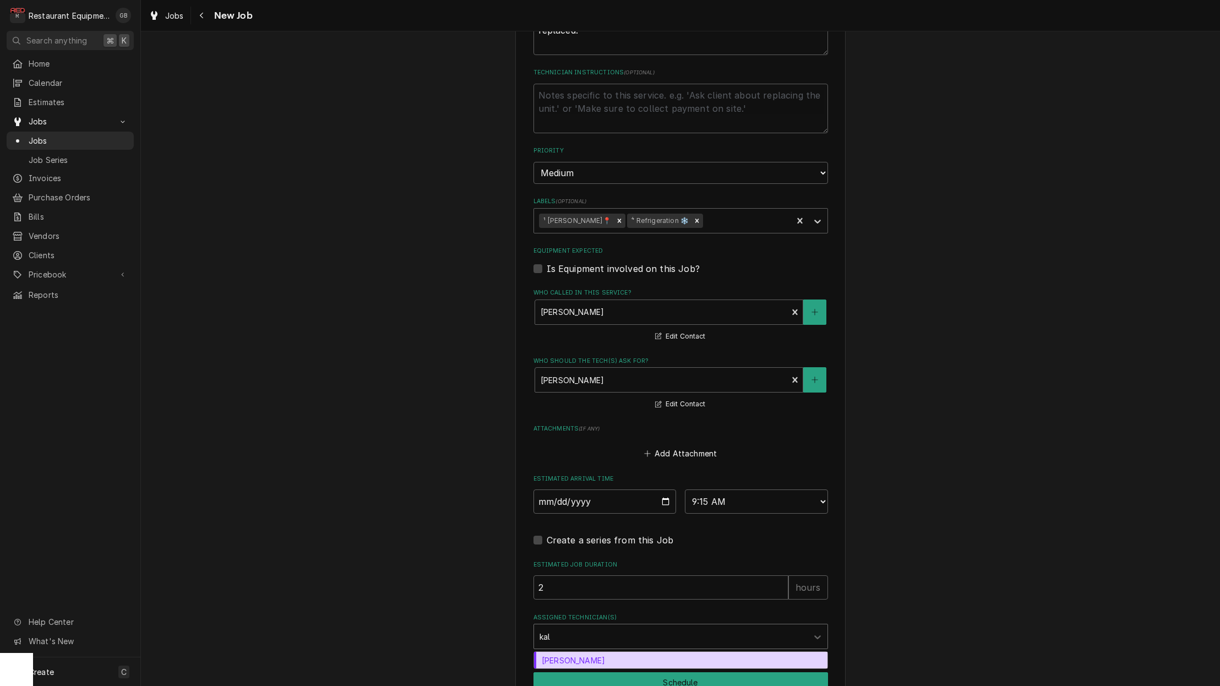
type textarea "x"
click at [673, 672] on button "Schedule" at bounding box center [680, 682] width 294 height 20
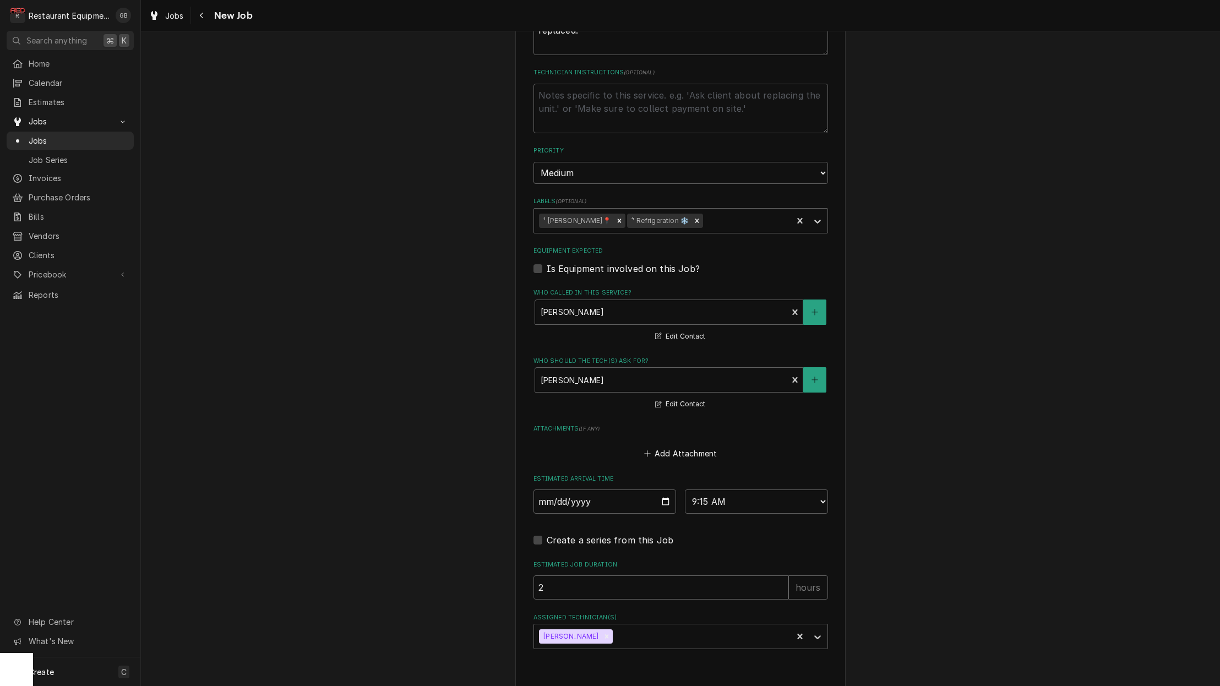
type textarea "x"
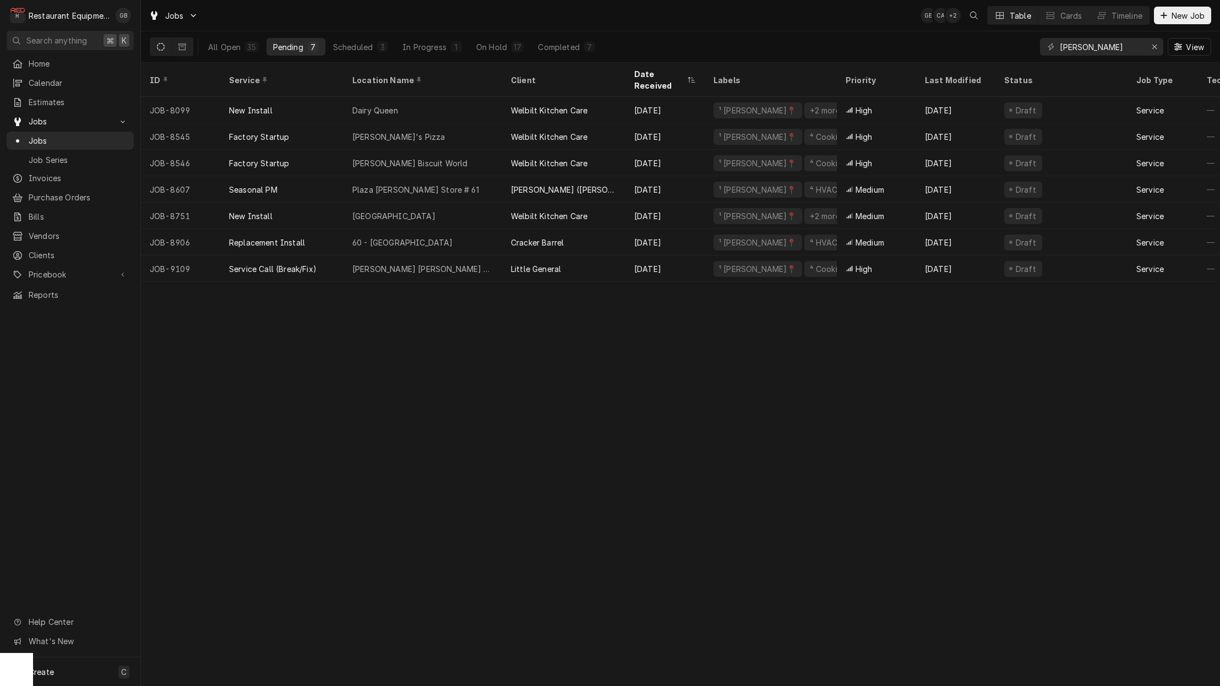
scroll to position [1, 0]
click at [446, 255] on div "Glen Jean Subway" at bounding box center [422, 268] width 159 height 26
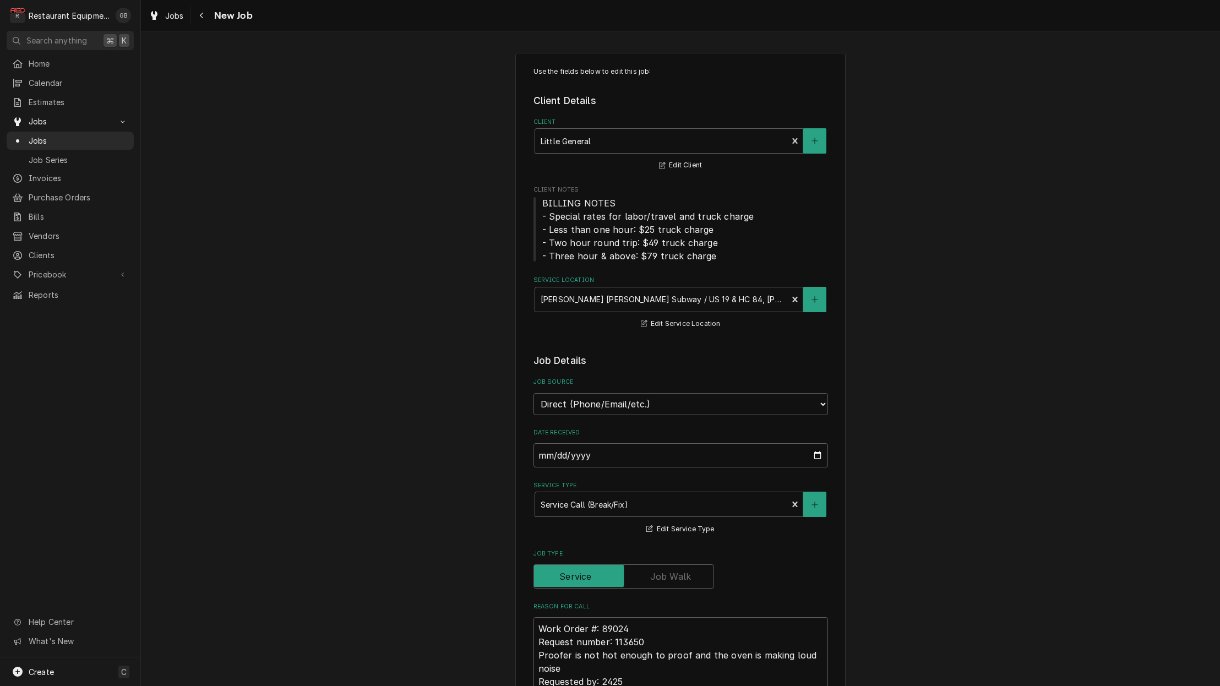
type textarea "x"
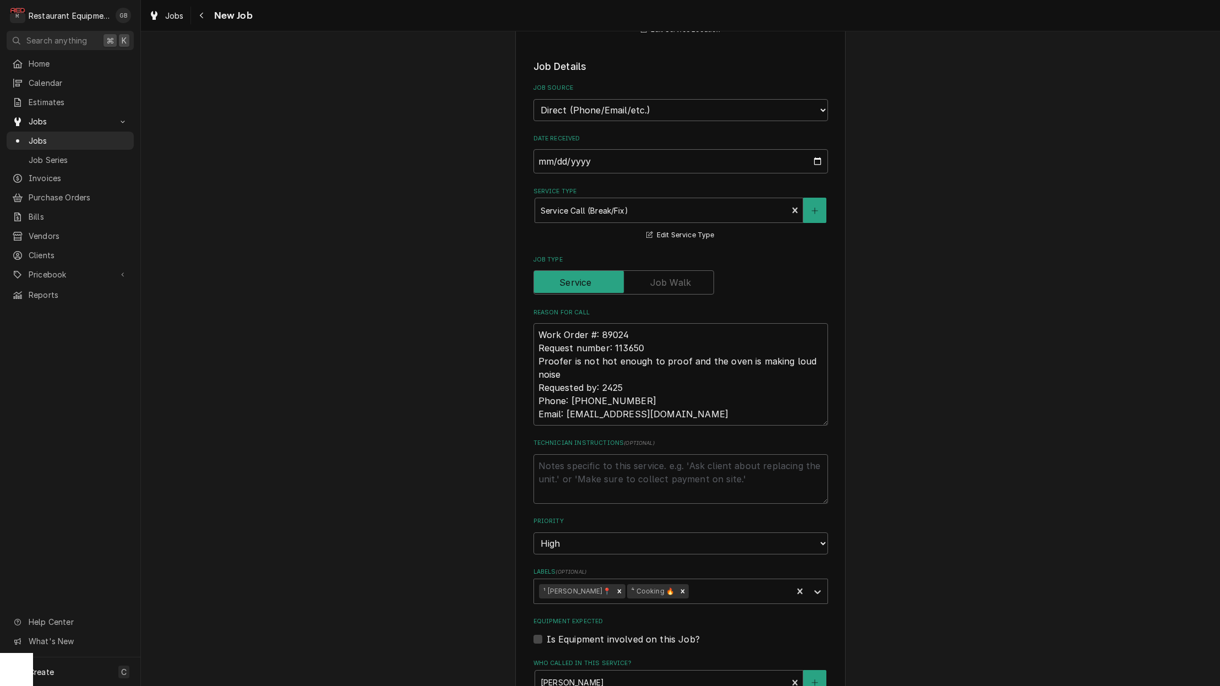
scroll to position [298, 0]
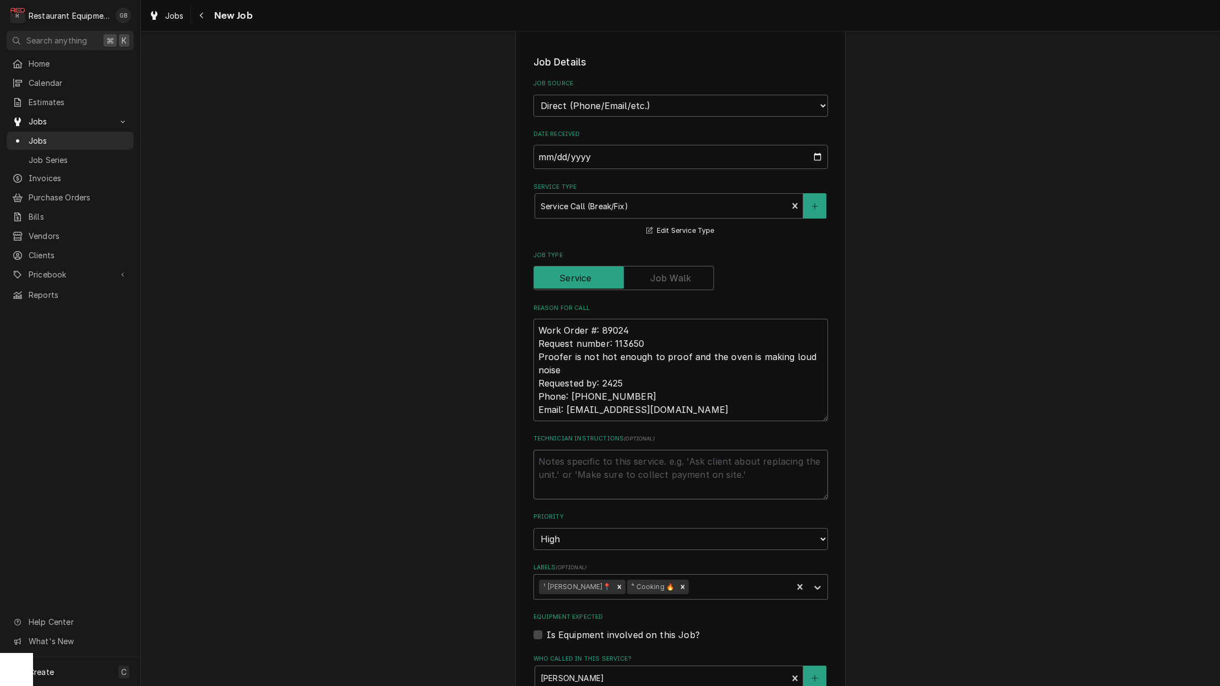
click at [578, 450] on textarea "Technician Instructions ( optional )" at bounding box center [680, 475] width 294 height 50
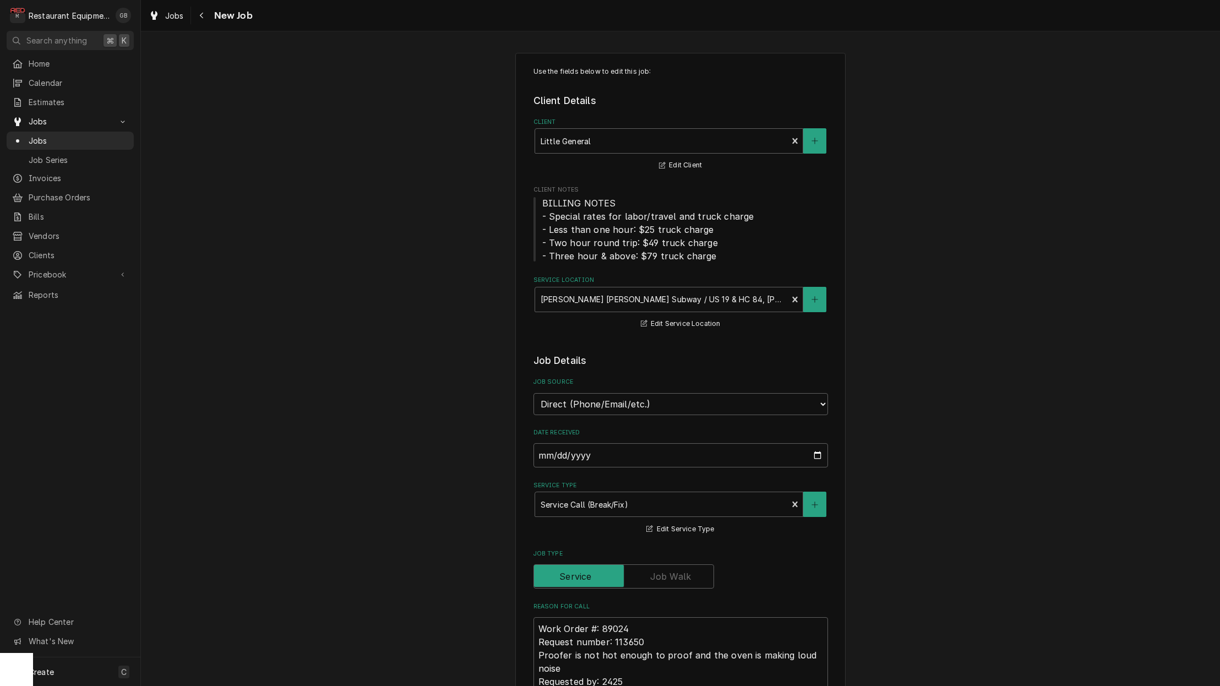
scroll to position [2, 0]
click at [200, 12] on icon "Navigate back" at bounding box center [201, 16] width 5 height 8
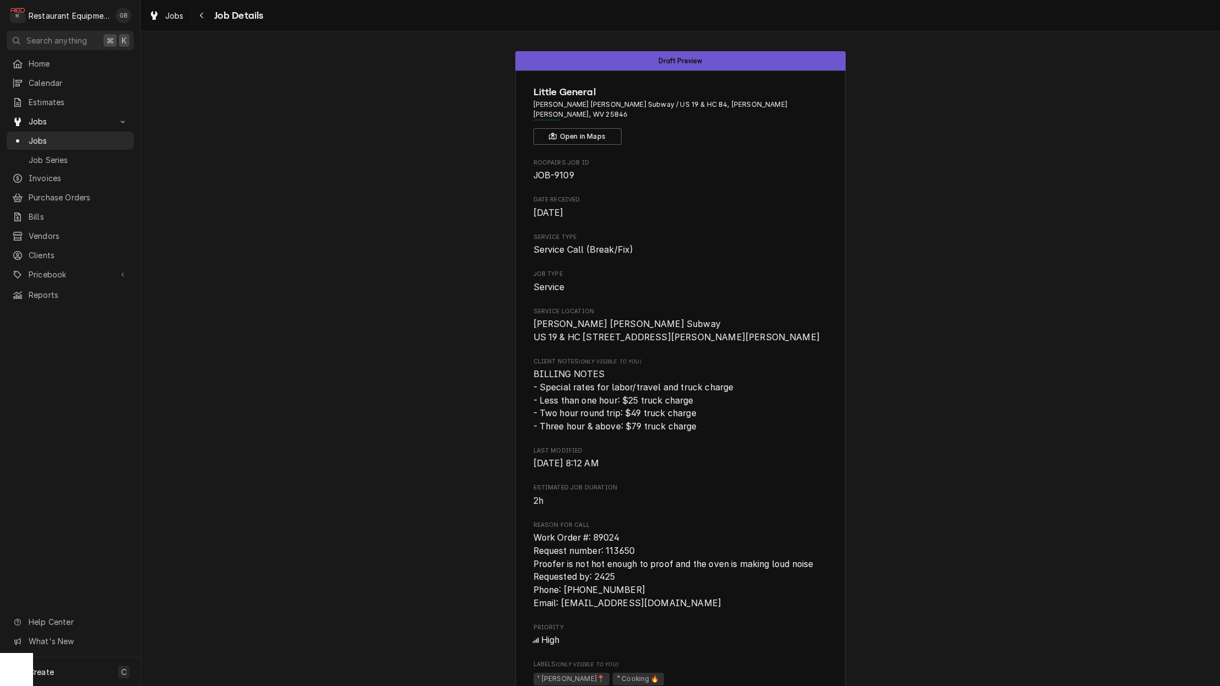
click at [203, 15] on icon "Navigate back" at bounding box center [201, 16] width 5 height 8
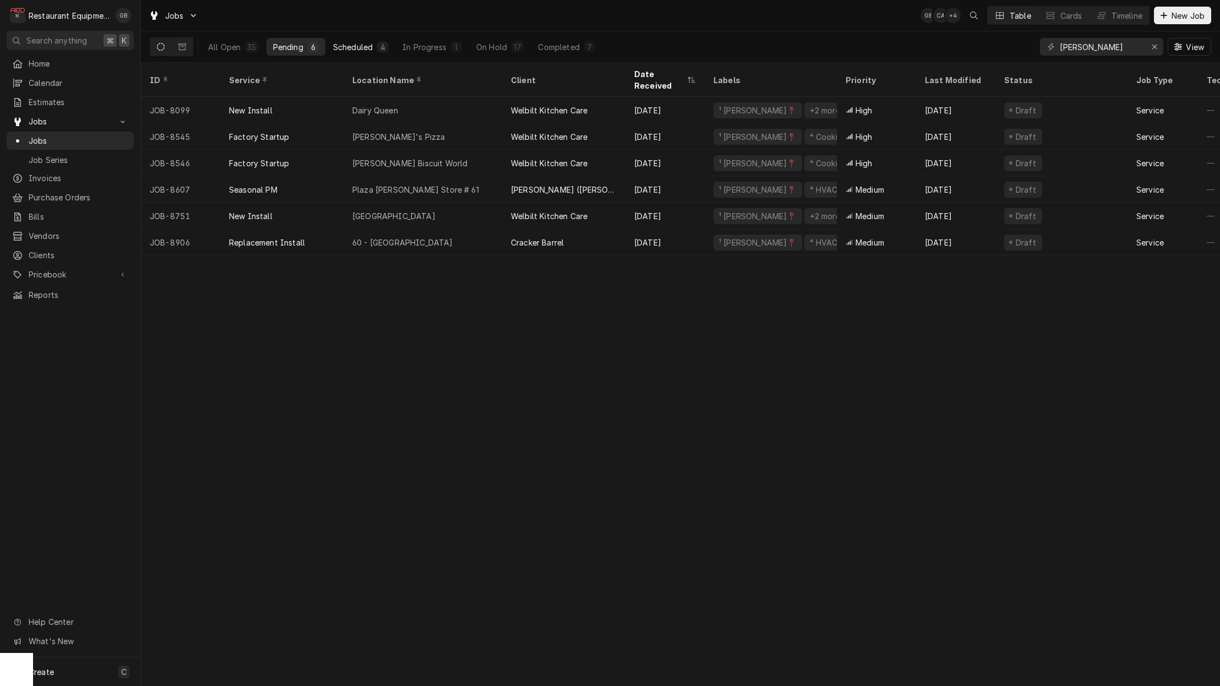
drag, startPoint x: 0, startPoint y: 0, endPoint x: 341, endPoint y: 45, distance: 344.2
click at [341, 45] on div "Scheduled" at bounding box center [353, 47] width 40 height 12
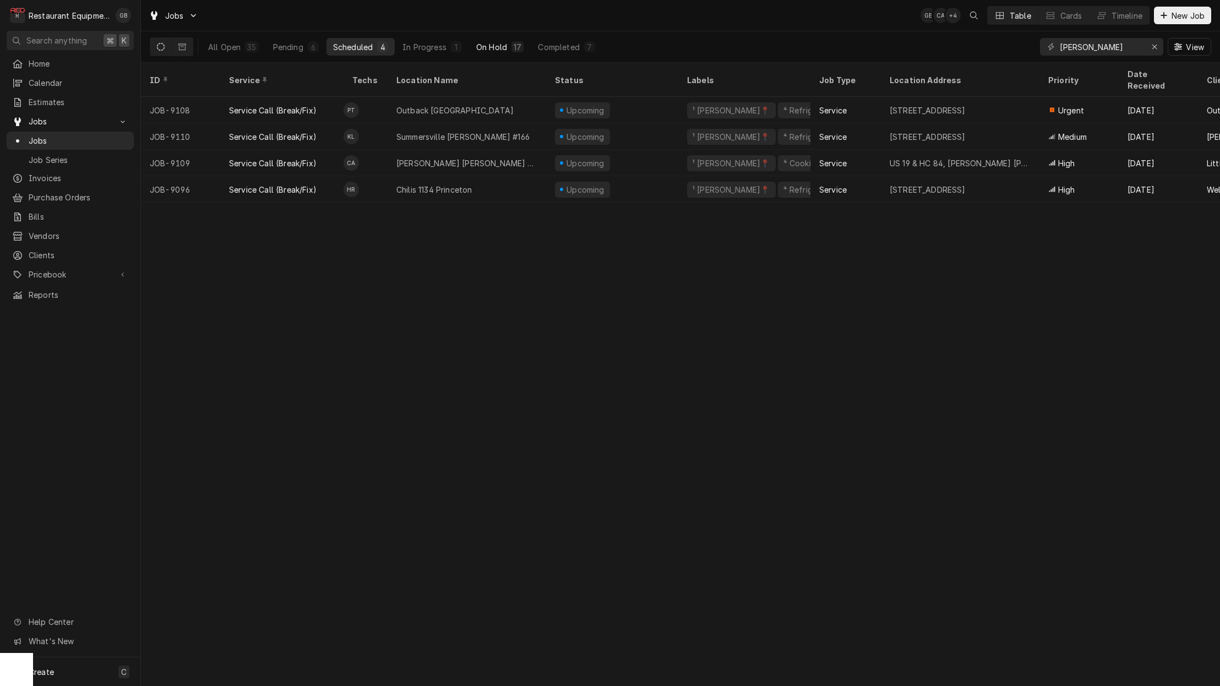
drag, startPoint x: 341, startPoint y: 45, endPoint x: 506, endPoint y: 45, distance: 164.6
click at [506, 45] on div "On Hold" at bounding box center [491, 47] width 31 height 12
